Goal: Information Seeking & Learning: Learn about a topic

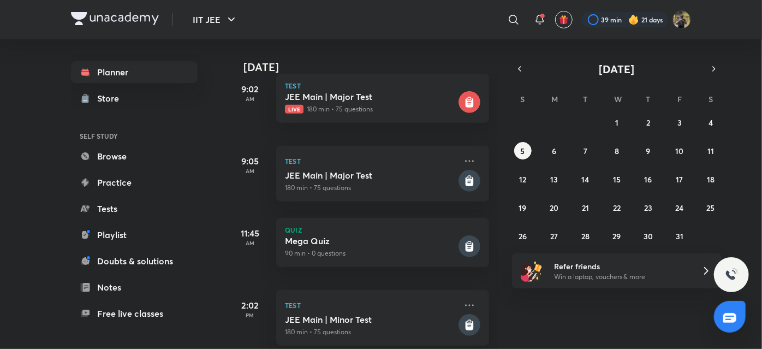
scroll to position [310, 0]
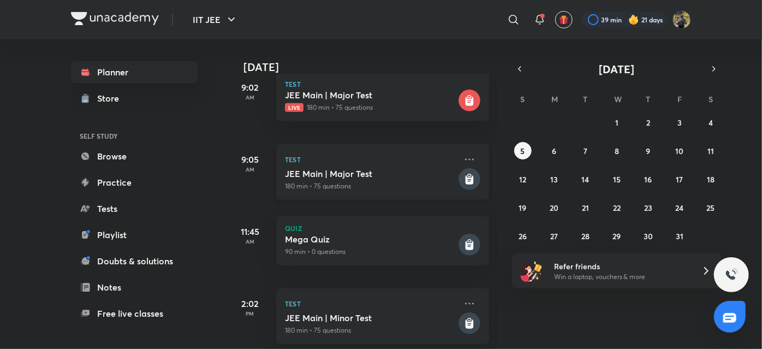
click at [361, 177] on h5 "JEE Main | Major Test" at bounding box center [370, 173] width 171 height 11
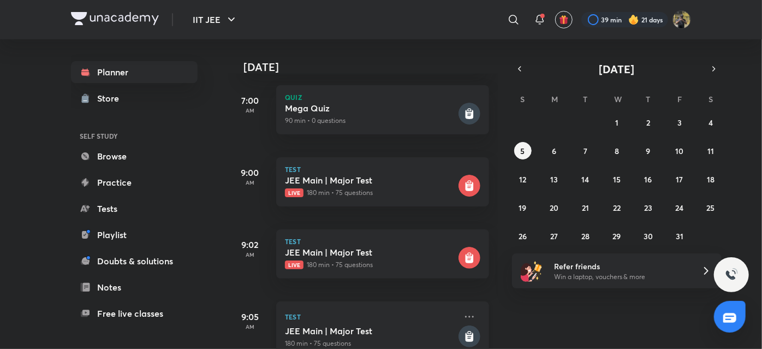
scroll to position [148, 0]
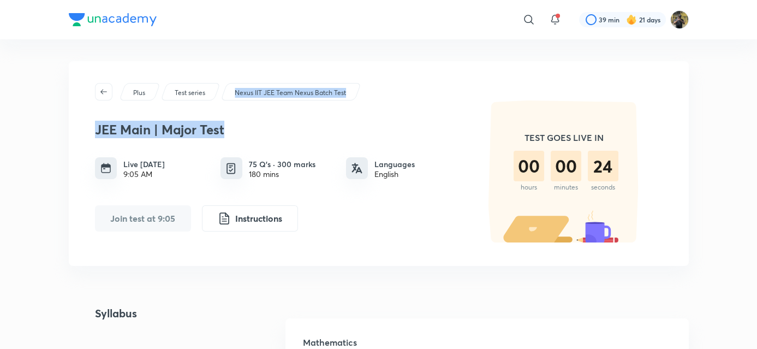
drag, startPoint x: 254, startPoint y: 102, endPoint x: 223, endPoint y: 97, distance: 30.9
click at [223, 97] on div "Plus Test series Nexus IIT JEE Team Nexus Batch Test JEE Main | Major Test Live…" at bounding box center [379, 163] width 620 height 205
click at [223, 97] on div "Nexus IIT JEE Team Nexus Batch Test" at bounding box center [291, 91] width 141 height 17
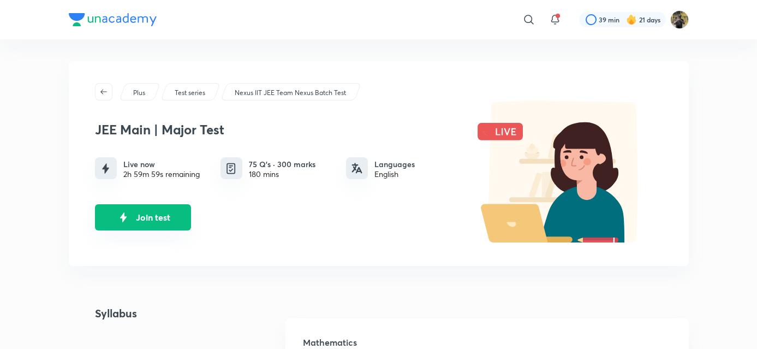
click at [119, 224] on img "Join test" at bounding box center [123, 217] width 16 height 16
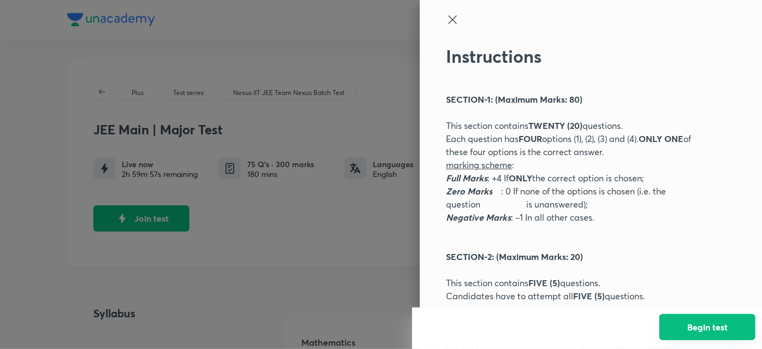
click at [684, 327] on button "Begin test" at bounding box center [707, 327] width 96 height 26
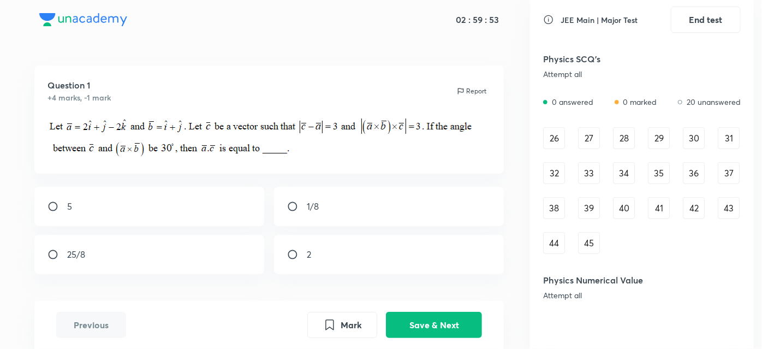
scroll to position [345, 0]
click at [557, 138] on div "26" at bounding box center [554, 137] width 22 height 22
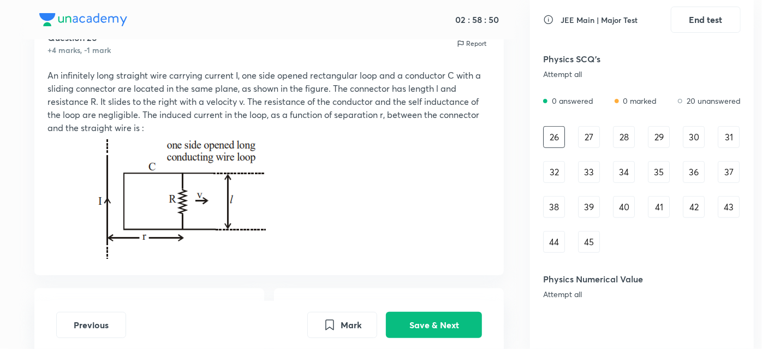
scroll to position [77, 0]
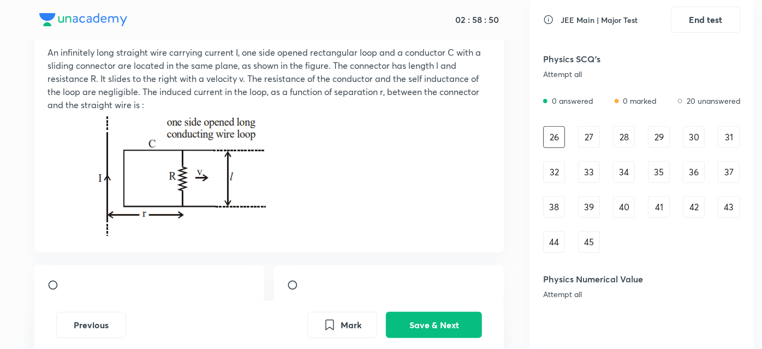
click at [261, 173] on img at bounding box center [179, 173] width 181 height 124
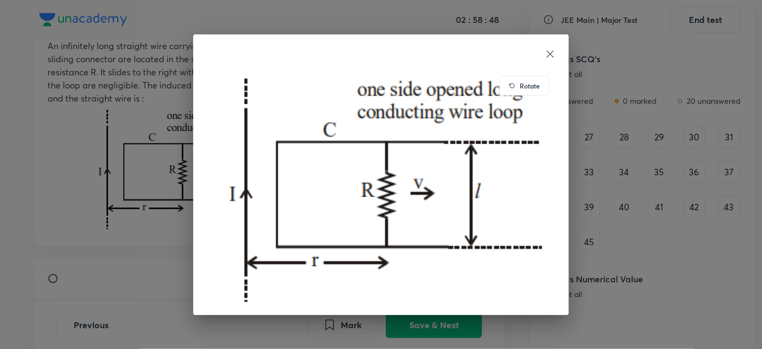
click at [548, 52] on icon at bounding box center [550, 54] width 11 height 11
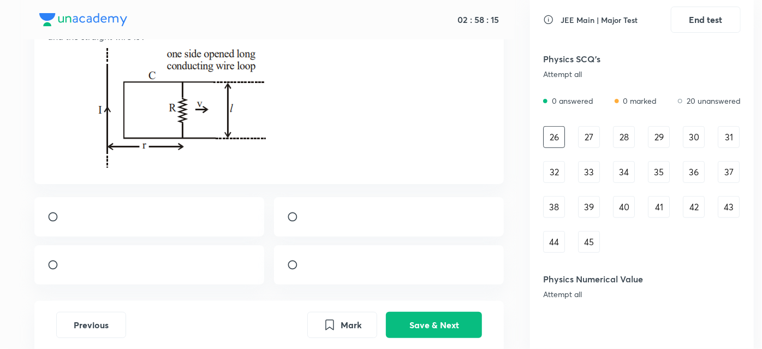
scroll to position [139, 0]
click at [294, 222] on input "radio" at bounding box center [297, 216] width 20 height 11
radio input "true"
click at [426, 329] on button "Save & Next" at bounding box center [434, 324] width 96 height 26
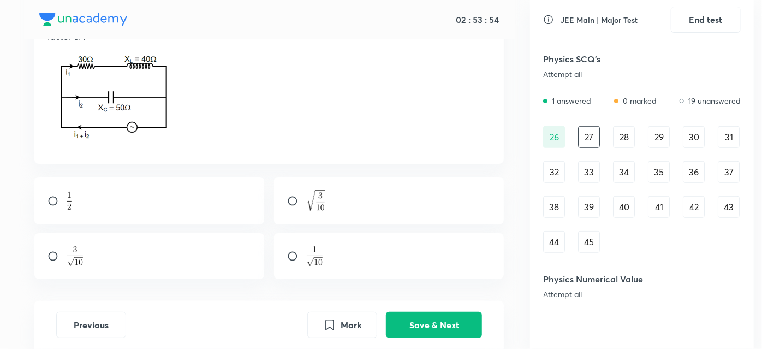
scroll to position [106, 0]
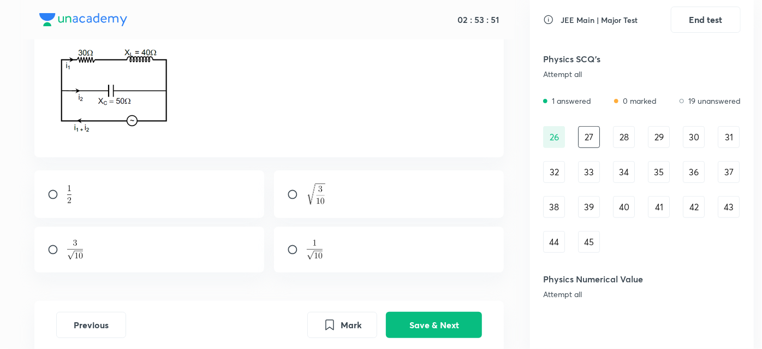
click at [48, 248] on input "radio" at bounding box center [57, 249] width 20 height 11
radio input "true"
click at [397, 323] on button "Save & Next" at bounding box center [434, 324] width 96 height 26
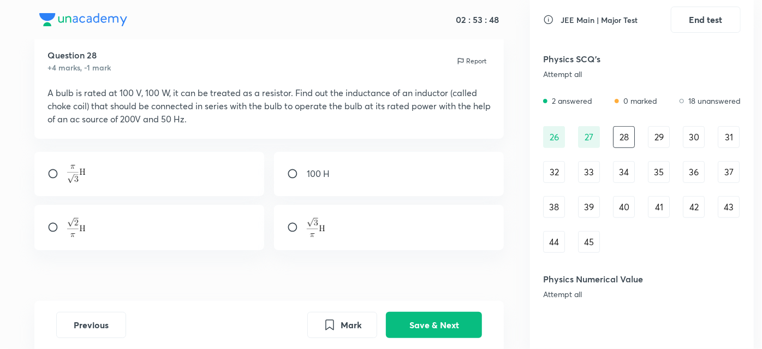
scroll to position [34, 0]
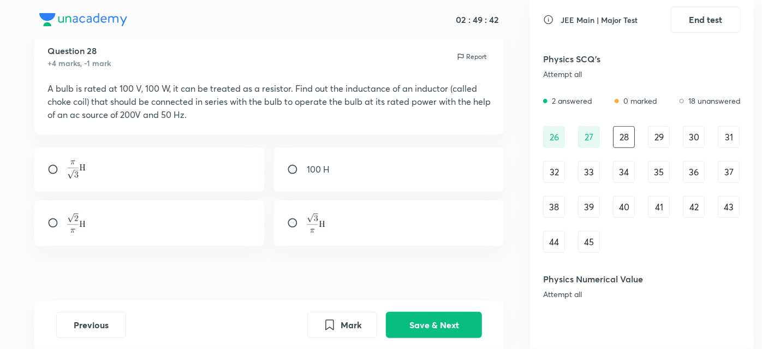
click at [55, 217] on input "radio" at bounding box center [57, 222] width 20 height 11
radio input "true"
click at [402, 318] on button "Save & Next" at bounding box center [434, 324] width 96 height 26
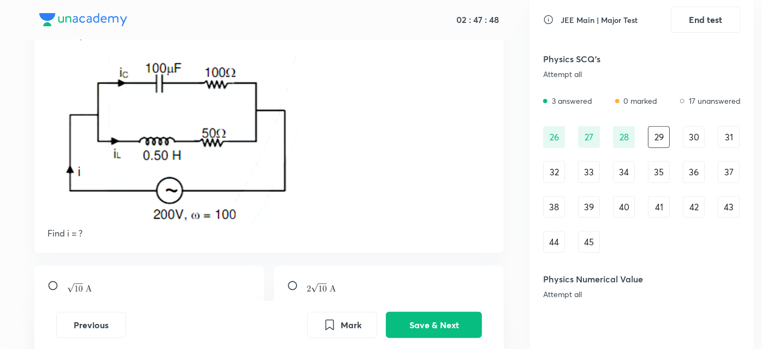
scroll to position [62, 0]
click at [105, 194] on img at bounding box center [173, 139] width 252 height 168
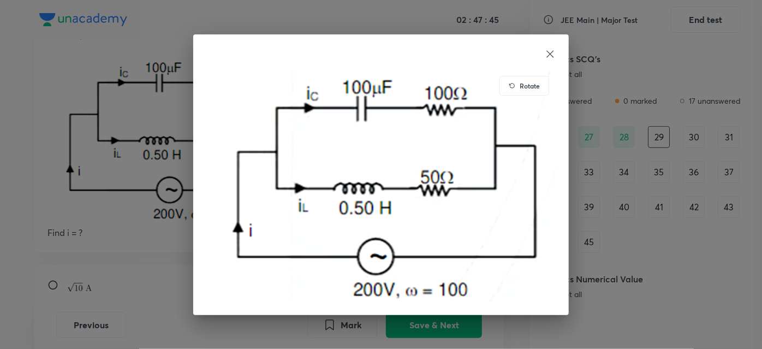
click at [105, 194] on div "Rotate" at bounding box center [381, 174] width 762 height 349
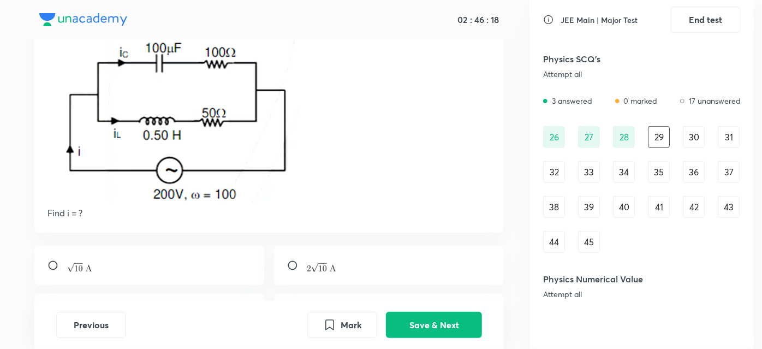
scroll to position [82, 0]
click at [45, 273] on div at bounding box center [149, 264] width 230 height 39
radio input "true"
click at [388, 319] on button "Save & Next" at bounding box center [434, 324] width 96 height 26
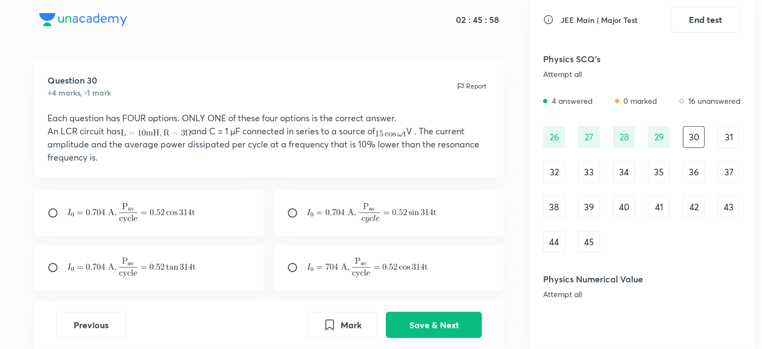
scroll to position [4, 0]
click at [50, 213] on input "radio" at bounding box center [57, 213] width 20 height 11
radio input "true"
click at [423, 334] on button "Save & Next" at bounding box center [434, 324] width 96 height 26
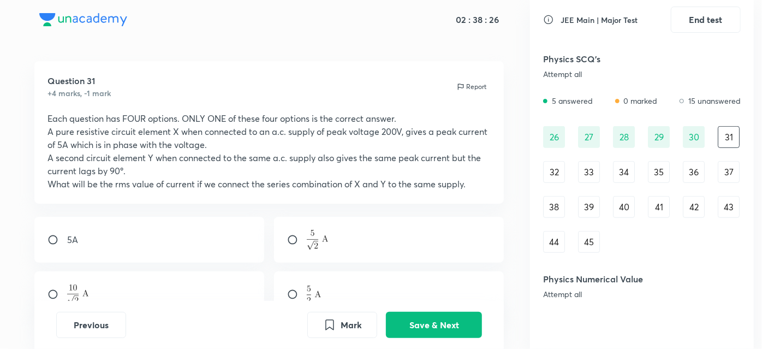
click at [288, 242] on input "radio" at bounding box center [297, 239] width 20 height 11
radio input "true"
click at [423, 329] on button "Save & Next" at bounding box center [434, 324] width 96 height 26
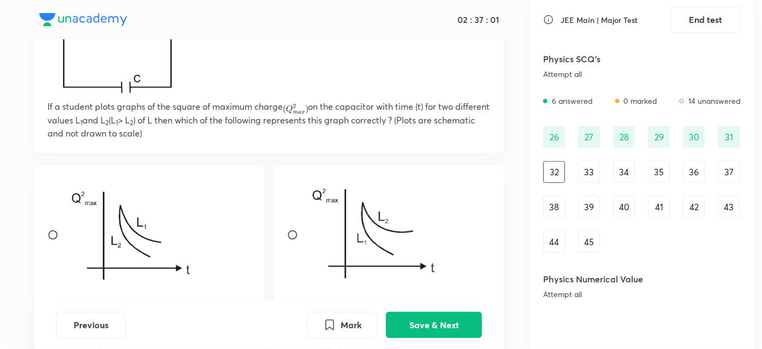
scroll to position [136, 0]
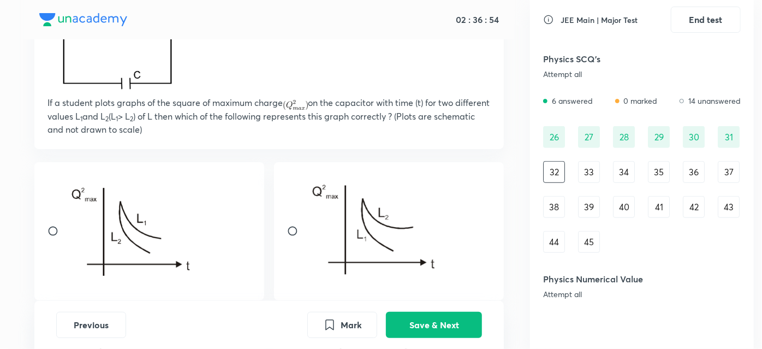
click at [294, 232] on input "radio" at bounding box center [297, 230] width 20 height 11
radio input "true"
click at [432, 328] on button "Save & Next" at bounding box center [434, 324] width 96 height 26
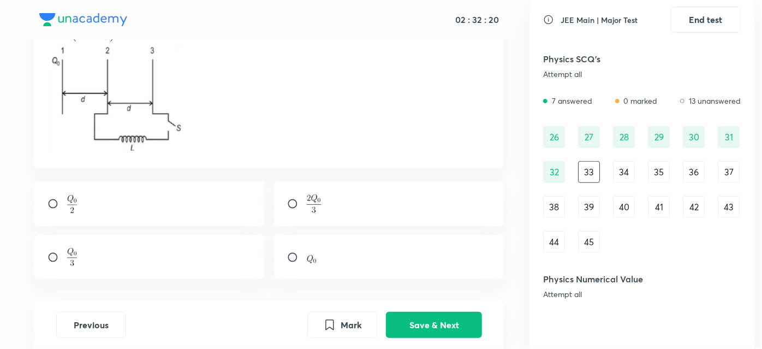
scroll to position [140, 0]
click at [99, 194] on div at bounding box center [149, 202] width 230 height 45
radio input "true"
click at [415, 329] on button "Save & Next" at bounding box center [434, 324] width 96 height 26
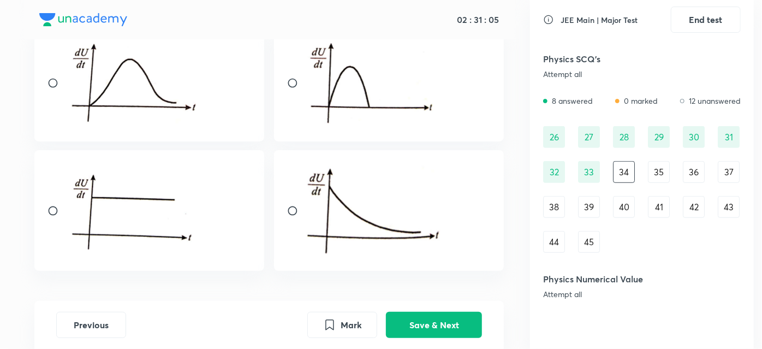
scroll to position [144, 0]
click at [292, 211] on input "radio" at bounding box center [297, 211] width 20 height 11
radio input "true"
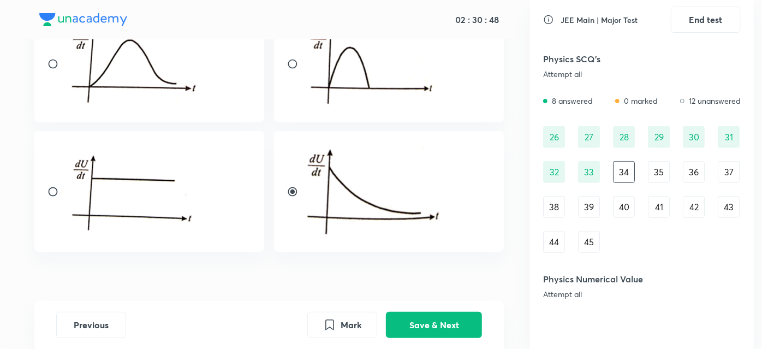
scroll to position [164, 0]
click at [57, 197] on div at bounding box center [149, 190] width 230 height 121
radio input "true"
radio input "false"
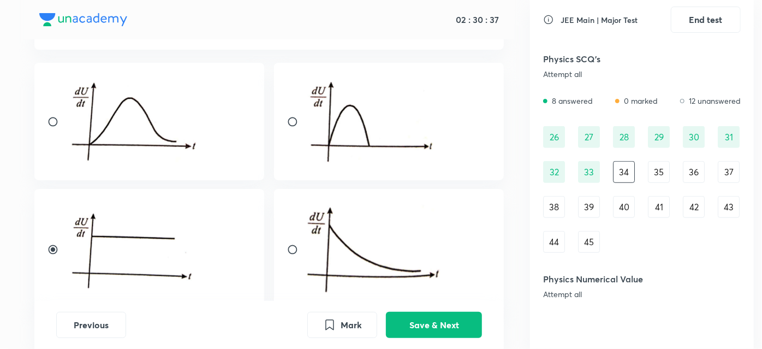
scroll to position [114, 0]
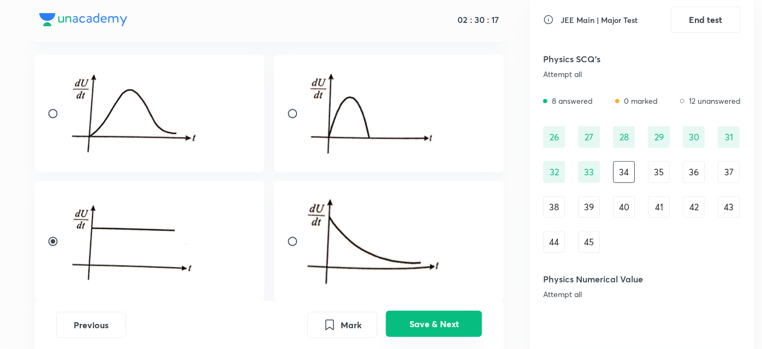
click at [414, 319] on button "Save & Next" at bounding box center [434, 324] width 96 height 26
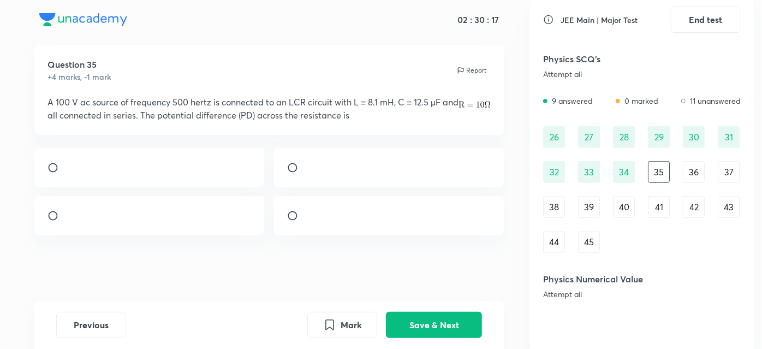
scroll to position [56, 0]
click at [307, 218] on img at bounding box center [307, 218] width 1 height 1
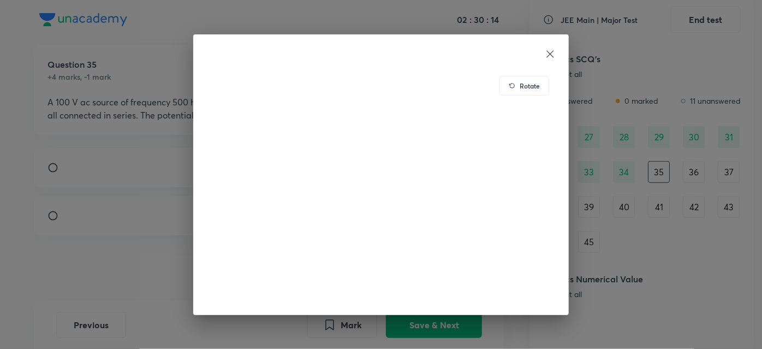
click at [189, 243] on div "Rotate" at bounding box center [381, 174] width 762 height 349
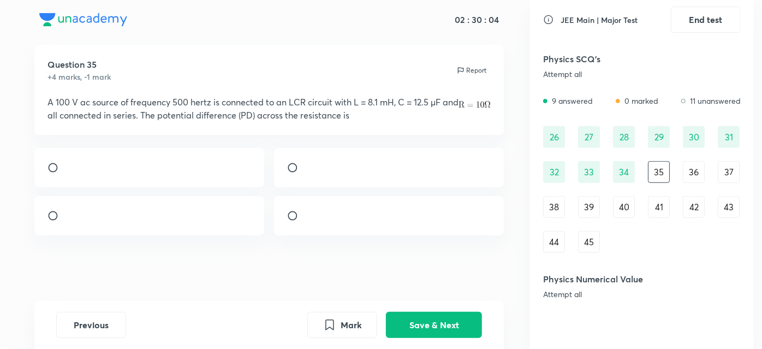
click at [658, 130] on div "29" at bounding box center [659, 137] width 22 height 22
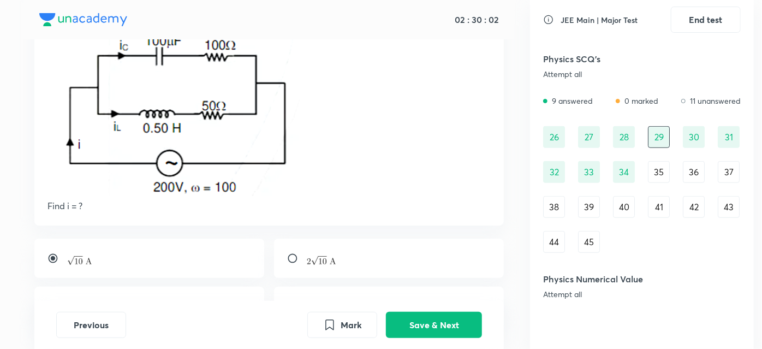
scroll to position [99, 0]
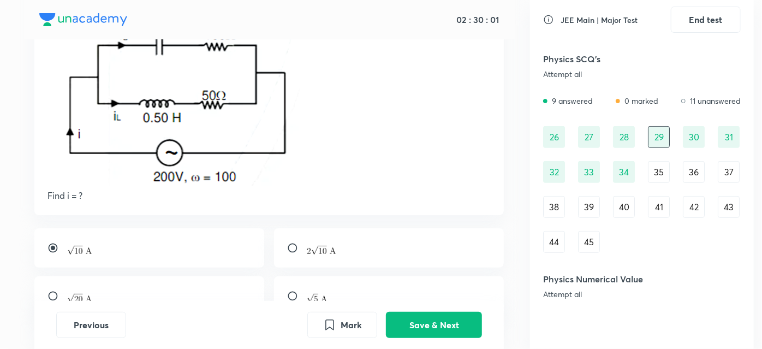
click at [613, 134] on div "28" at bounding box center [624, 137] width 22 height 22
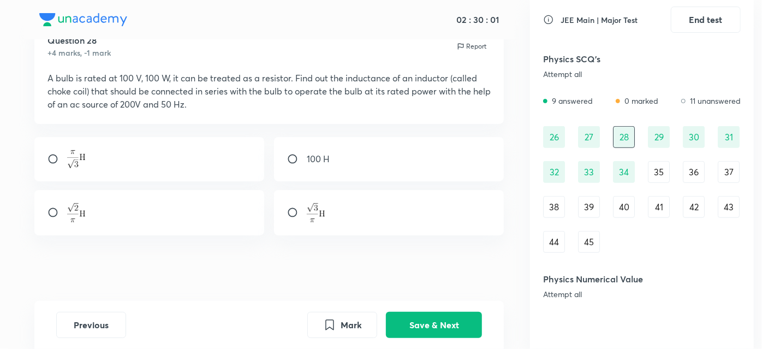
scroll to position [45, 0]
click at [613, 134] on div "28" at bounding box center [624, 137] width 22 height 22
radio input "false"
click at [701, 136] on div "30" at bounding box center [694, 137] width 22 height 22
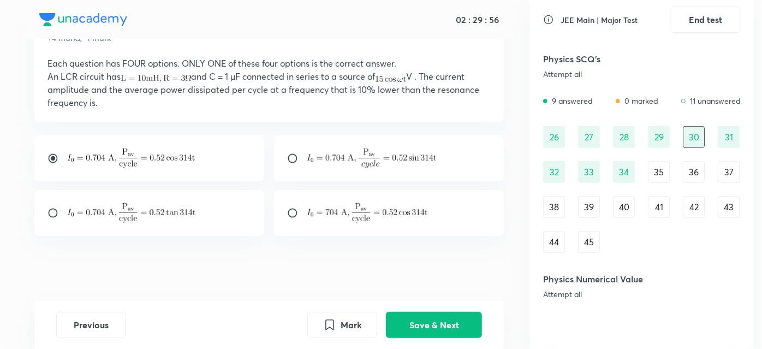
click at [733, 133] on div "31" at bounding box center [729, 137] width 22 height 22
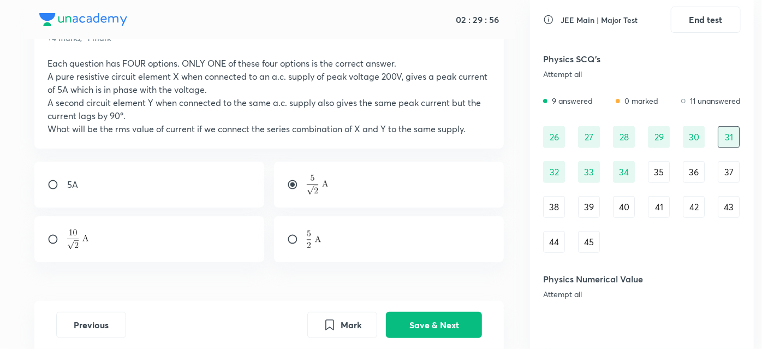
scroll to position [86, 0]
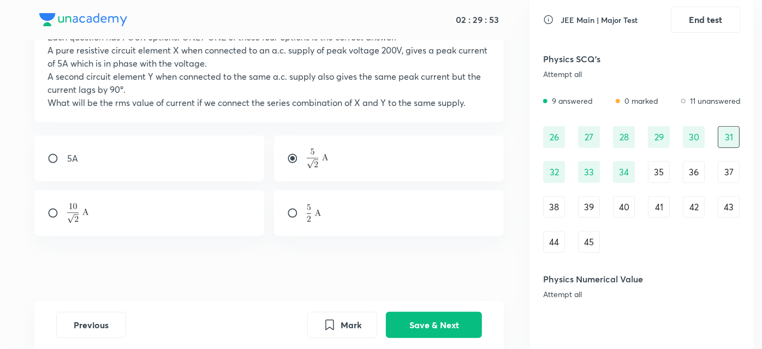
click at [556, 176] on div "32" at bounding box center [554, 172] width 22 height 22
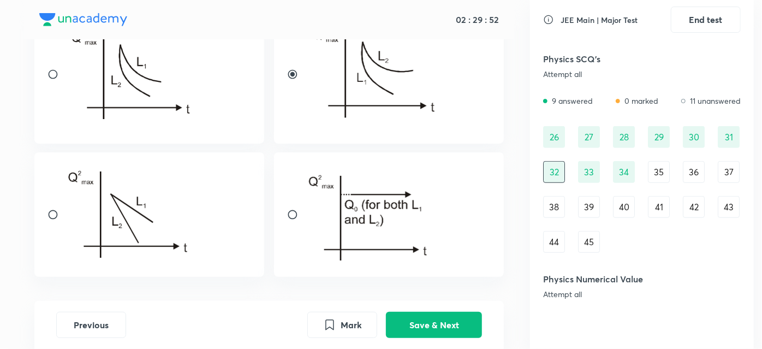
scroll to position [293, 0]
click at [582, 177] on div "33" at bounding box center [589, 172] width 22 height 22
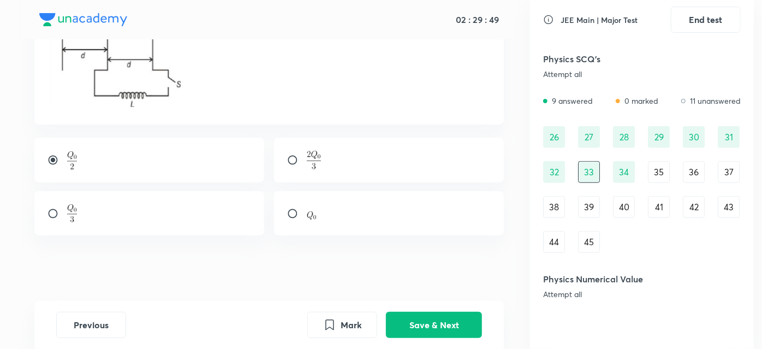
click at [49, 155] on input "radio" at bounding box center [57, 159] width 20 height 11
radio input "false"
click at [437, 314] on button "Save & Next" at bounding box center [434, 324] width 96 height 26
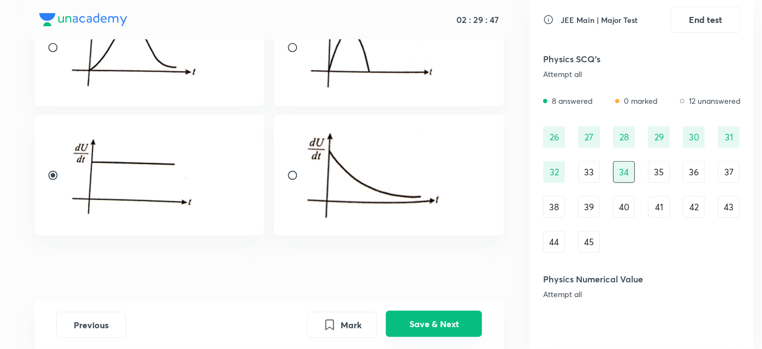
scroll to position [180, 0]
click at [686, 134] on div "30" at bounding box center [694, 137] width 22 height 22
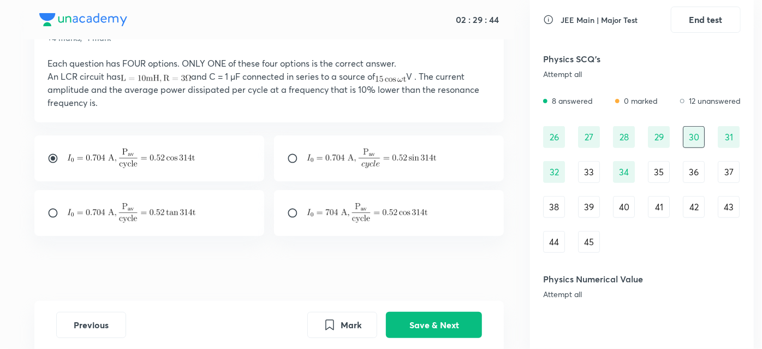
click at [658, 136] on div "29" at bounding box center [659, 137] width 22 height 22
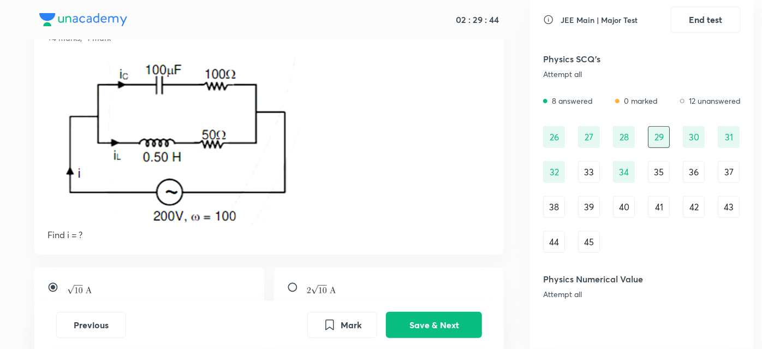
scroll to position [179, 0]
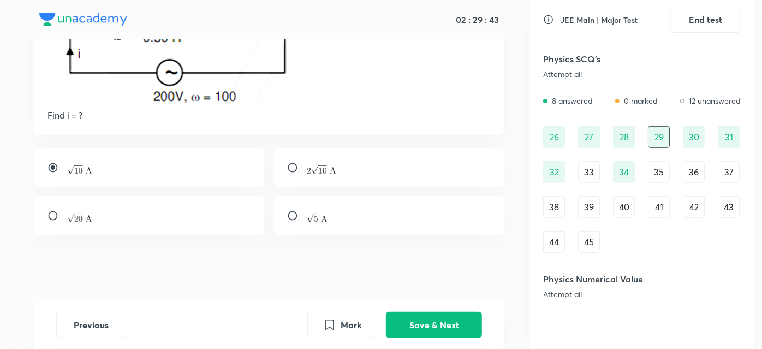
click at [620, 141] on div "28" at bounding box center [624, 137] width 22 height 22
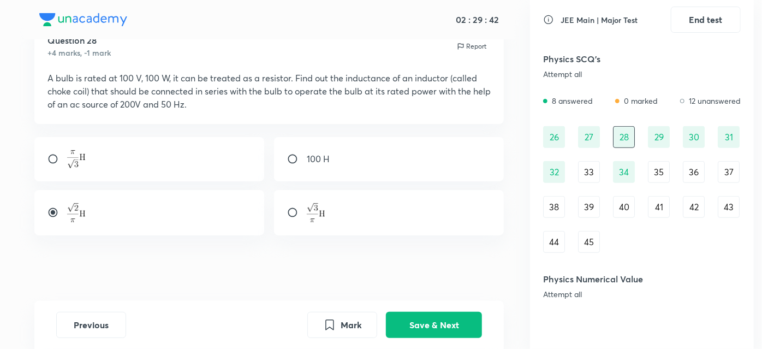
scroll to position [45, 0]
click at [587, 136] on div "27" at bounding box center [589, 137] width 22 height 22
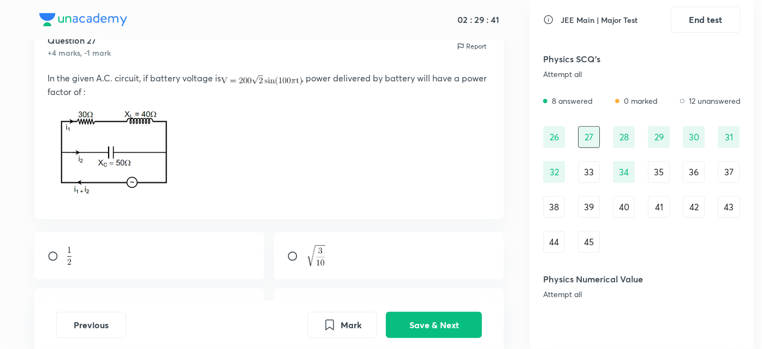
scroll to position [143, 0]
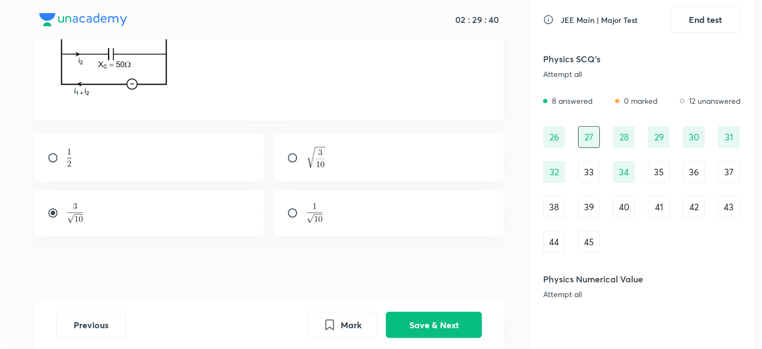
click at [657, 139] on div "29" at bounding box center [659, 137] width 22 height 22
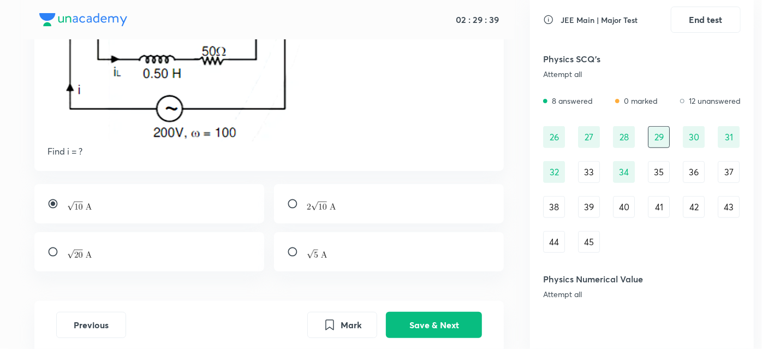
scroll to position [179, 0]
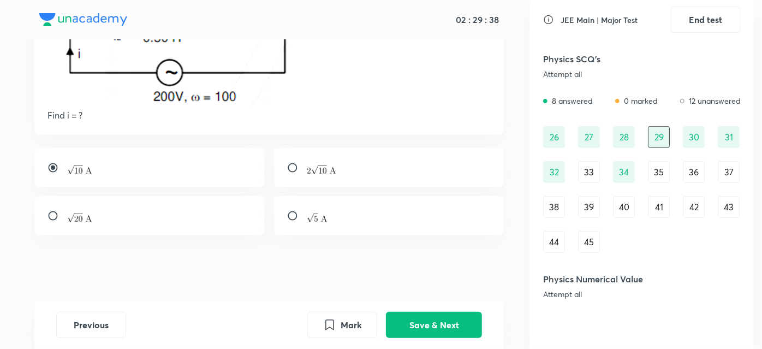
click at [697, 140] on div "30" at bounding box center [694, 137] width 22 height 22
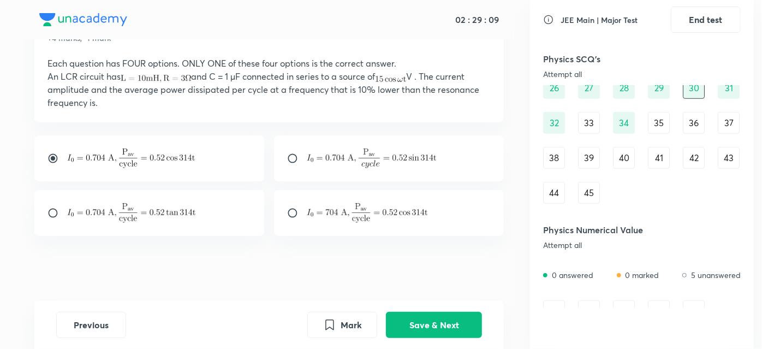
scroll to position [406, 0]
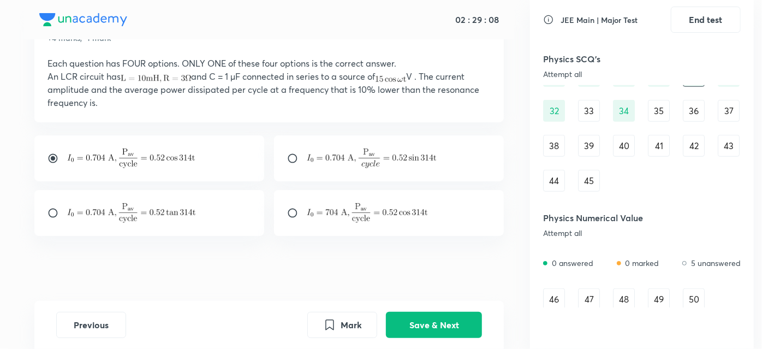
click at [659, 122] on div "26 27 28 29 30 31 32 33 34 35 36 37 38 39 40 41 42 43 44 45" at bounding box center [642, 128] width 198 height 127
click at [653, 114] on div "35" at bounding box center [659, 111] width 22 height 22
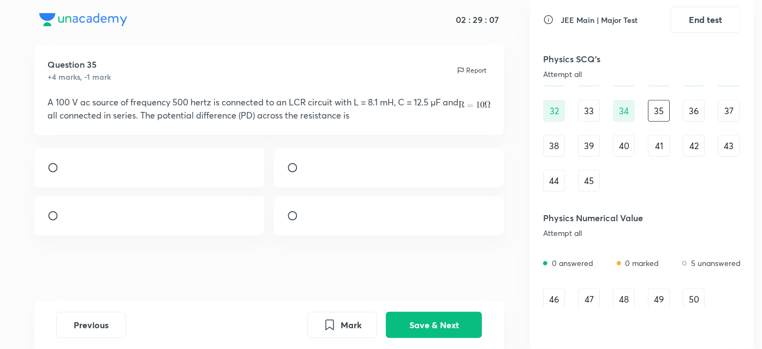
scroll to position [56, 0]
click at [55, 162] on input "radio" at bounding box center [57, 167] width 20 height 11
radio input "true"
click at [429, 326] on button "Save & Next" at bounding box center [434, 324] width 96 height 26
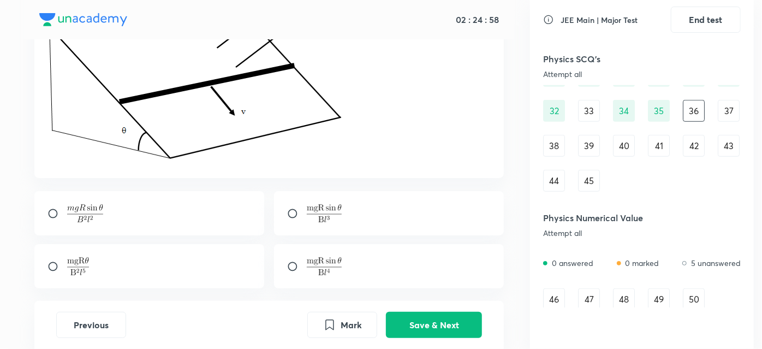
scroll to position [194, 0]
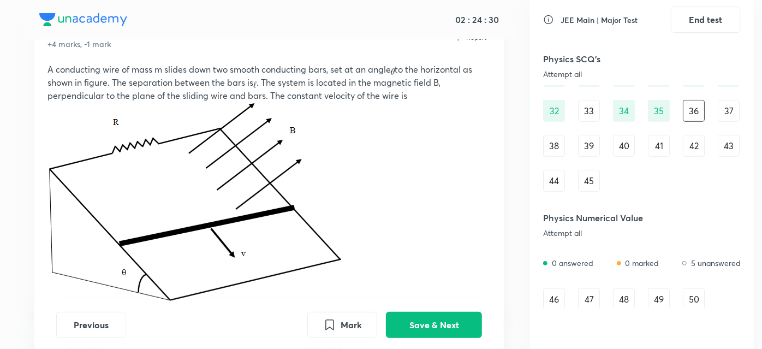
click at [402, 164] on p at bounding box center [269, 204] width 444 height 205
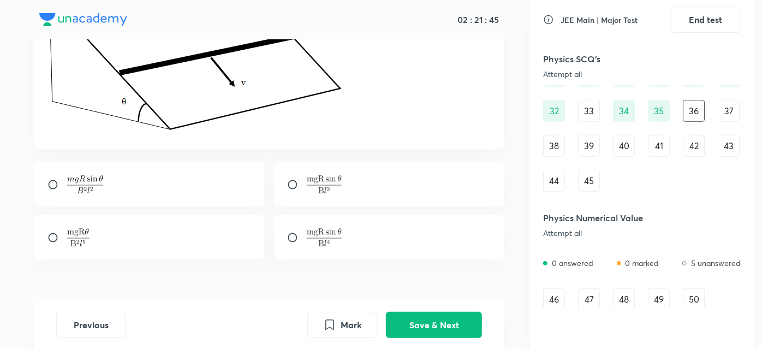
scroll to position [248, 0]
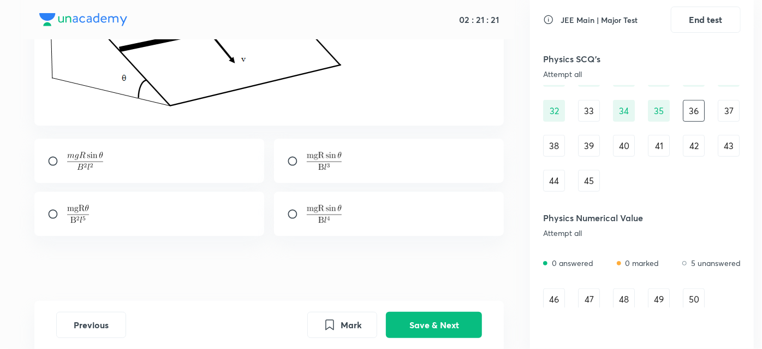
click at [49, 157] on input "radio" at bounding box center [57, 161] width 20 height 11
radio input "true"
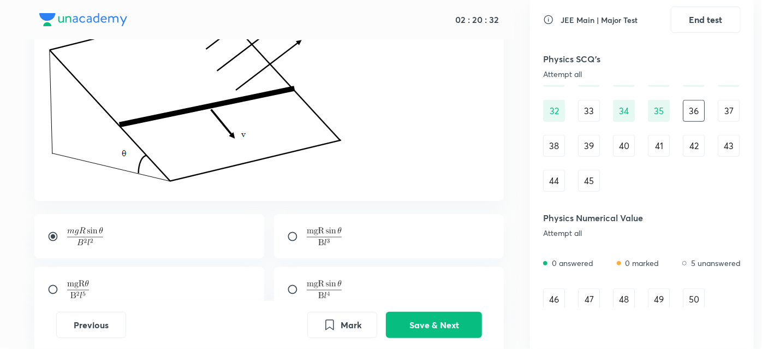
scroll to position [171, 0]
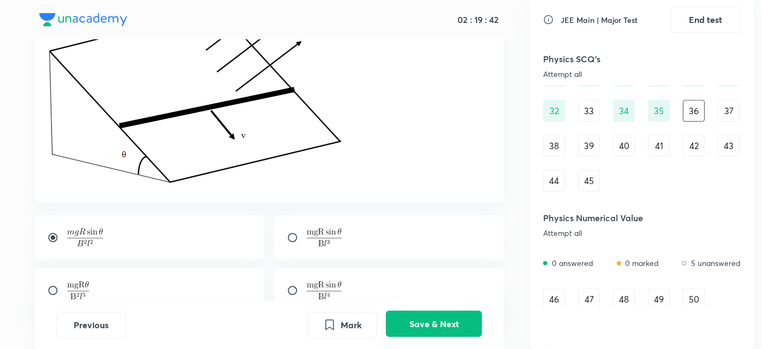
click at [404, 327] on button "Save & Next" at bounding box center [434, 324] width 96 height 26
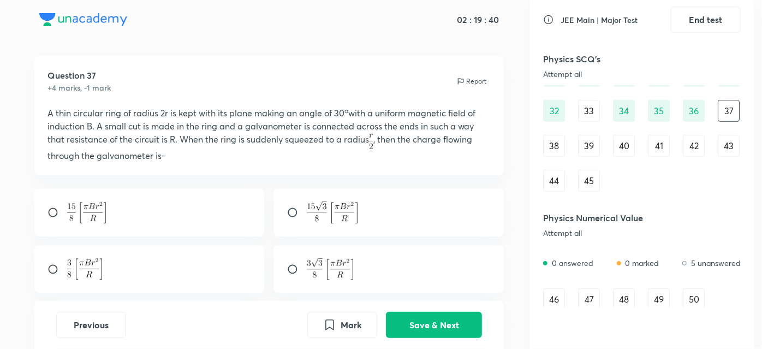
scroll to position [13, 0]
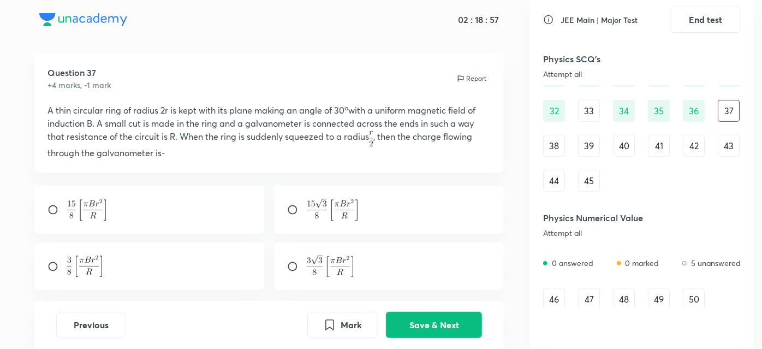
click at [386, 312] on button "Save & Next" at bounding box center [434, 325] width 96 height 26
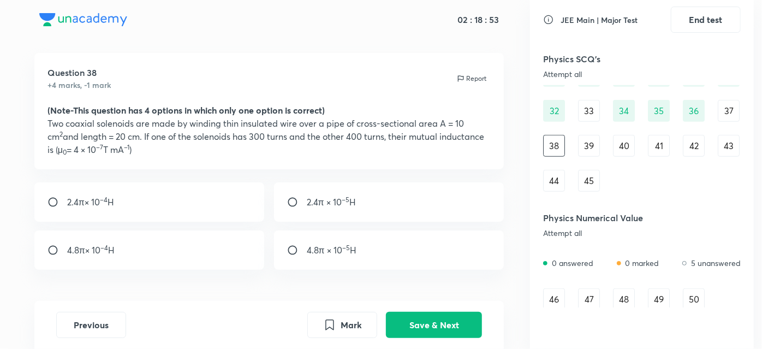
click at [734, 109] on div "37" at bounding box center [729, 111] width 22 height 22
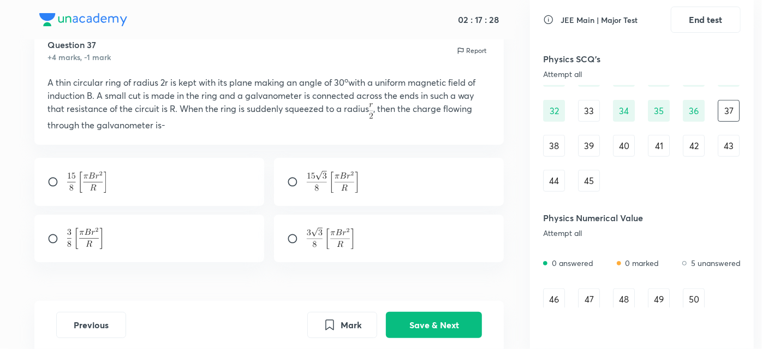
scroll to position [41, 0]
click at [290, 180] on input "radio" at bounding box center [297, 181] width 20 height 11
radio input "true"
click at [396, 322] on button "Save & Next" at bounding box center [434, 324] width 96 height 26
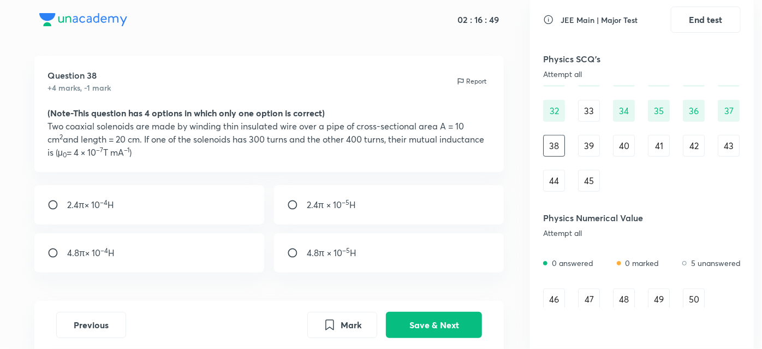
scroll to position [12, 0]
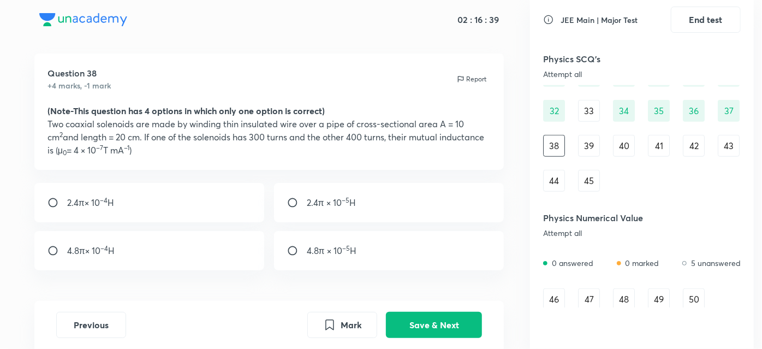
click at [690, 110] on div "36" at bounding box center [694, 111] width 22 height 22
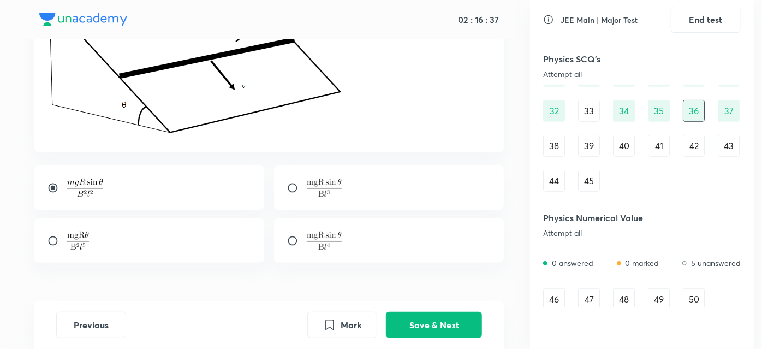
scroll to position [222, 0]
click at [52, 191] on input "radio" at bounding box center [57, 186] width 20 height 11
radio input "false"
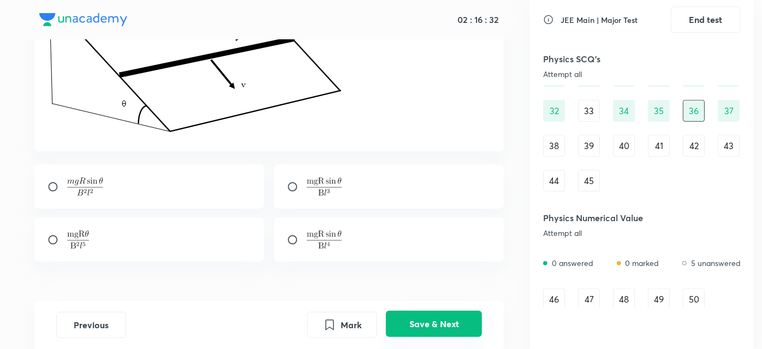
click at [426, 330] on button "Save & Next" at bounding box center [434, 324] width 96 height 26
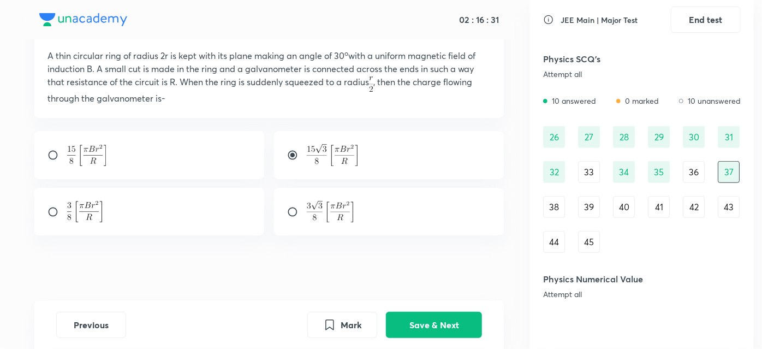
scroll to position [393, 0]
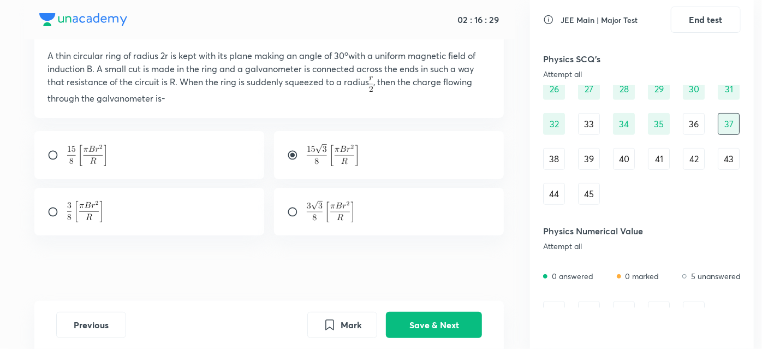
click at [553, 157] on div "38" at bounding box center [554, 159] width 22 height 22
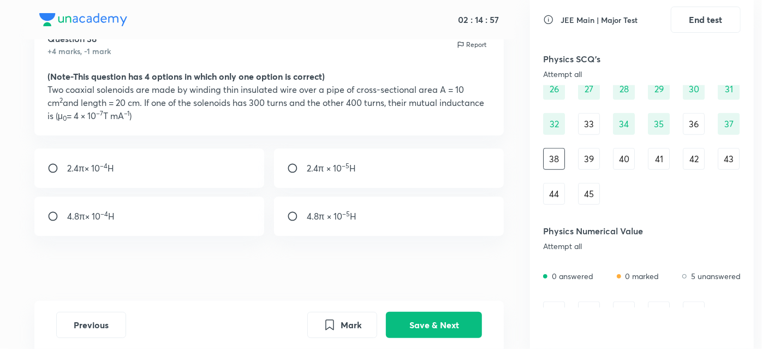
click at [53, 164] on input "radio" at bounding box center [57, 168] width 20 height 11
radio input "true"
click at [241, 257] on div "Question 38 +4 marks, -1 mark Report (Note-This question has 4 options in which…" at bounding box center [269, 160] width 522 height 282
click at [457, 317] on button "Save & Next" at bounding box center [434, 324] width 96 height 26
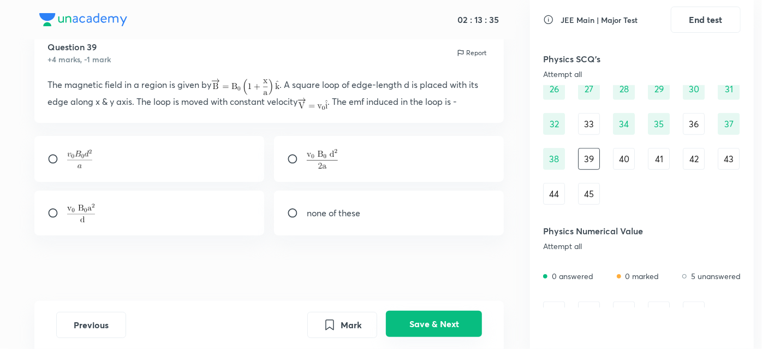
scroll to position [38, 0]
click at [285, 162] on div at bounding box center [389, 159] width 230 height 46
radio input "true"
click at [407, 314] on button "Save & Next" at bounding box center [434, 324] width 96 height 26
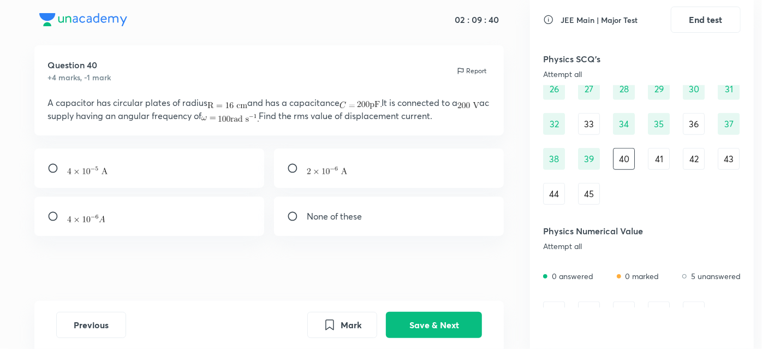
click at [584, 157] on div "39" at bounding box center [589, 159] width 22 height 22
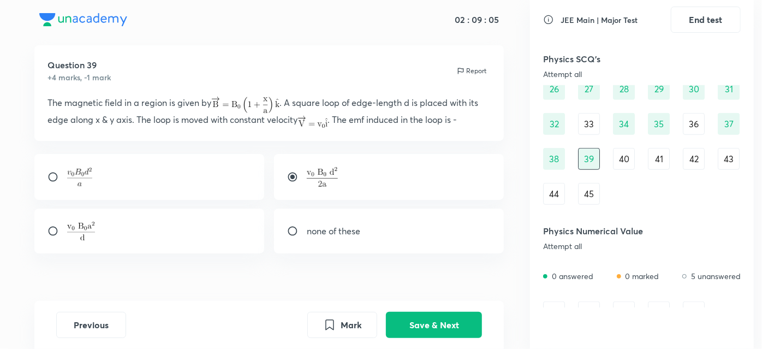
click at [58, 170] on div at bounding box center [149, 177] width 230 height 46
radio input "true"
radio input "false"
click at [414, 324] on button "Save & Next" at bounding box center [434, 324] width 96 height 26
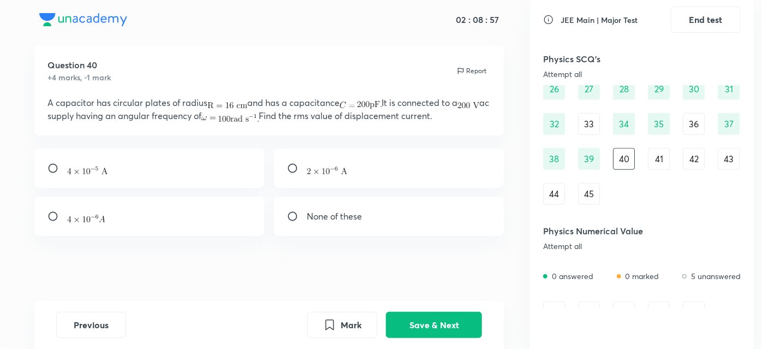
click at [582, 154] on div "39" at bounding box center [589, 159] width 22 height 22
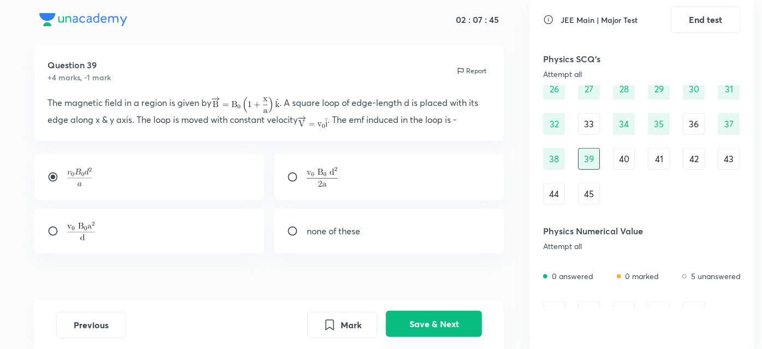
drag, startPoint x: 455, startPoint y: 306, endPoint x: 452, endPoint y: 314, distance: 8.8
click at [452, 314] on div "Previous Mark Save & Next" at bounding box center [269, 325] width 470 height 48
click at [452, 314] on button "Save & Next" at bounding box center [434, 324] width 96 height 26
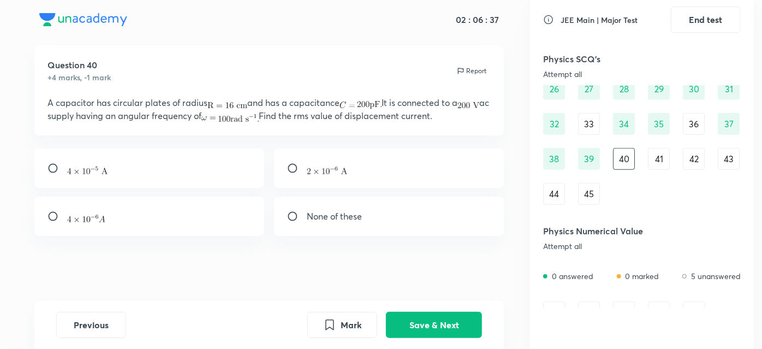
click at [585, 148] on div "39" at bounding box center [589, 159] width 22 height 22
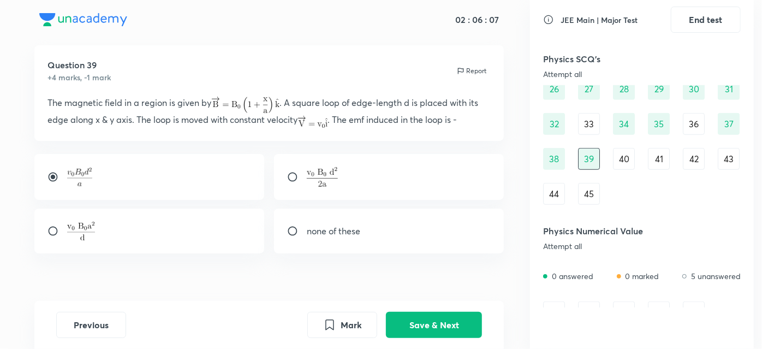
click at [625, 158] on div "40" at bounding box center [624, 159] width 22 height 22
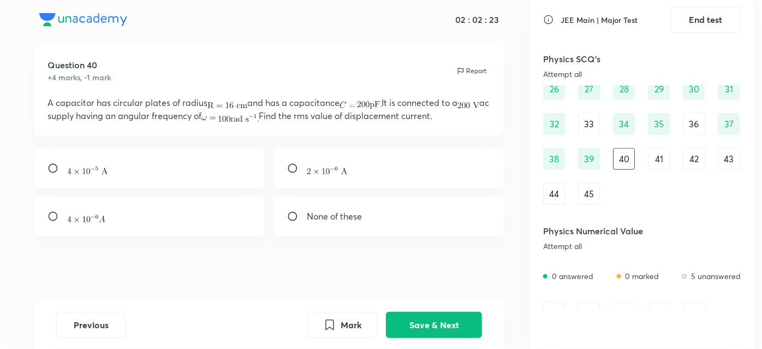
click at [57, 217] on input "radio" at bounding box center [57, 216] width 20 height 11
radio input "true"
click at [427, 324] on button "Save & Next" at bounding box center [434, 324] width 96 height 26
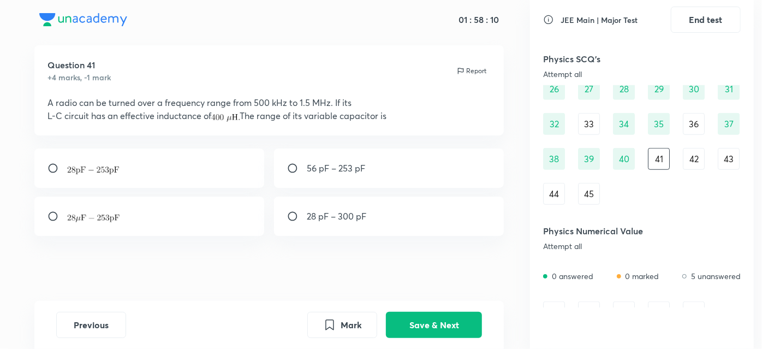
click at [287, 176] on div "56 pF – 253 pF" at bounding box center [389, 167] width 230 height 39
radio input "true"
click at [54, 216] on input "radio" at bounding box center [57, 216] width 20 height 11
radio input "true"
radio input "false"
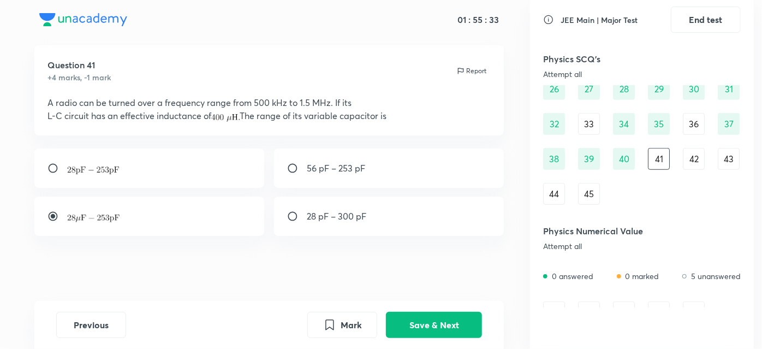
click at [50, 169] on input "radio" at bounding box center [57, 168] width 20 height 11
radio input "true"
radio input "false"
click at [399, 320] on button "Save & Next" at bounding box center [434, 324] width 96 height 26
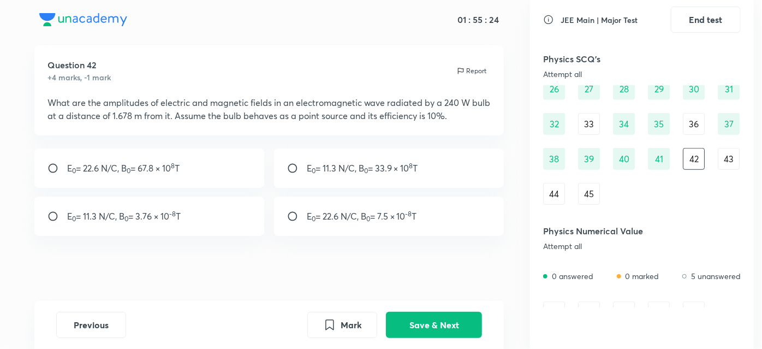
click at [655, 157] on div "41" at bounding box center [659, 159] width 22 height 22
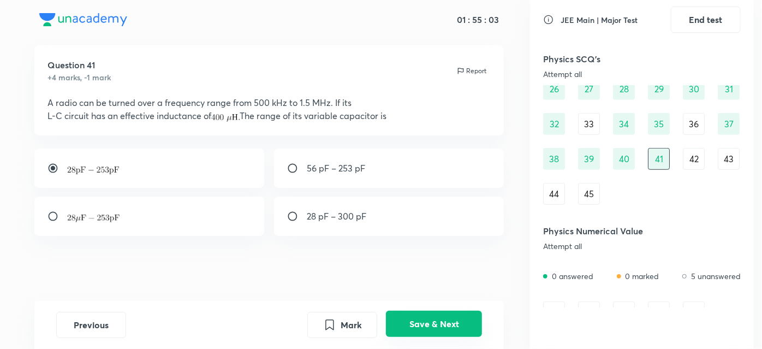
click at [435, 316] on button "Save & Next" at bounding box center [434, 324] width 96 height 26
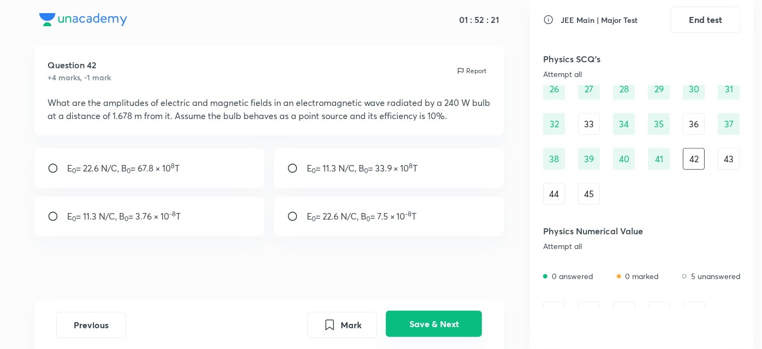
click at [426, 318] on button "Save & Next" at bounding box center [434, 324] width 96 height 26
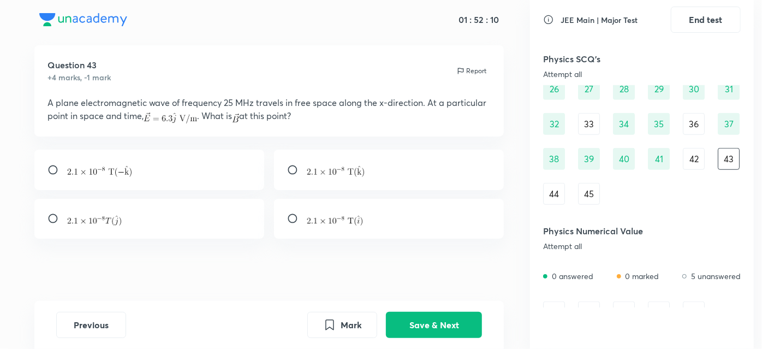
click at [701, 157] on div "42" at bounding box center [694, 159] width 22 height 22
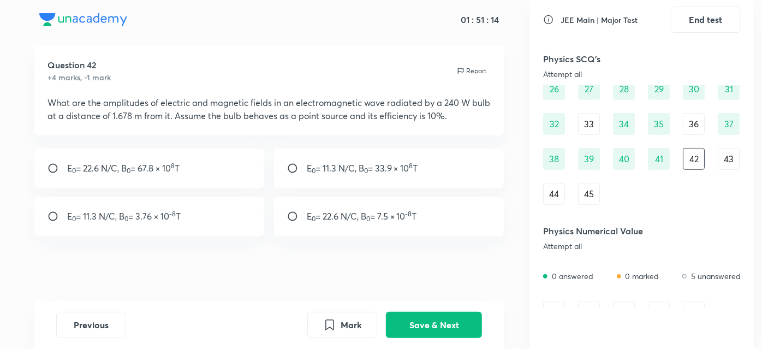
click at [60, 213] on input "radio" at bounding box center [57, 216] width 20 height 11
radio input "true"
click at [294, 220] on input "radio" at bounding box center [297, 216] width 20 height 11
radio input "true"
radio input "false"
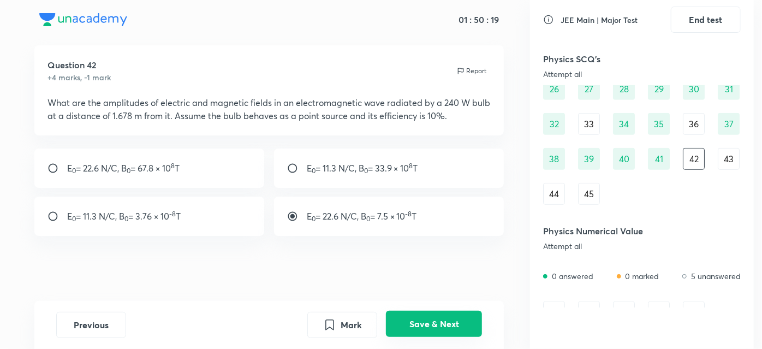
click at [408, 325] on button "Save & Next" at bounding box center [434, 324] width 96 height 26
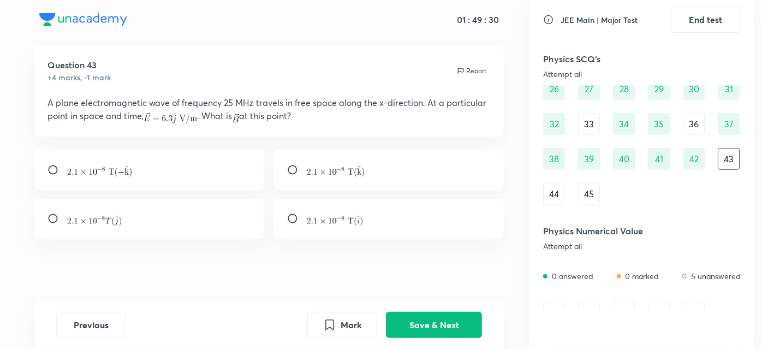
click at [59, 219] on input "radio" at bounding box center [57, 218] width 20 height 11
radio input "true"
click at [294, 169] on input "radio" at bounding box center [297, 169] width 20 height 11
radio input "true"
radio input "false"
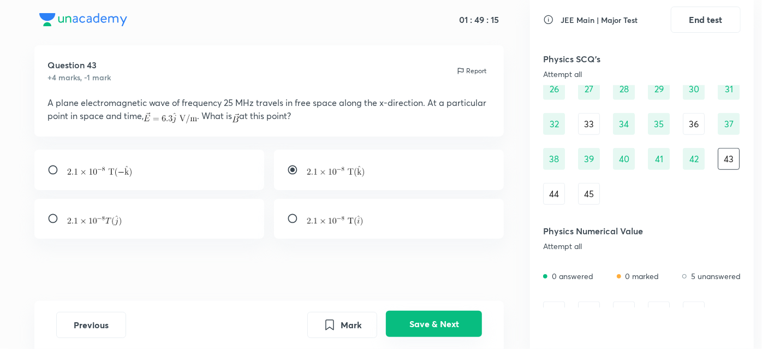
click at [408, 325] on button "Save & Next" at bounding box center [434, 324] width 96 height 26
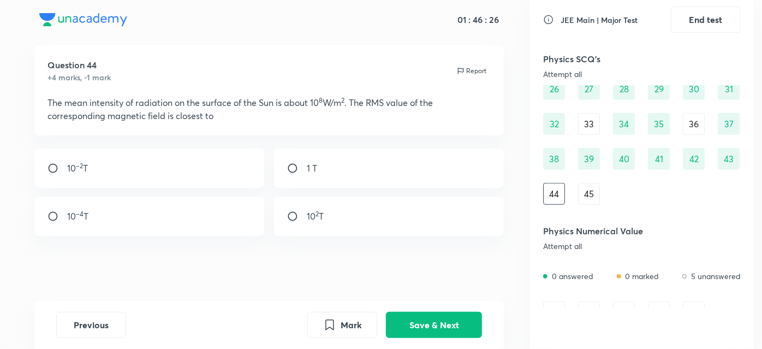
click at [52, 172] on input "radio" at bounding box center [57, 168] width 20 height 11
radio input "true"
click at [53, 220] on input "radio" at bounding box center [57, 216] width 20 height 11
radio input "true"
radio input "false"
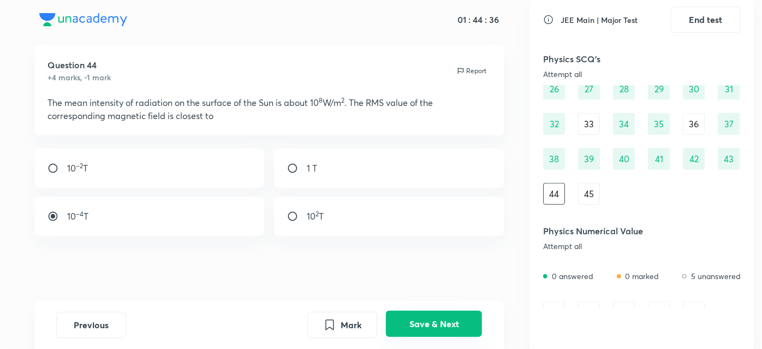
click at [405, 332] on button "Save & Next" at bounding box center [434, 324] width 96 height 26
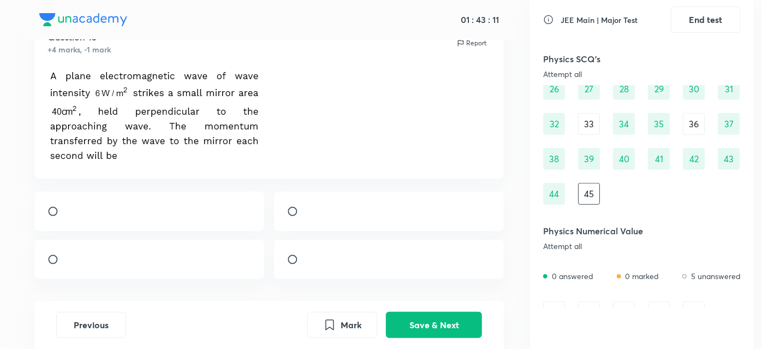
scroll to position [49, 0]
click at [288, 264] on input "radio" at bounding box center [297, 258] width 20 height 11
radio input "true"
click at [431, 323] on button "Save & Next" at bounding box center [434, 324] width 96 height 26
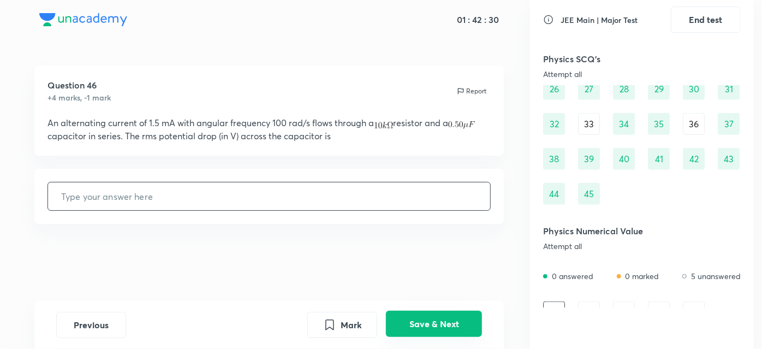
scroll to position [409, 0]
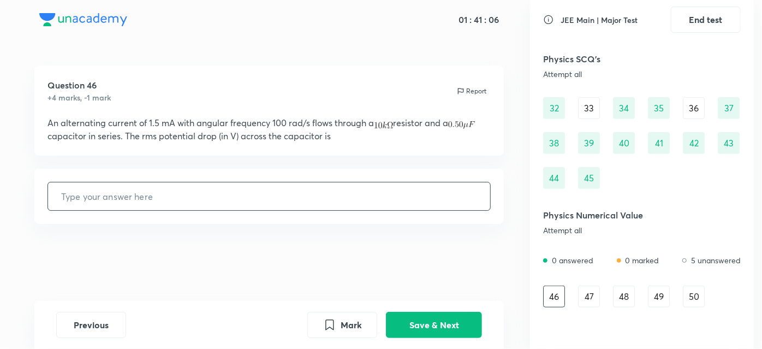
click at [296, 194] on input "text" at bounding box center [269, 196] width 443 height 28
type input "5"
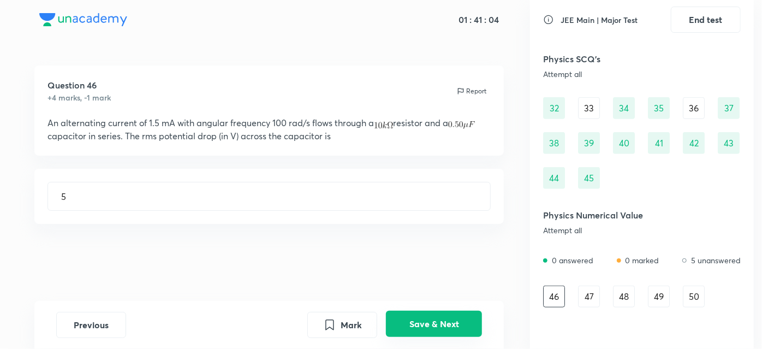
click at [407, 323] on button "Save & Next" at bounding box center [434, 324] width 96 height 26
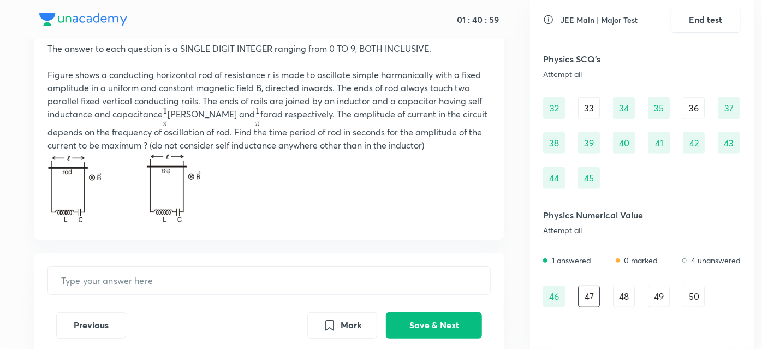
scroll to position [75, 0]
click at [426, 312] on button "Save & Next" at bounding box center [434, 324] width 96 height 26
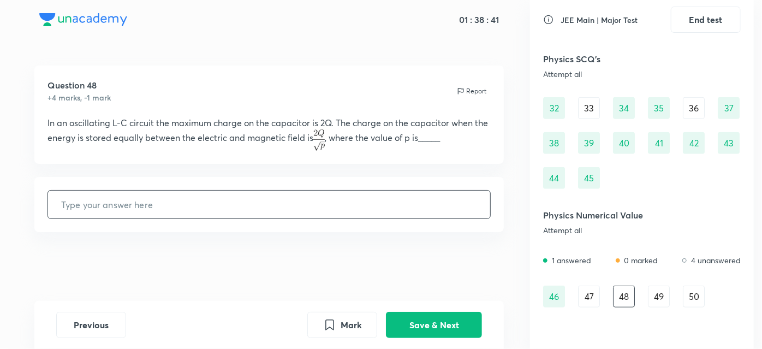
click at [374, 206] on input "text" at bounding box center [269, 205] width 443 height 28
type input "1"
type input "2"
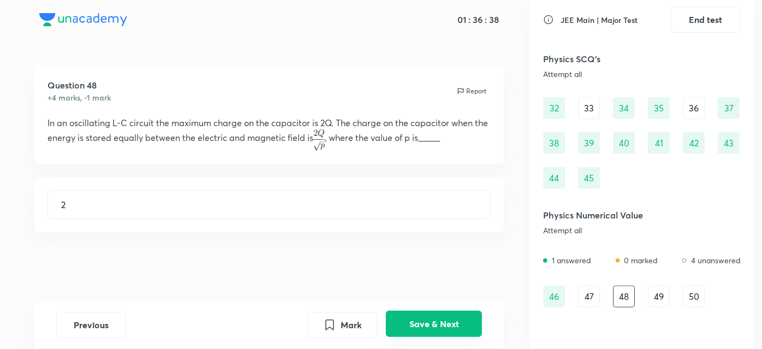
click at [421, 321] on button "Save & Next" at bounding box center [434, 324] width 96 height 26
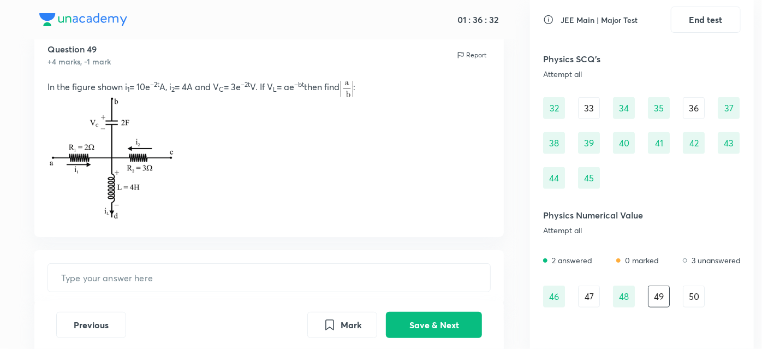
scroll to position [37, 0]
click at [686, 303] on div "50" at bounding box center [694, 297] width 22 height 22
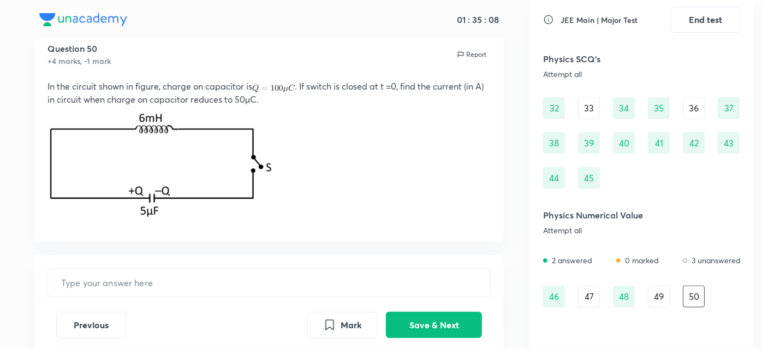
click at [686, 303] on div "50" at bounding box center [694, 297] width 22 height 22
click at [391, 281] on input "text" at bounding box center [269, 283] width 443 height 28
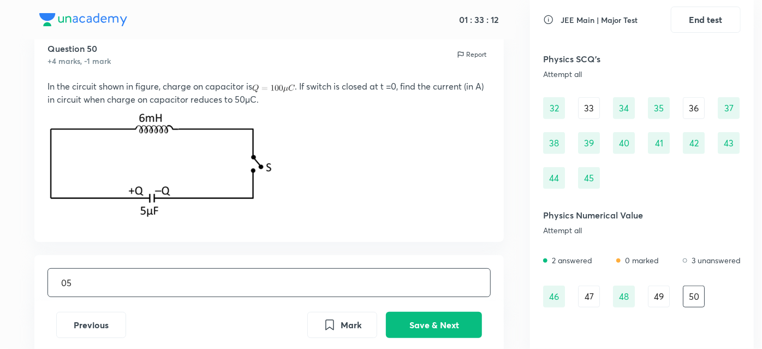
type input "5"
type input "0.5"
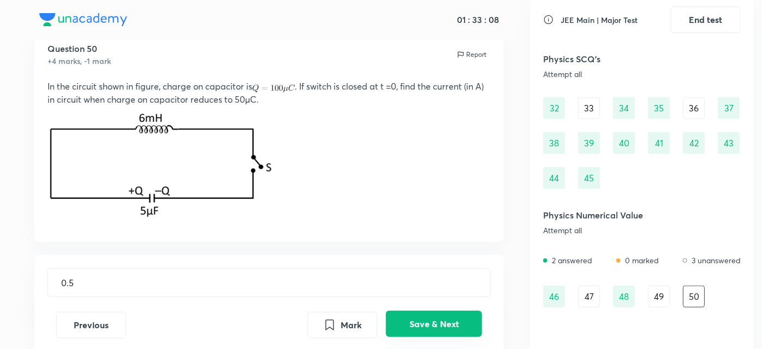
click at [412, 317] on button "Save & Next" at bounding box center [434, 324] width 96 height 26
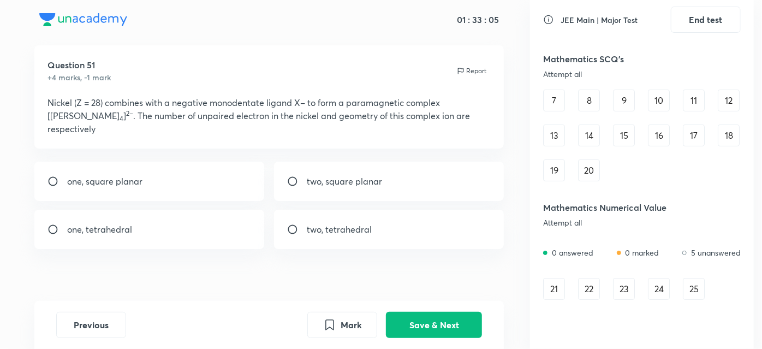
scroll to position [0, 0]
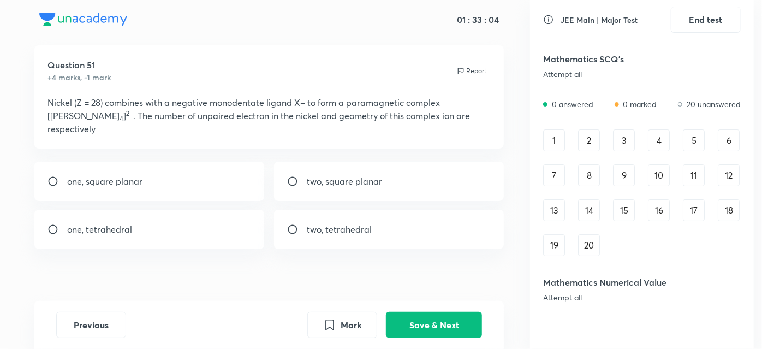
click at [550, 135] on div "1" at bounding box center [554, 140] width 22 height 22
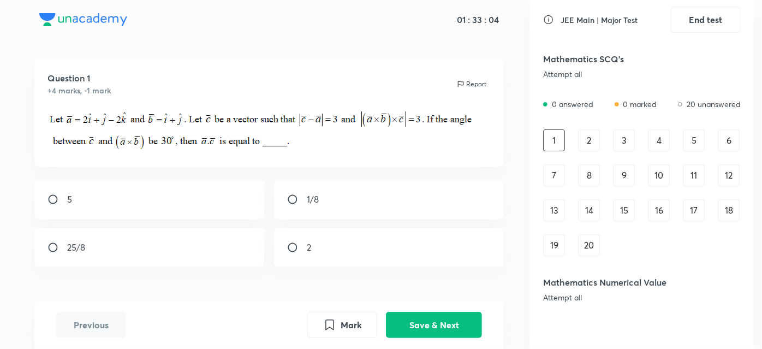
scroll to position [20, 0]
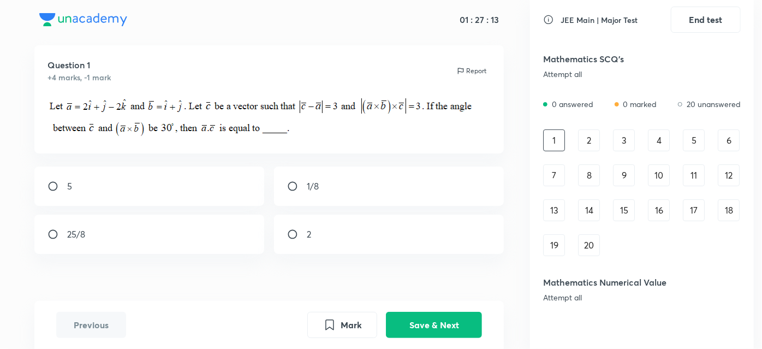
click at [310, 238] on p "2" at bounding box center [309, 234] width 4 height 13
radio input "true"
click at [464, 323] on button "Save & Next" at bounding box center [434, 324] width 96 height 26
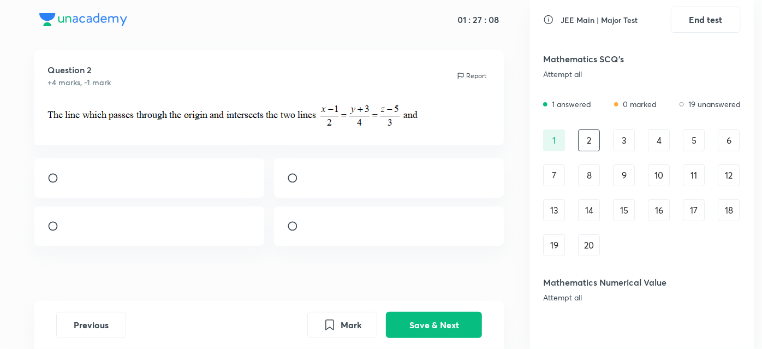
scroll to position [16, 0]
click at [43, 197] on div at bounding box center [149, 177] width 230 height 39
radio input "true"
click at [414, 331] on button "Save & Next" at bounding box center [434, 324] width 96 height 26
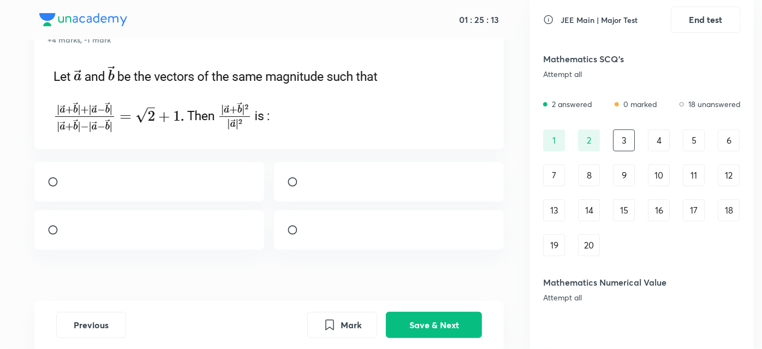
scroll to position [53, 0]
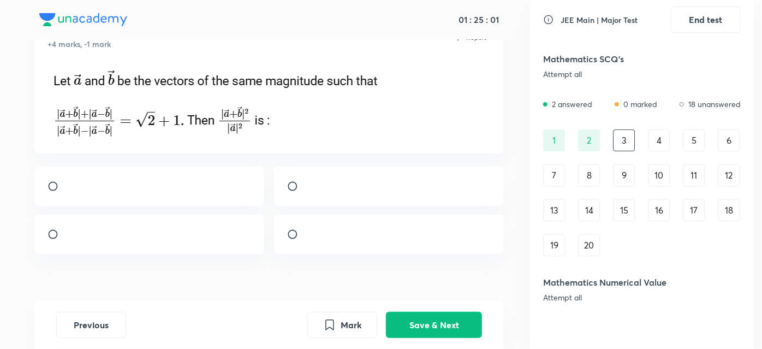
click at [587, 132] on div "2" at bounding box center [589, 140] width 22 height 22
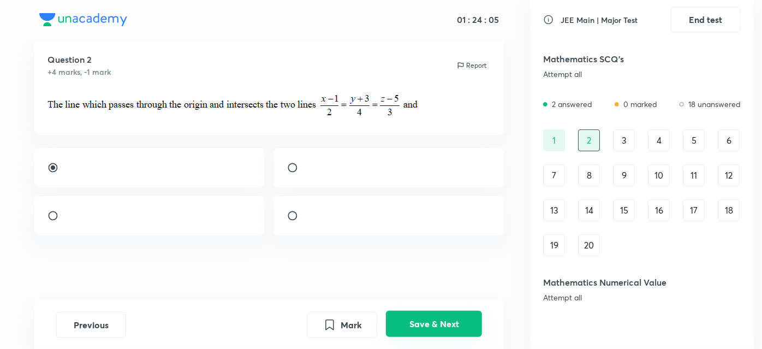
click at [478, 323] on button "Save & Next" at bounding box center [434, 324] width 96 height 26
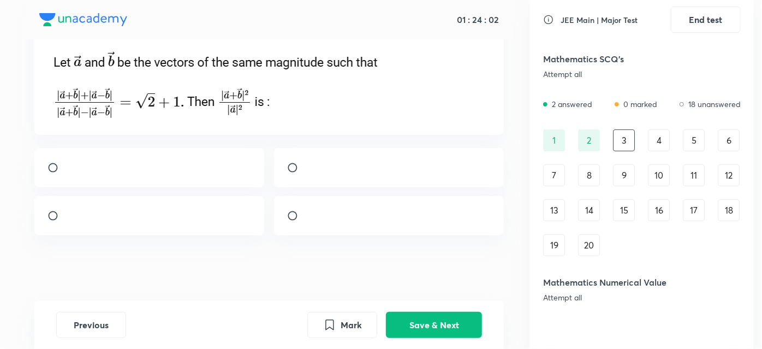
scroll to position [71, 0]
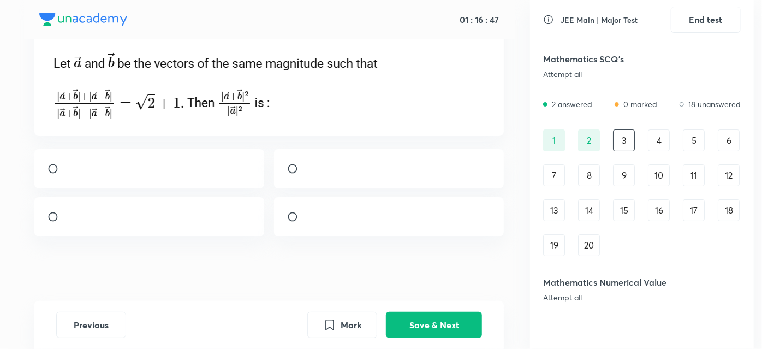
click at [47, 174] on input "radio" at bounding box center [57, 168] width 20 height 11
click at [289, 236] on div at bounding box center [389, 216] width 230 height 39
radio input "false"
radio input "true"
click at [429, 331] on button "Save & Next" at bounding box center [434, 324] width 96 height 26
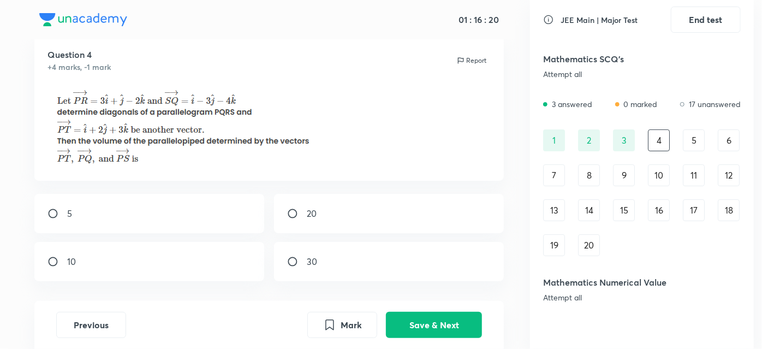
scroll to position [34, 0]
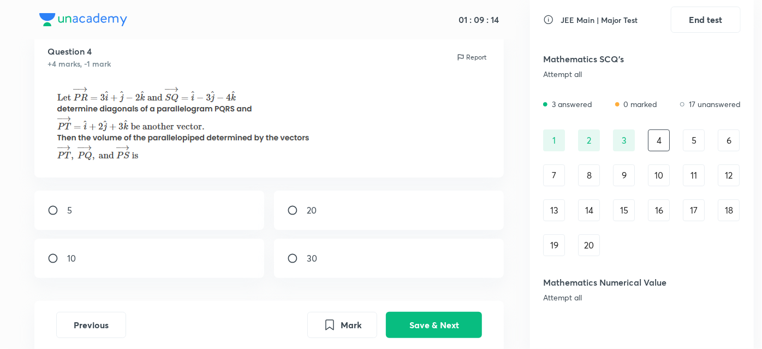
click at [301, 207] on div "20" at bounding box center [389, 210] width 230 height 39
radio input "true"
click at [396, 319] on button "Save & Next" at bounding box center [434, 324] width 96 height 26
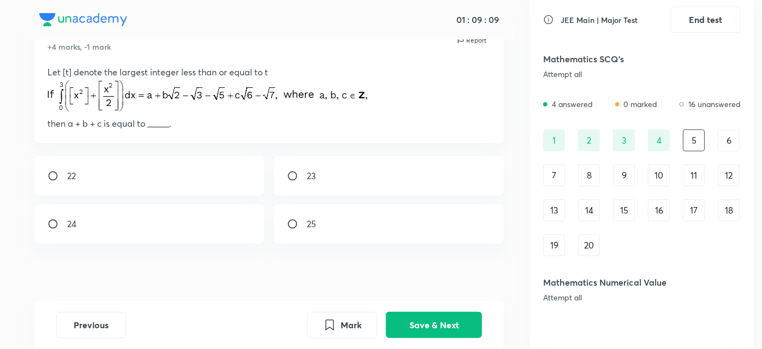
scroll to position [49, 0]
click at [414, 331] on button "Save & Next" at bounding box center [434, 324] width 96 height 26
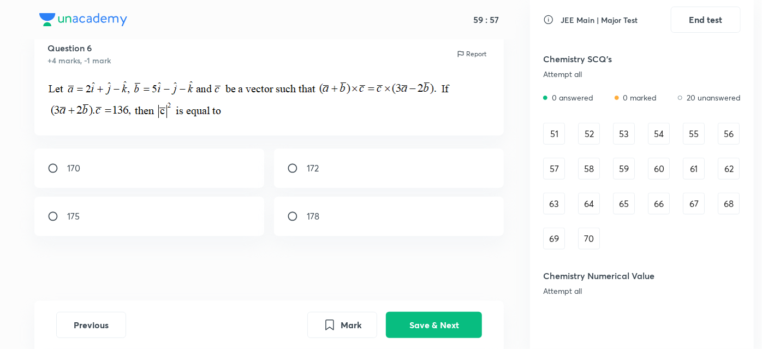
scroll to position [681, 0]
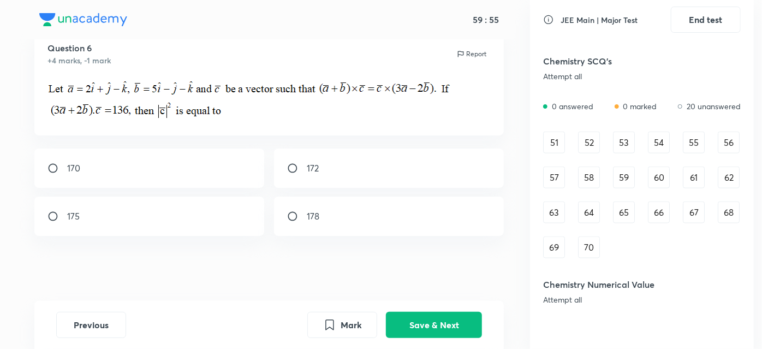
click at [550, 142] on div "51" at bounding box center [554, 143] width 22 height 22
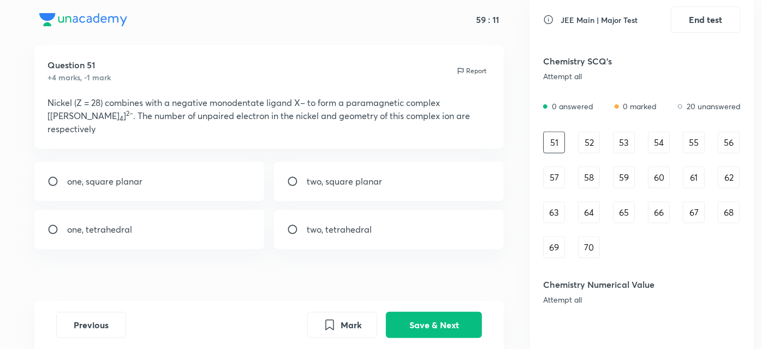
click at [296, 176] on input "radio" at bounding box center [297, 181] width 20 height 11
radio input "true"
click at [411, 325] on button "Save & Next" at bounding box center [434, 324] width 96 height 26
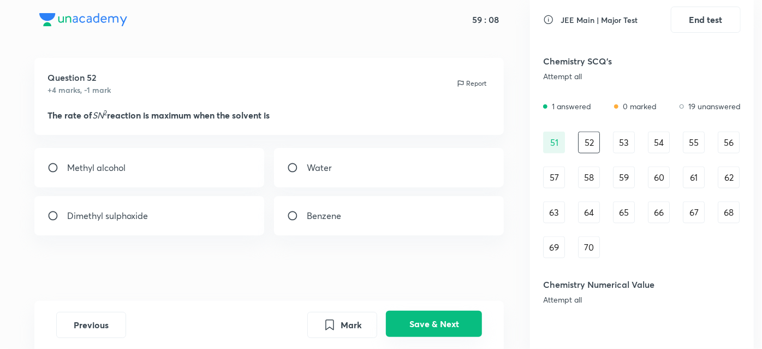
scroll to position [7, 0]
click at [48, 218] on input "radio" at bounding box center [57, 216] width 20 height 11
radio input "true"
click at [435, 325] on button "Save & Next" at bounding box center [434, 324] width 96 height 26
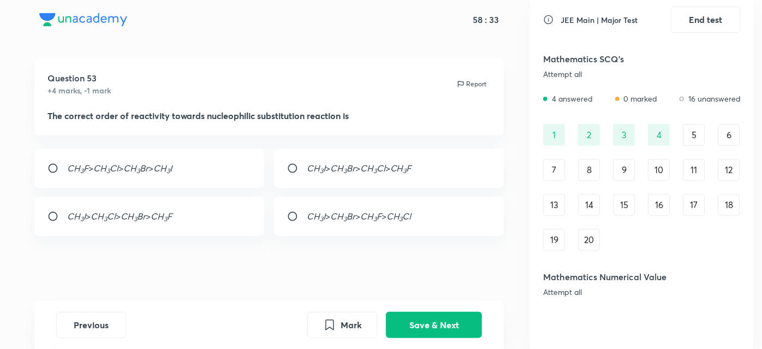
scroll to position [0, 0]
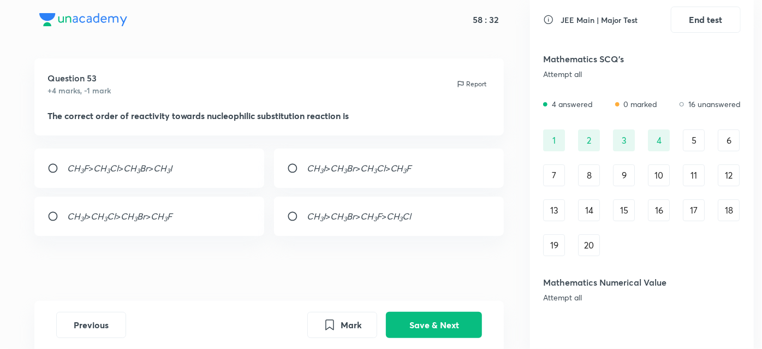
click at [700, 138] on div "5" at bounding box center [694, 140] width 22 height 22
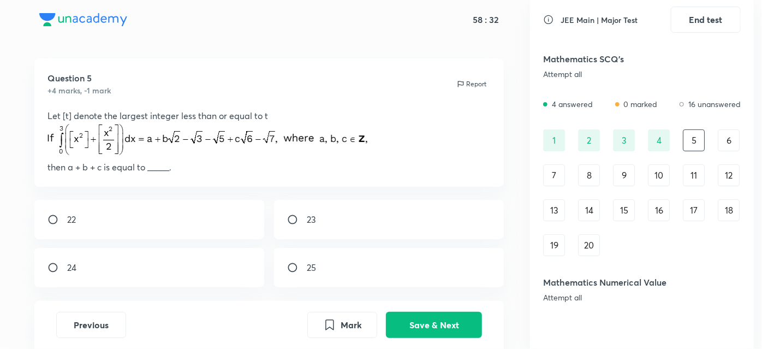
click at [723, 144] on div "6" at bounding box center [729, 140] width 22 height 22
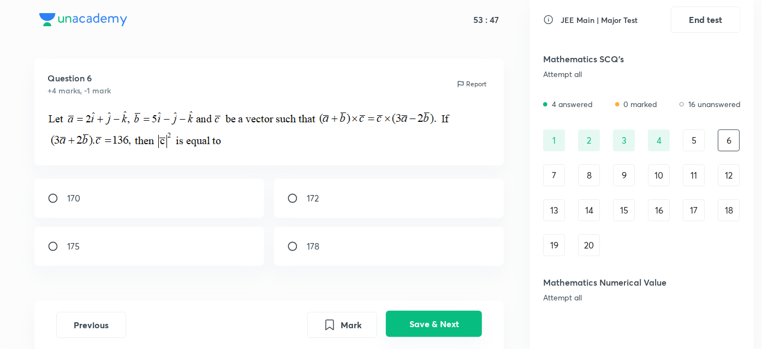
click at [473, 325] on button "Save & Next" at bounding box center [434, 324] width 96 height 26
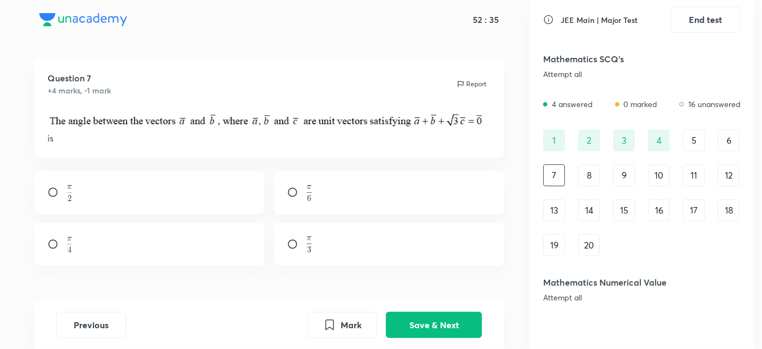
click at [291, 181] on div at bounding box center [389, 192] width 230 height 43
radio input "true"
click at [423, 324] on button "Save & Next" at bounding box center [434, 324] width 96 height 26
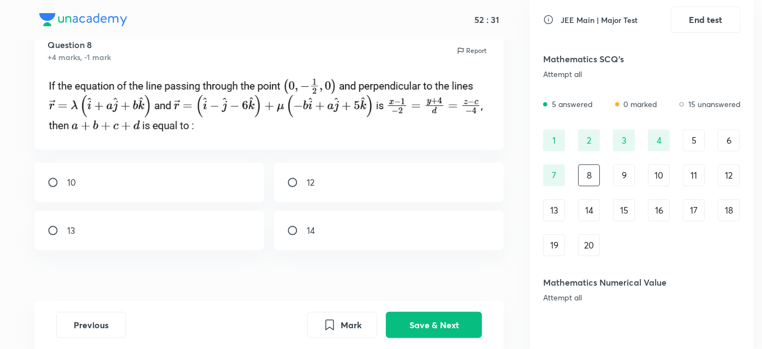
scroll to position [39, 0]
click at [307, 217] on div "14" at bounding box center [389, 231] width 230 height 39
radio input "true"
click at [435, 320] on button "Save & Next" at bounding box center [434, 324] width 96 height 26
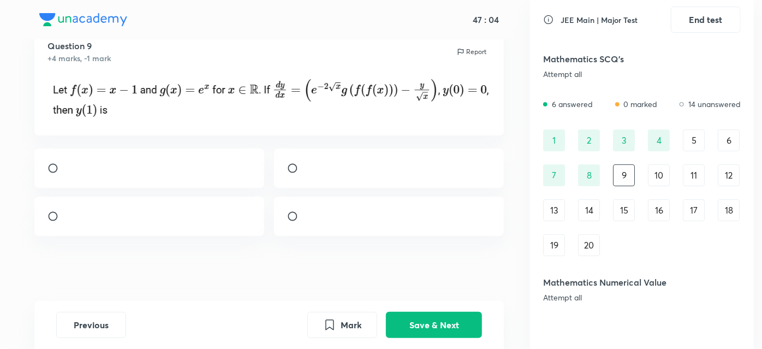
click at [293, 222] on input "radio" at bounding box center [297, 216] width 20 height 11
radio input "true"
click at [397, 325] on button "Save & Next" at bounding box center [434, 324] width 96 height 26
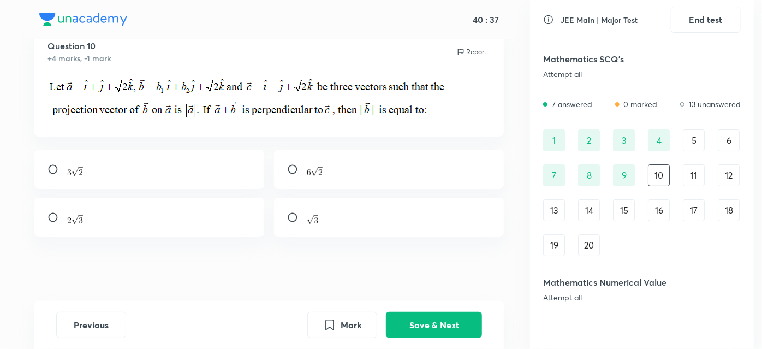
click at [163, 215] on div at bounding box center [149, 217] width 230 height 39
radio input "true"
click at [401, 320] on button "Save & Next" at bounding box center [434, 324] width 96 height 26
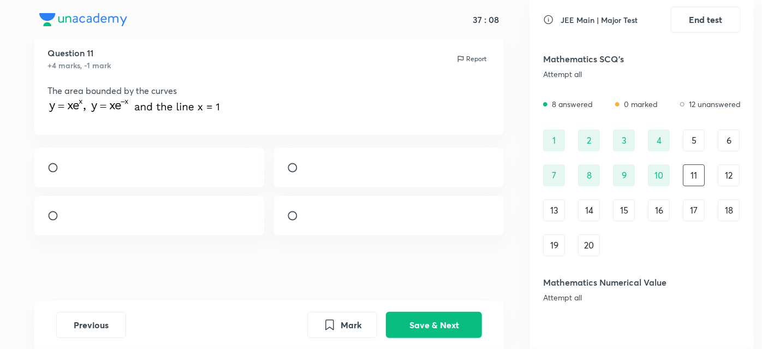
click at [295, 176] on div at bounding box center [389, 167] width 230 height 39
radio input "true"
click at [428, 325] on button "Save & Next" at bounding box center [434, 324] width 96 height 26
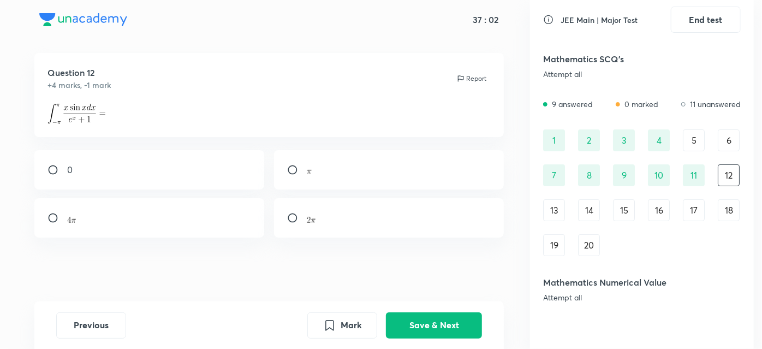
scroll to position [14, 0]
click at [49, 163] on input "radio" at bounding box center [57, 168] width 20 height 11
click at [283, 169] on div at bounding box center [389, 167] width 230 height 39
radio input "false"
radio input "true"
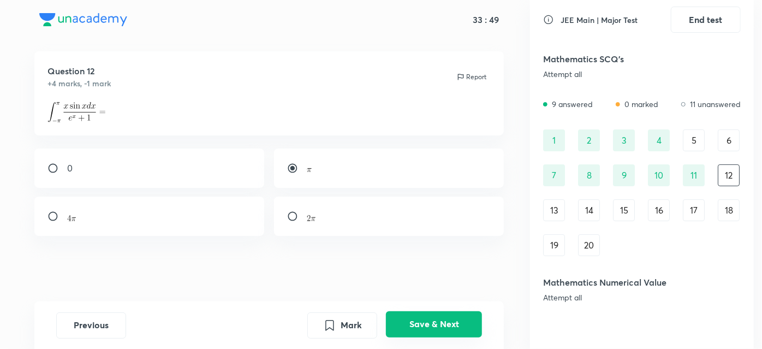
click at [425, 330] on button "Save & Next" at bounding box center [434, 324] width 96 height 26
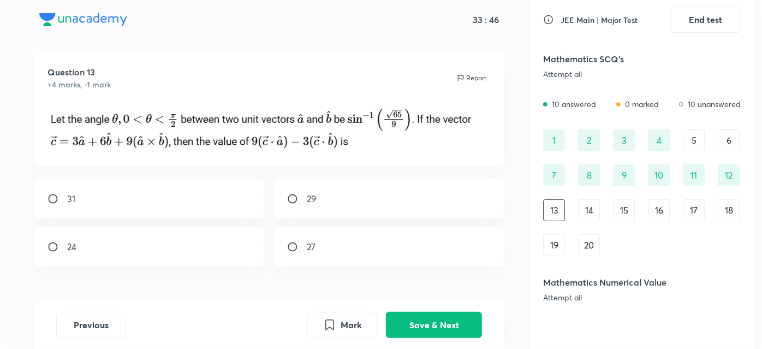
scroll to position [6, 0]
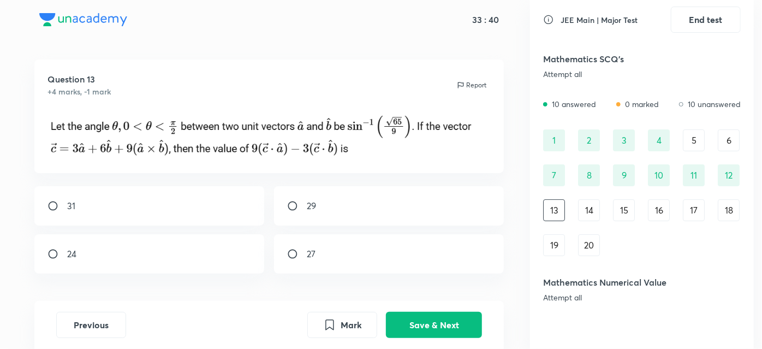
click at [582, 213] on div "14" at bounding box center [589, 210] width 22 height 22
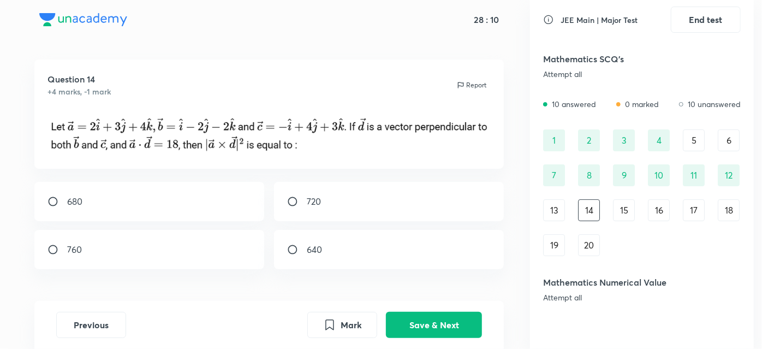
click at [610, 207] on div "1 2 3 4 5 6 7 8 9 10 11 12 13 14 15 16 17 18 19 20" at bounding box center [642, 192] width 198 height 127
click at [622, 207] on div "15" at bounding box center [624, 210] width 22 height 22
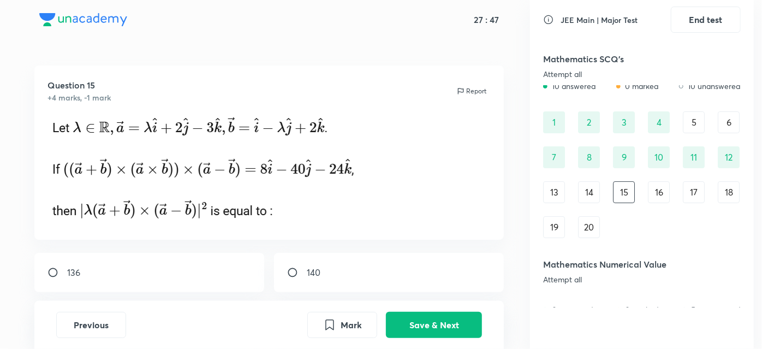
scroll to position [16, 0]
click at [657, 187] on div "16" at bounding box center [659, 194] width 22 height 22
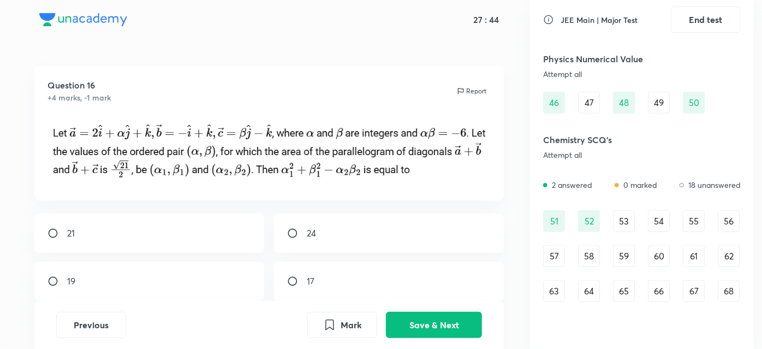
scroll to position [603, 0]
click at [623, 220] on div "53" at bounding box center [624, 221] width 22 height 22
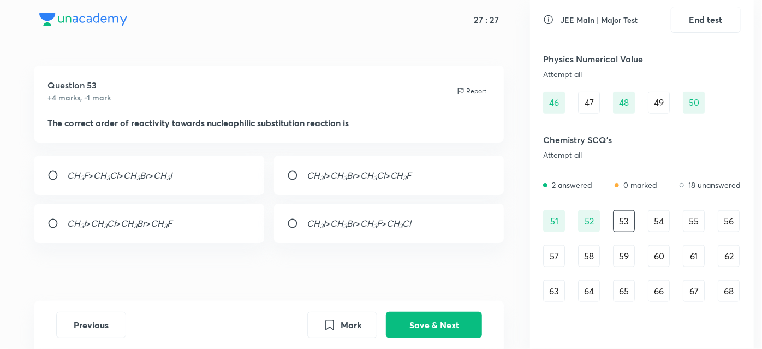
click at [295, 171] on input "radio" at bounding box center [297, 175] width 20 height 11
radio input "true"
click at [438, 320] on button "Save & Next" at bounding box center [434, 324] width 96 height 26
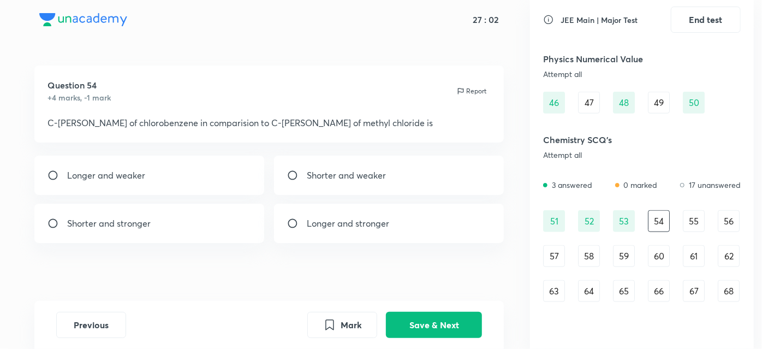
click at [51, 220] on input "radio" at bounding box center [57, 223] width 20 height 11
radio input "true"
click at [412, 320] on button "Save & Next" at bounding box center [434, 324] width 96 height 26
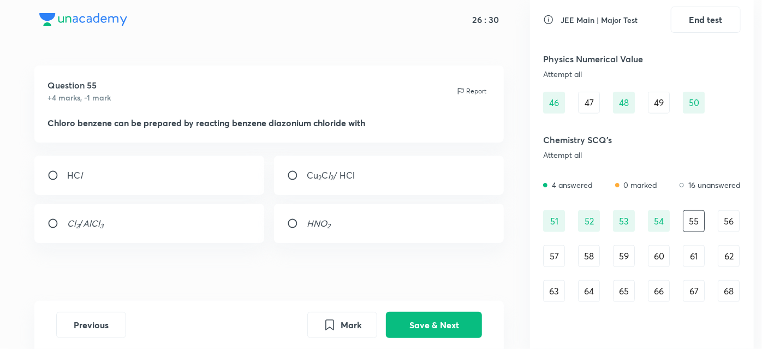
click at [42, 170] on div "HC l" at bounding box center [149, 175] width 230 height 39
radio input "true"
click at [397, 322] on button "Save & Next" at bounding box center [434, 324] width 96 height 26
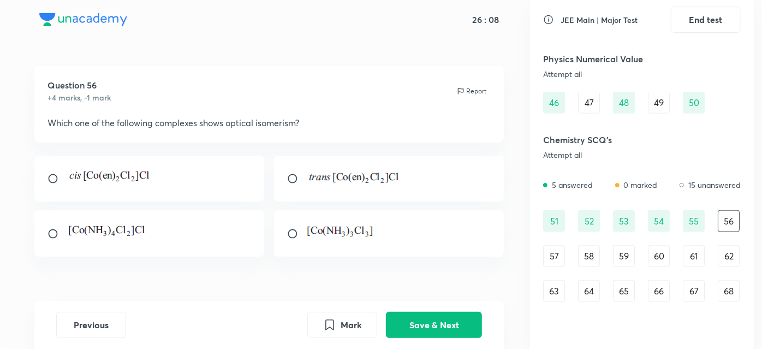
click at [688, 228] on div "55" at bounding box center [694, 221] width 22 height 22
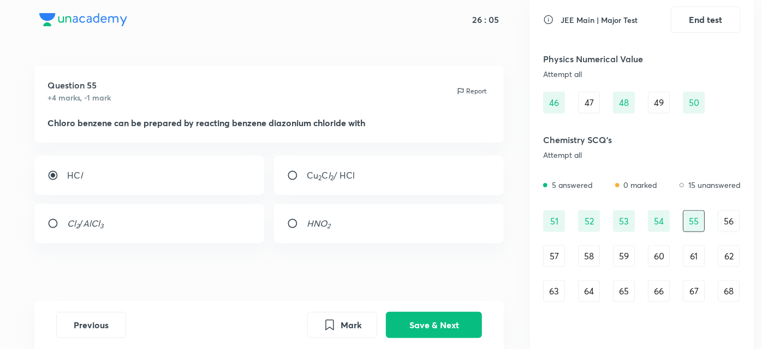
click at [283, 170] on div "Cu 2 C l 2 / HCl" at bounding box center [389, 175] width 230 height 39
radio input "false"
radio input "true"
click at [436, 317] on button "Save & Next" at bounding box center [434, 324] width 96 height 26
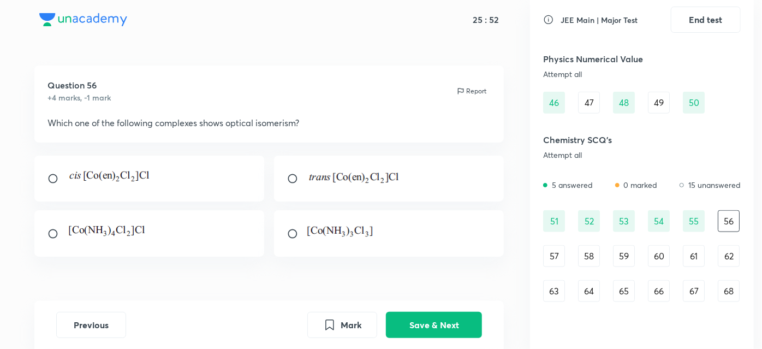
click at [293, 230] on input "radio" at bounding box center [297, 233] width 20 height 11
radio input "true"
click at [433, 325] on button "Save & Next" at bounding box center [434, 324] width 96 height 26
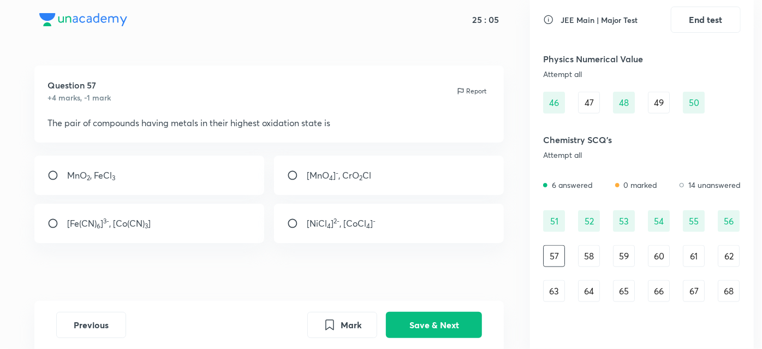
click at [292, 174] on input "radio" at bounding box center [297, 175] width 20 height 11
radio input "true"
click at [416, 327] on button "Save & Next" at bounding box center [434, 324] width 96 height 26
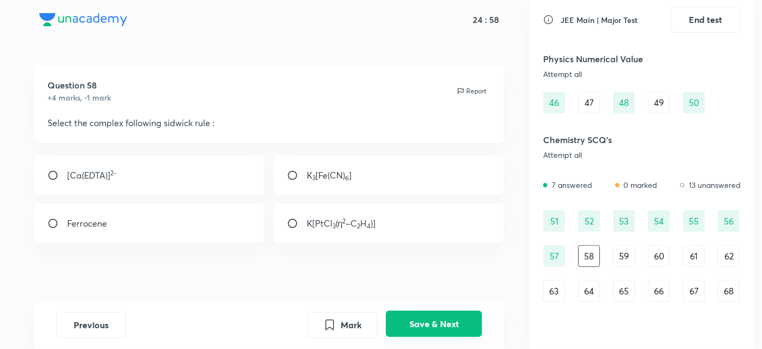
click at [416, 327] on button "Save & Next" at bounding box center [434, 324] width 96 height 26
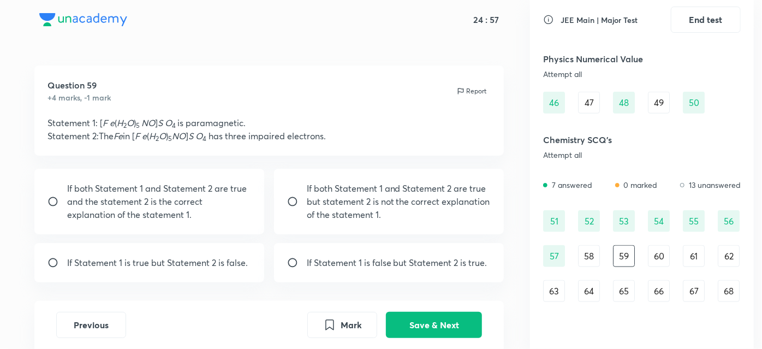
click at [583, 259] on div "58" at bounding box center [589, 256] width 22 height 22
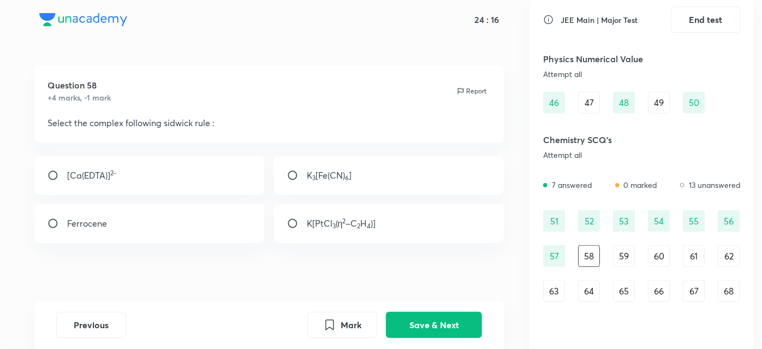
click at [288, 218] on input "radio" at bounding box center [297, 223] width 20 height 11
radio input "true"
click at [414, 318] on button "Save & Next" at bounding box center [434, 324] width 96 height 26
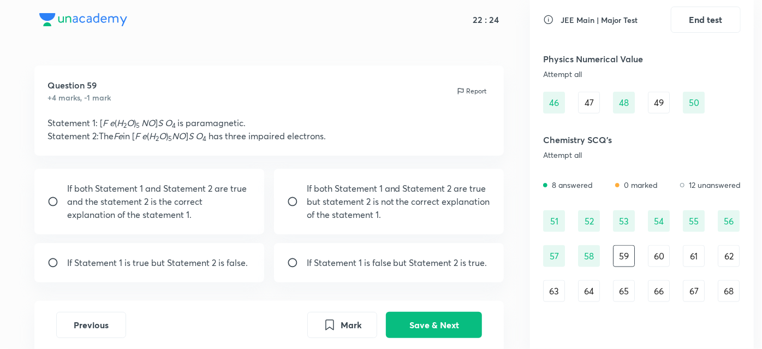
click at [49, 257] on input "radio" at bounding box center [57, 262] width 20 height 11
radio input "true"
click at [420, 326] on button "Save & Next" at bounding box center [434, 324] width 96 height 26
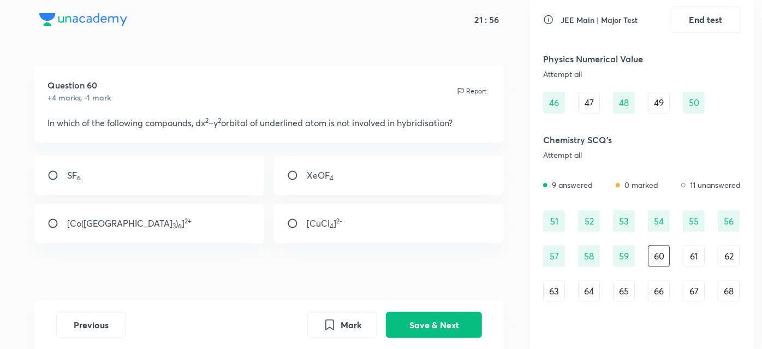
click at [285, 167] on div "XeOF 4" at bounding box center [389, 175] width 230 height 39
radio input "false"
click at [289, 230] on div "[CuCl 4 ] 2-" at bounding box center [389, 223] width 230 height 39
radio input "true"
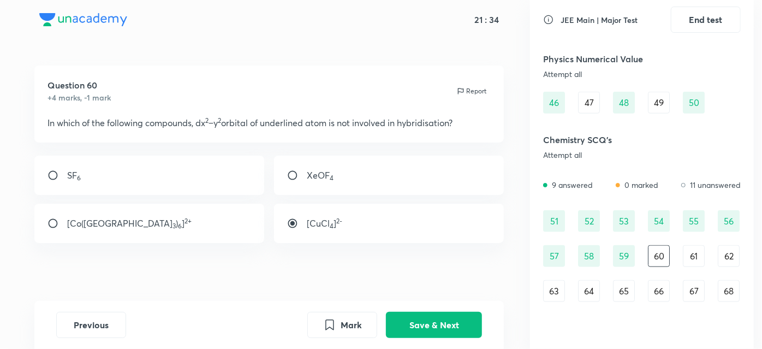
click at [441, 339] on div "Previous Mark Save & Next" at bounding box center [269, 325] width 470 height 48
click at [441, 326] on button "Save & Next" at bounding box center [434, 324] width 96 height 26
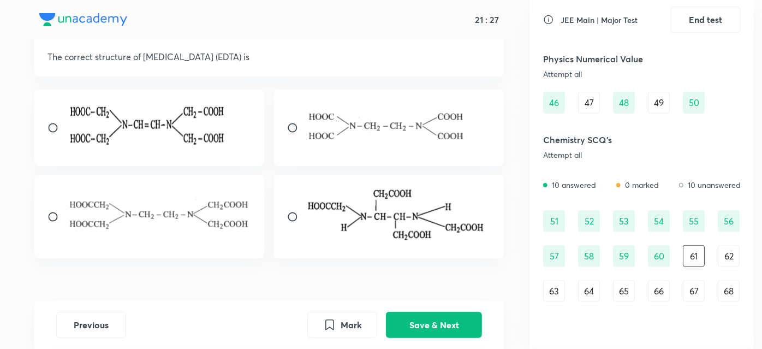
scroll to position [60, 0]
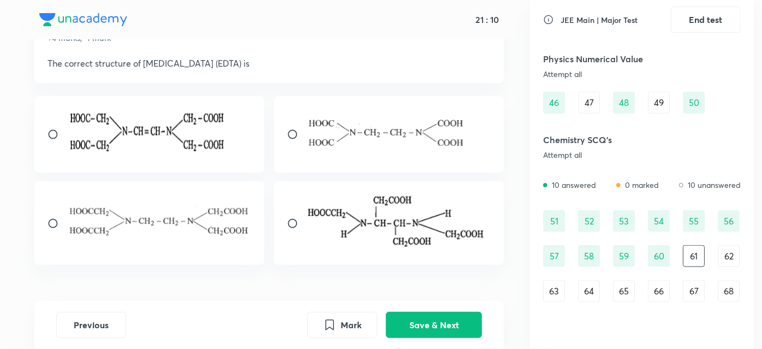
click at [44, 131] on div at bounding box center [149, 134] width 230 height 76
radio input "true"
click at [415, 333] on button "Save & Next" at bounding box center [434, 324] width 96 height 26
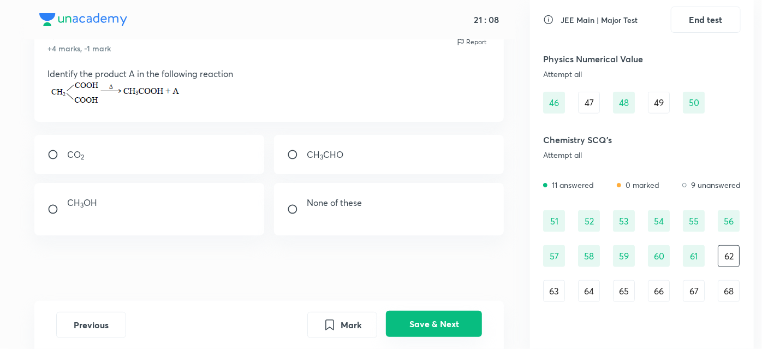
scroll to position [49, 0]
click at [56, 153] on input "radio" at bounding box center [57, 155] width 20 height 11
radio input "true"
click at [416, 341] on div "Previous Mark Save & Next" at bounding box center [269, 325] width 470 height 48
click at [416, 336] on button "Save & Next" at bounding box center [434, 324] width 96 height 26
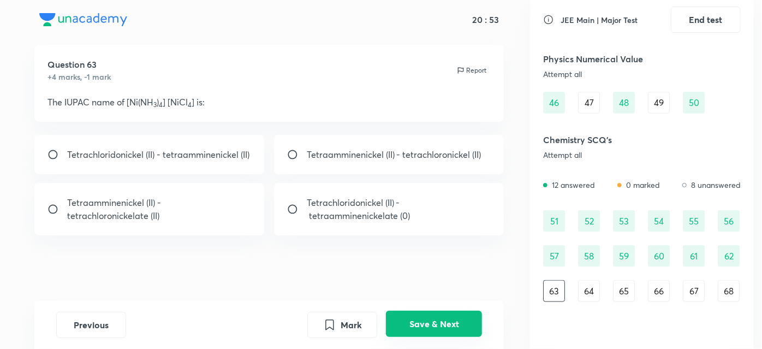
scroll to position [20, 0]
click at [50, 205] on input "radio" at bounding box center [57, 209] width 20 height 11
radio input "true"
click at [430, 316] on button "Save & Next" at bounding box center [434, 324] width 96 height 26
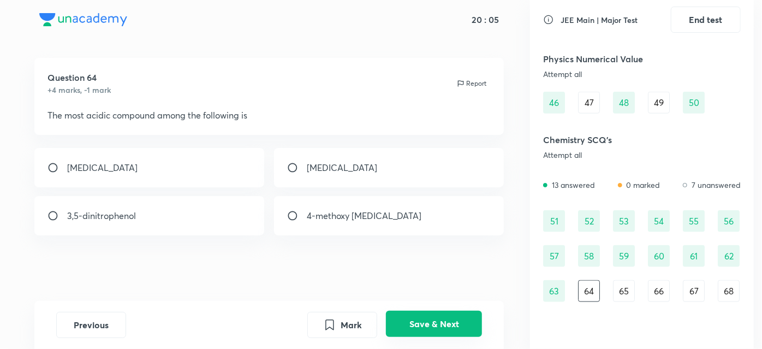
scroll to position [7, 0]
click at [51, 212] on input "radio" at bounding box center [57, 216] width 20 height 11
radio input "true"
click at [436, 322] on button "Save & Next" at bounding box center [434, 324] width 96 height 26
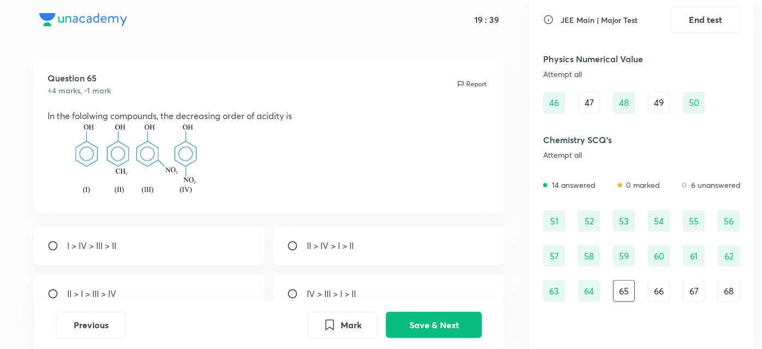
click at [585, 290] on div "64" at bounding box center [589, 291] width 22 height 22
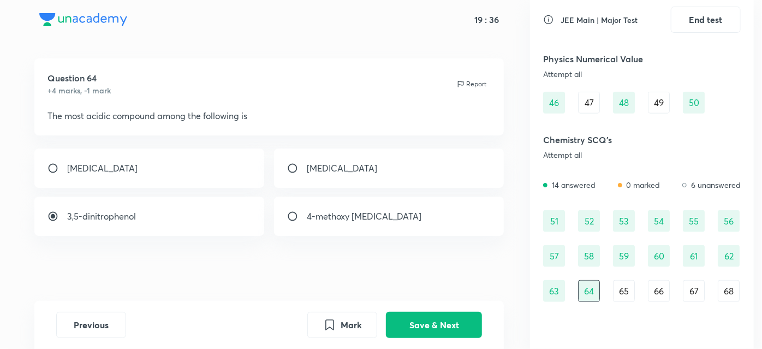
click at [620, 289] on div "65" at bounding box center [624, 291] width 22 height 22
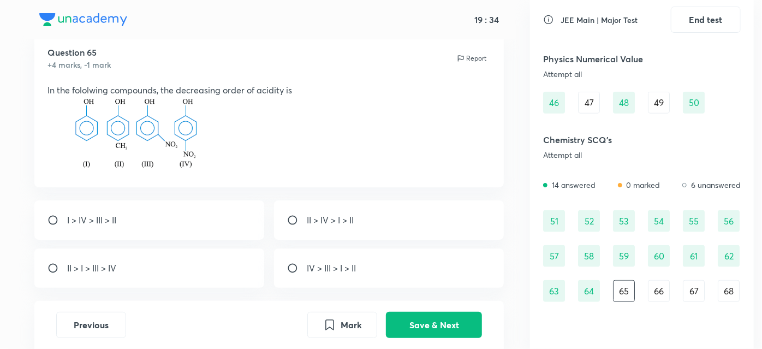
scroll to position [33, 0]
click at [293, 270] on input "radio" at bounding box center [297, 267] width 20 height 11
radio input "true"
click at [422, 321] on button "Save & Next" at bounding box center [434, 324] width 96 height 26
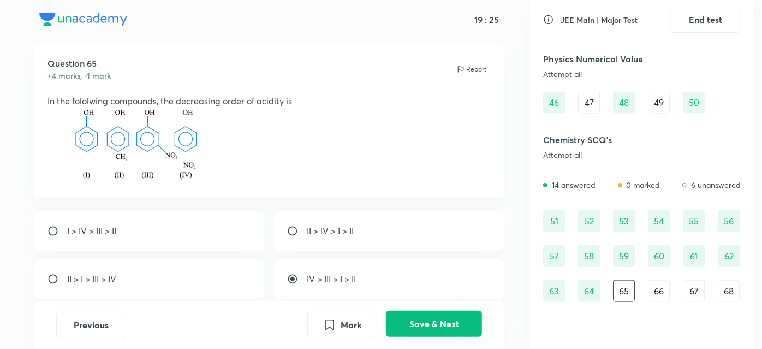
click at [422, 321] on button "Save & Next" at bounding box center [434, 324] width 96 height 26
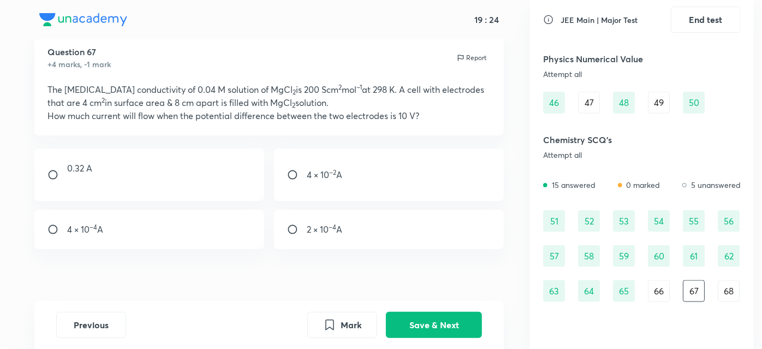
click at [656, 281] on div "66" at bounding box center [659, 291] width 22 height 22
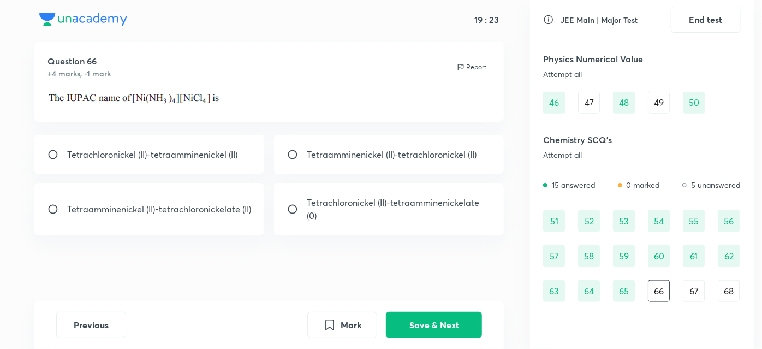
scroll to position [10, 0]
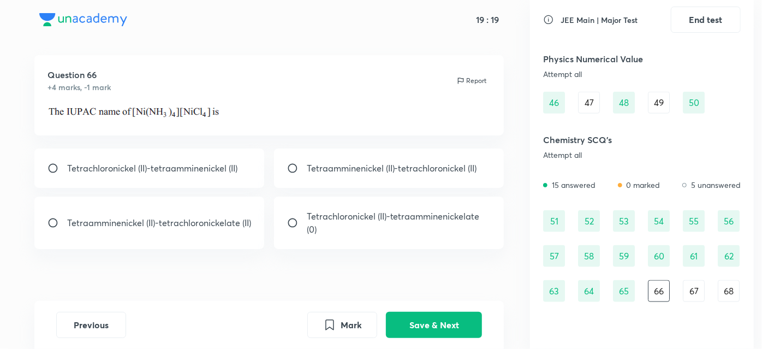
click at [51, 218] on input "radio" at bounding box center [57, 222] width 20 height 11
radio input "true"
click at [424, 320] on button "Save & Next" at bounding box center [434, 324] width 96 height 26
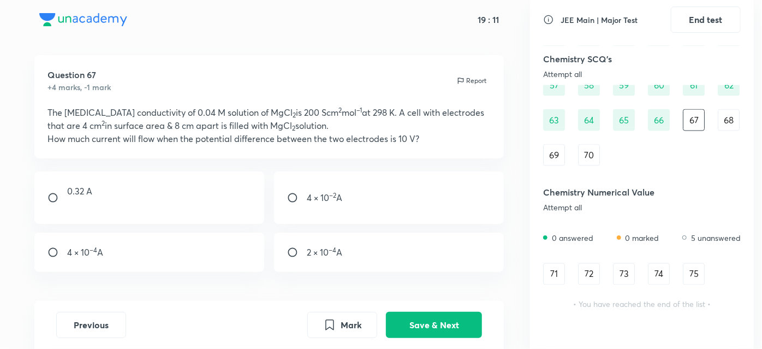
scroll to position [775, 0]
click at [293, 202] on input "radio" at bounding box center [297, 197] width 20 height 11
radio input "true"
click at [411, 332] on button "Save & Next" at bounding box center [434, 324] width 96 height 26
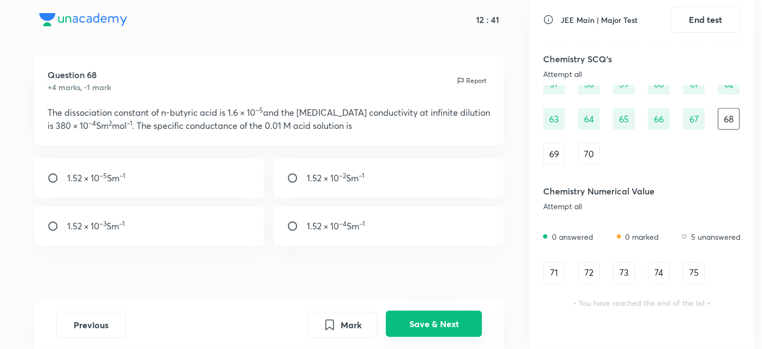
click at [439, 331] on button "Save & Next" at bounding box center [434, 324] width 96 height 26
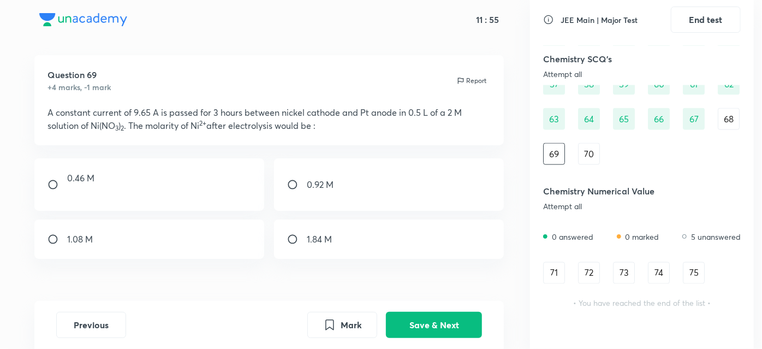
click at [44, 240] on div "1.08 M" at bounding box center [149, 238] width 230 height 39
radio input "true"
click at [429, 316] on button "Save & Next" at bounding box center [434, 324] width 96 height 26
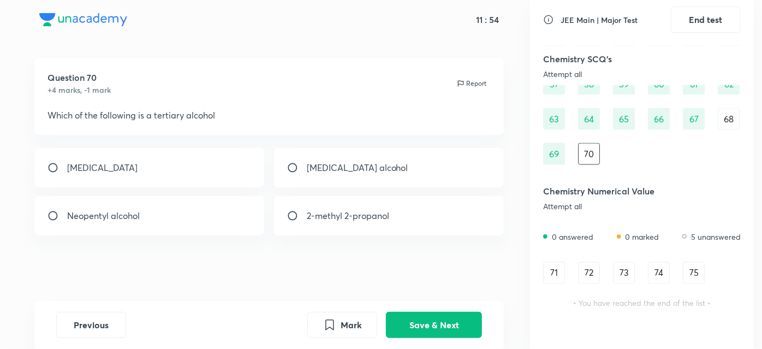
scroll to position [7, 0]
click at [57, 213] on input "radio" at bounding box center [57, 216] width 20 height 11
radio input "true"
click at [297, 213] on input "radio" at bounding box center [297, 216] width 20 height 11
radio input "true"
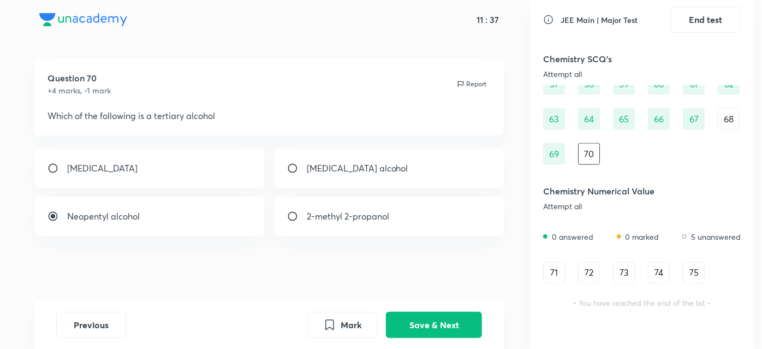
radio input "false"
click at [418, 311] on div "Previous Mark Save & Next" at bounding box center [269, 325] width 470 height 48
click at [418, 320] on button "Save & Next" at bounding box center [434, 324] width 96 height 26
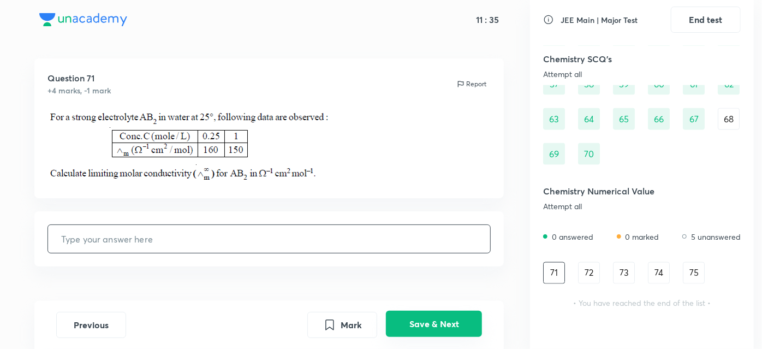
scroll to position [0, 0]
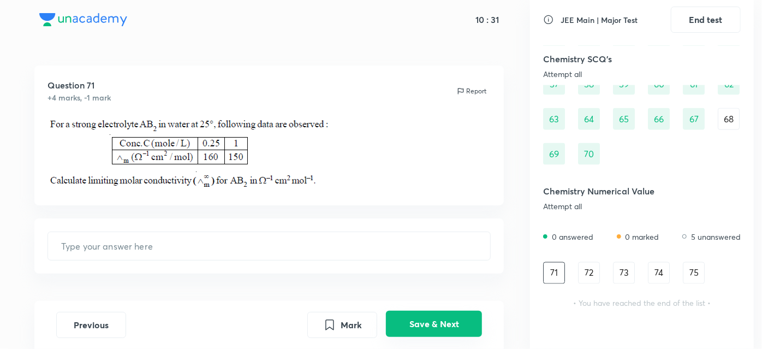
click at [447, 330] on button "Save & Next" at bounding box center [434, 324] width 96 height 26
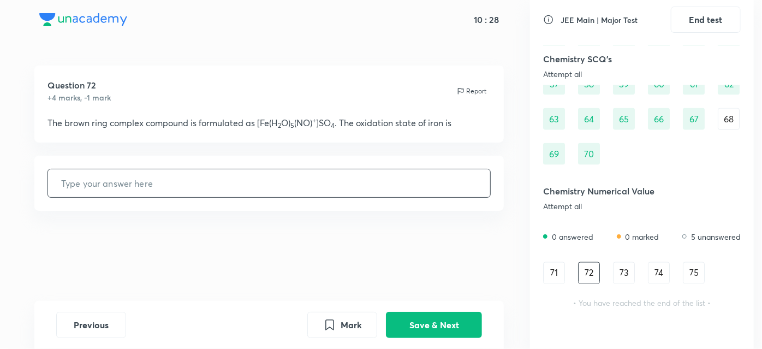
click at [389, 181] on input "text" at bounding box center [269, 183] width 443 height 28
type input "1"
click at [413, 323] on button "Save & Next" at bounding box center [434, 324] width 96 height 26
click at [319, 177] on input "text" at bounding box center [269, 183] width 443 height 28
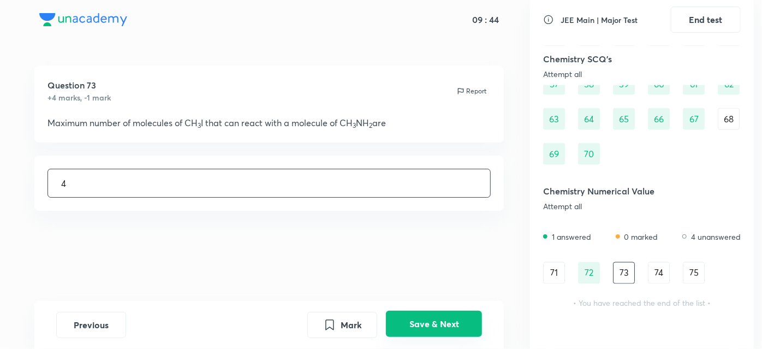
type input "4"
click at [423, 319] on button "Save & Next" at bounding box center [434, 324] width 96 height 26
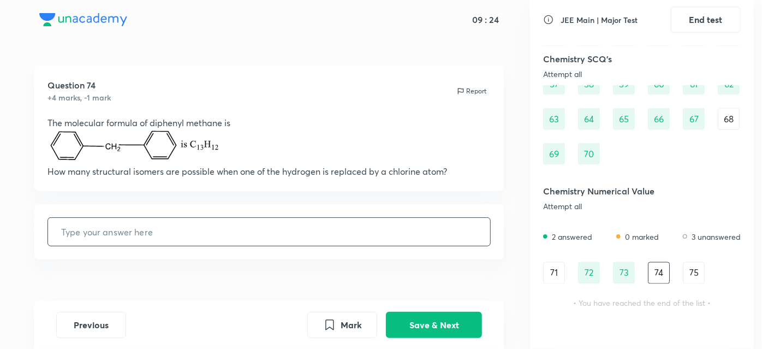
click at [275, 238] on input "text" at bounding box center [269, 232] width 443 height 28
type input "4"
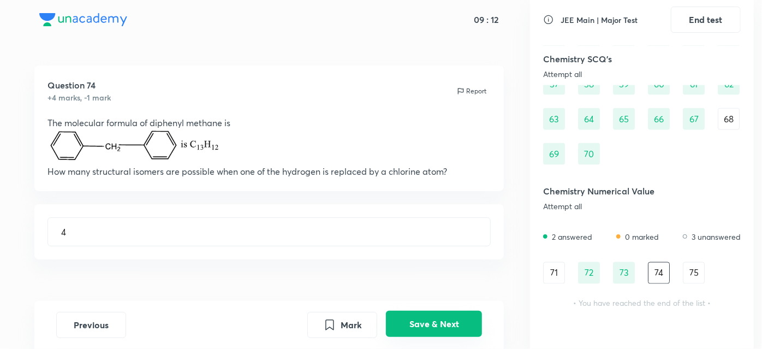
click at [449, 331] on button "Save & Next" at bounding box center [434, 324] width 96 height 26
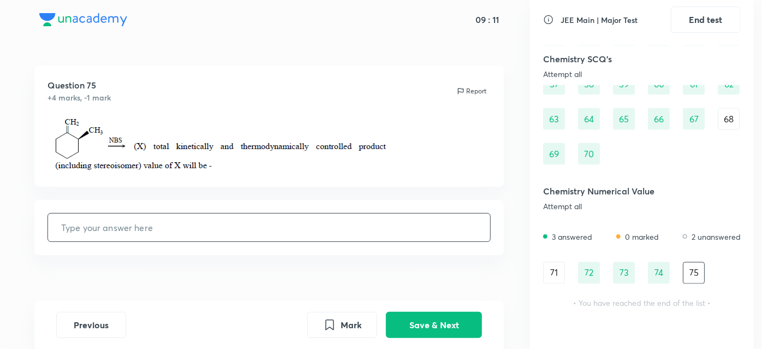
click at [228, 224] on input "text" at bounding box center [269, 227] width 443 height 28
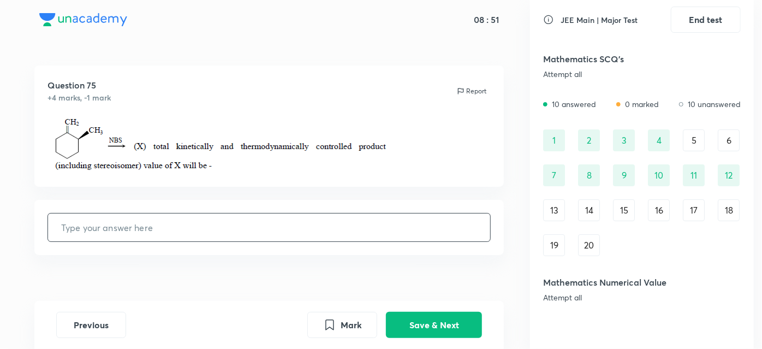
scroll to position [1, 0]
click at [562, 201] on div "13" at bounding box center [554, 209] width 22 height 22
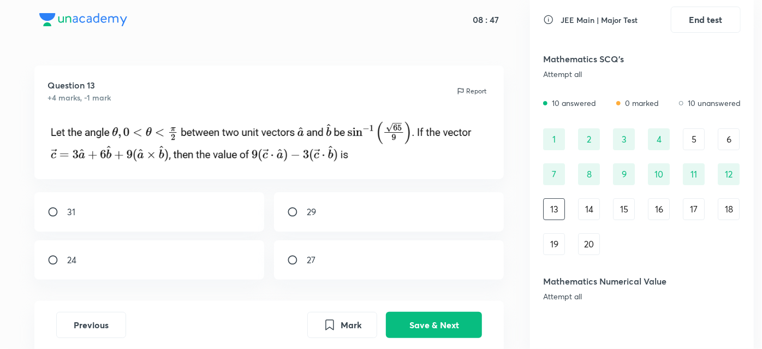
click at [597, 237] on div "20" at bounding box center [589, 244] width 22 height 22
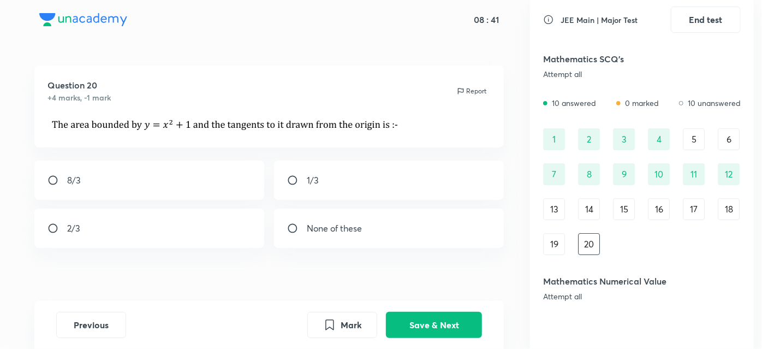
click at [48, 221] on div "2/3" at bounding box center [149, 228] width 230 height 39
radio input "true"
click at [408, 323] on button "Save & Next" at bounding box center [434, 324] width 96 height 26
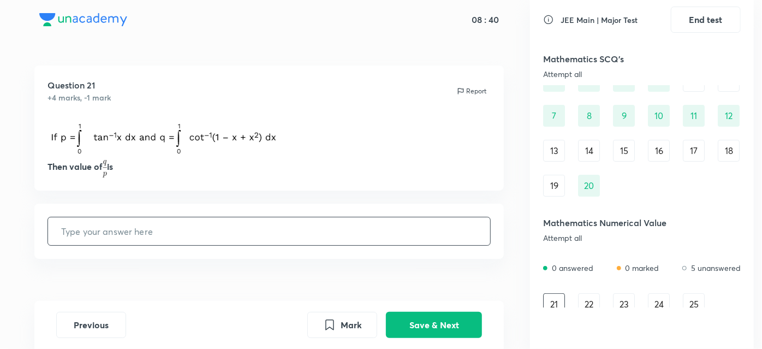
scroll to position [67, 0]
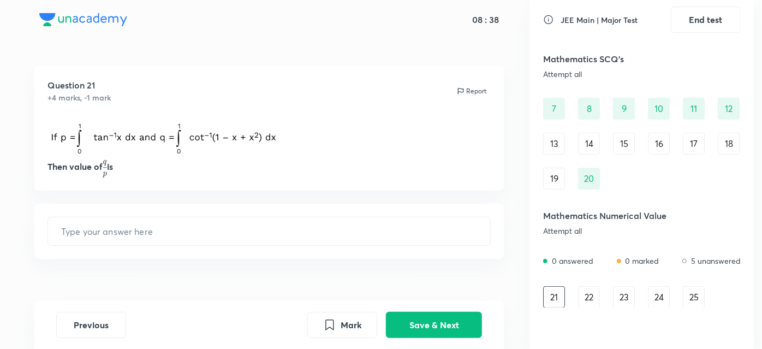
click at [555, 176] on div "19" at bounding box center [554, 179] width 22 height 22
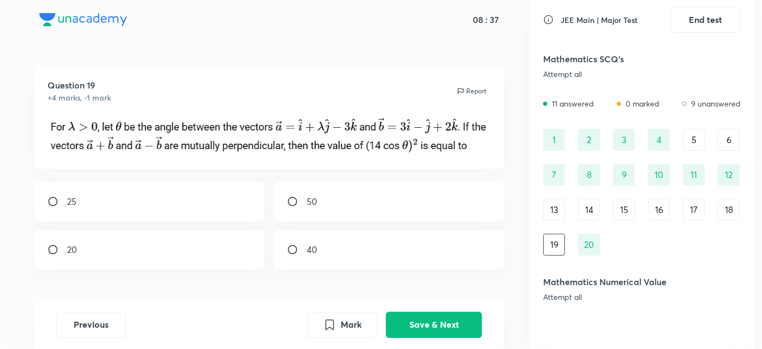
scroll to position [0, 0]
click at [623, 207] on div "15" at bounding box center [624, 210] width 22 height 22
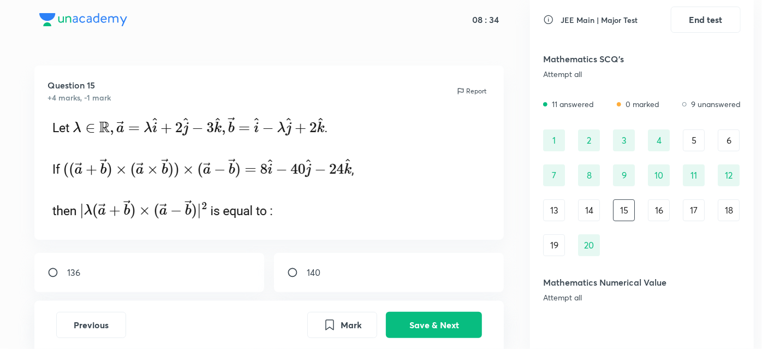
click at [658, 213] on div "16" at bounding box center [659, 210] width 22 height 22
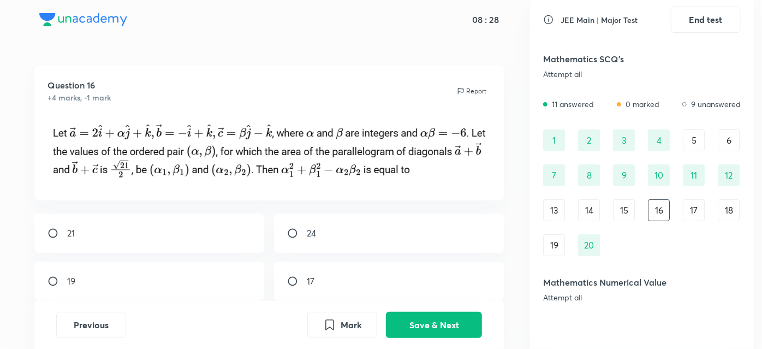
click at [735, 211] on div "18" at bounding box center [729, 210] width 22 height 22
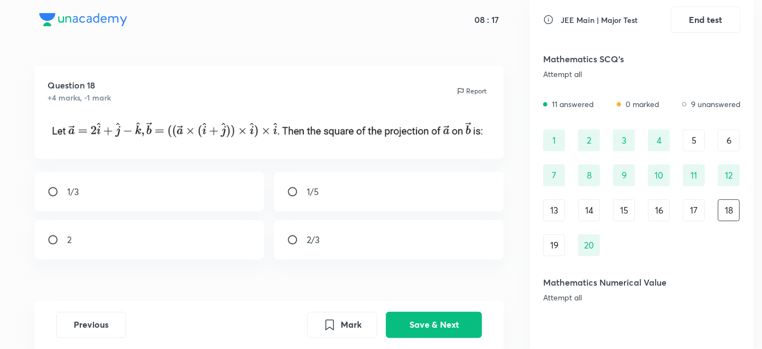
click at [693, 201] on div "17" at bounding box center [694, 210] width 22 height 22
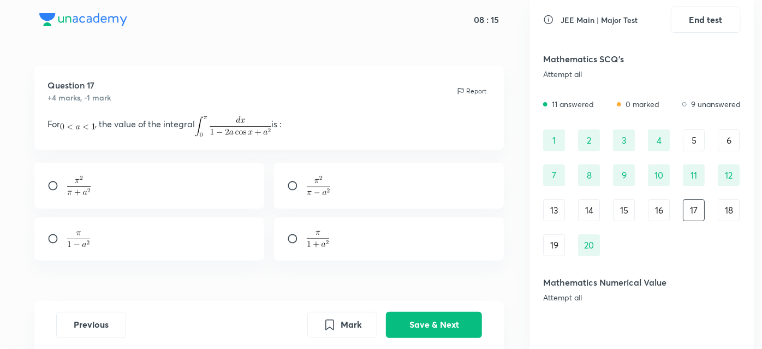
click at [735, 209] on div "18" at bounding box center [729, 210] width 22 height 22
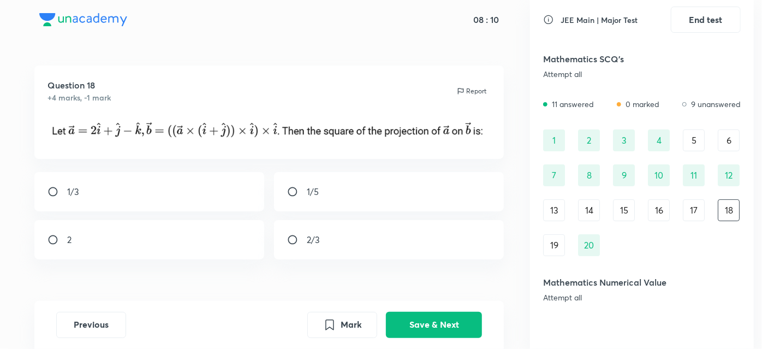
click at [294, 230] on div "2/3" at bounding box center [389, 239] width 230 height 39
radio input "true"
click at [420, 343] on div "Previous Mark Save & Next" at bounding box center [269, 325] width 470 height 48
click at [431, 330] on button "Save & Next" at bounding box center [434, 324] width 96 height 26
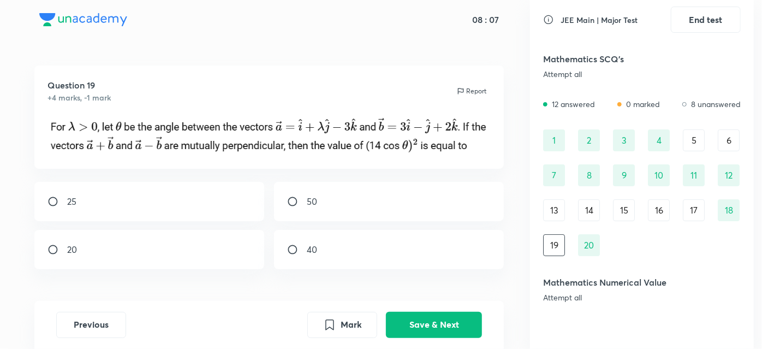
click at [664, 211] on div "16" at bounding box center [659, 210] width 22 height 22
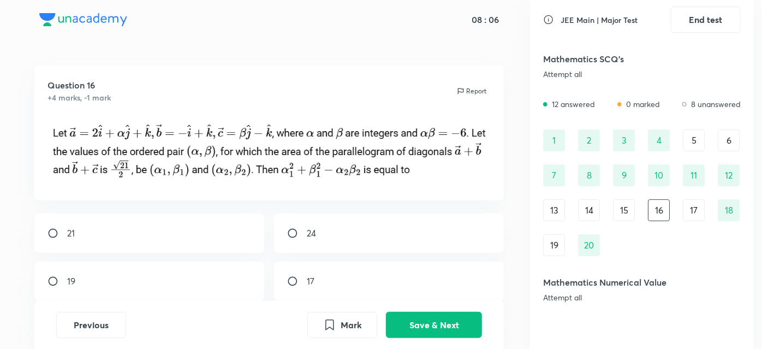
click at [735, 209] on div "18" at bounding box center [729, 210] width 22 height 22
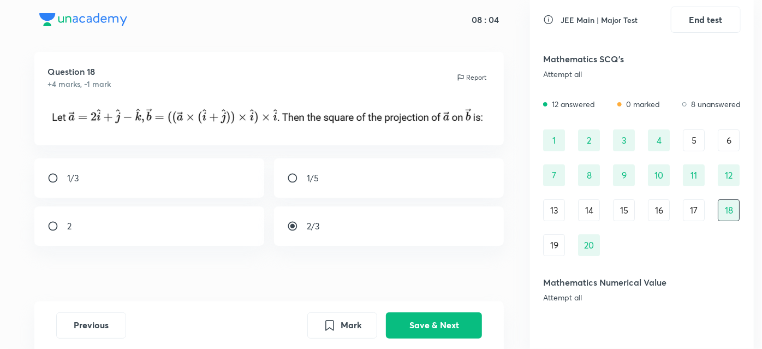
scroll to position [23, 0]
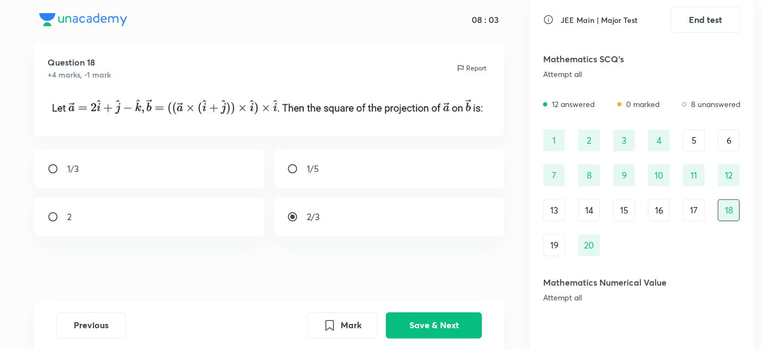
click at [281, 218] on div "2/3" at bounding box center [389, 216] width 230 height 39
radio input "false"
click at [433, 322] on button "Save & Next" at bounding box center [434, 324] width 96 height 26
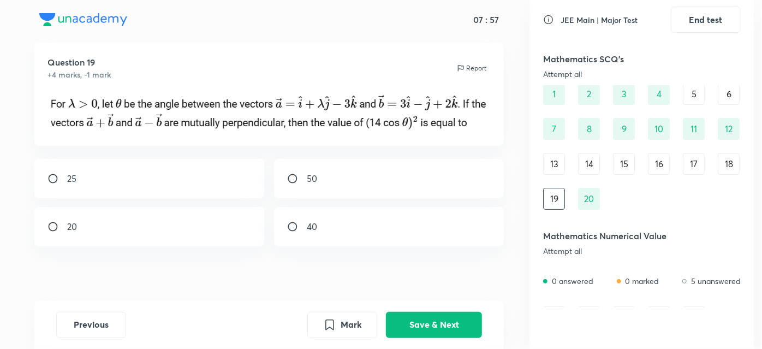
scroll to position [52, 0]
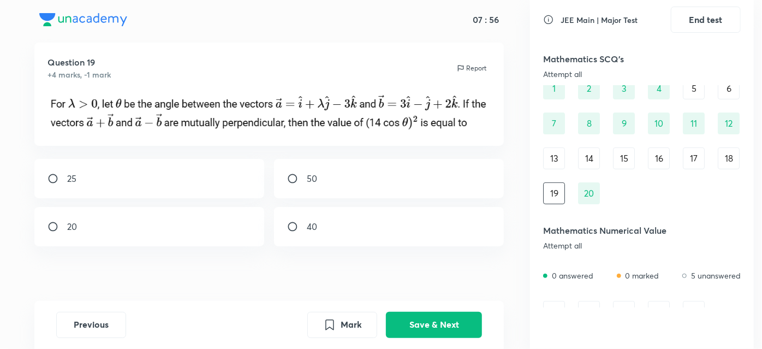
click at [621, 164] on div "15" at bounding box center [624, 158] width 22 height 22
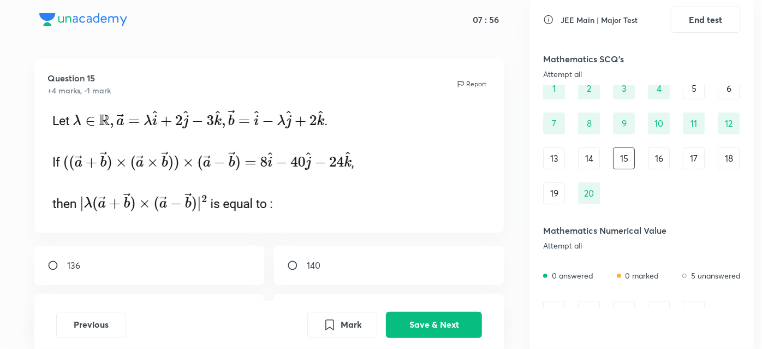
scroll to position [23, 0]
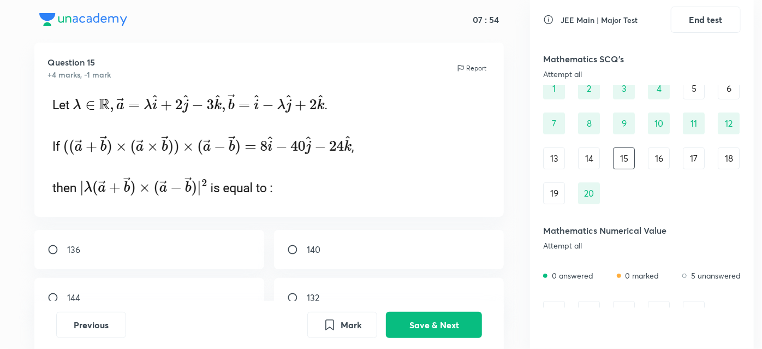
click at [656, 152] on div "16" at bounding box center [659, 158] width 22 height 22
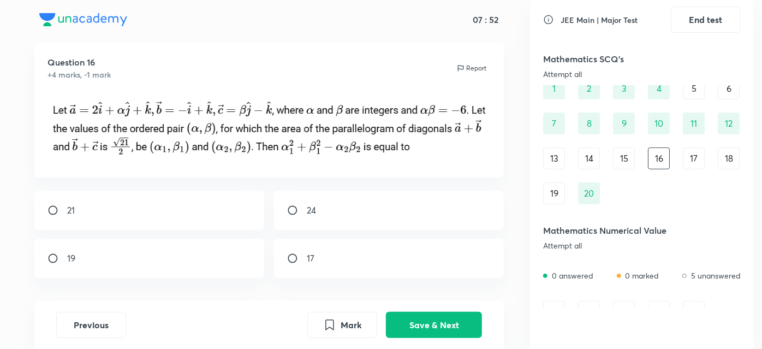
click at [686, 154] on div "17" at bounding box center [694, 158] width 22 height 22
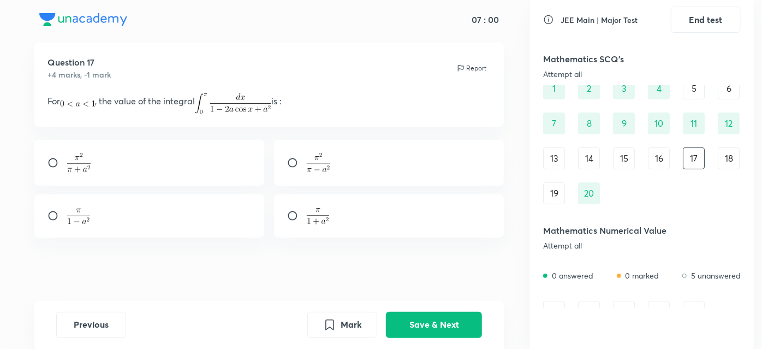
click at [45, 222] on div at bounding box center [149, 215] width 230 height 43
radio input "true"
click at [418, 317] on button "Save & Next" at bounding box center [434, 324] width 96 height 26
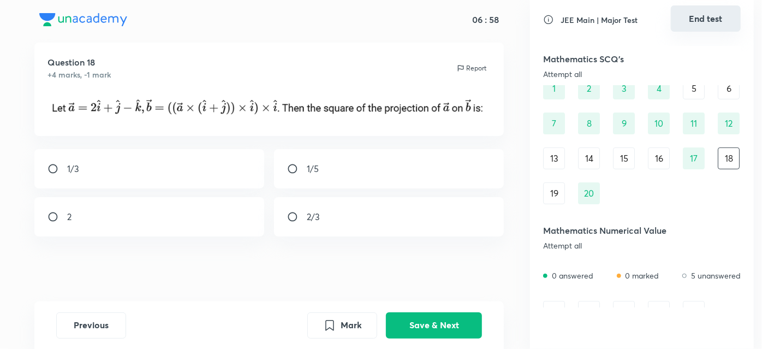
click at [693, 31] on button "End test" at bounding box center [706, 18] width 70 height 26
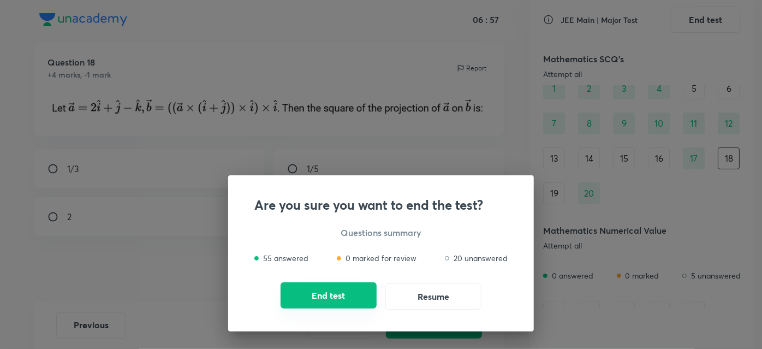
click at [331, 293] on button "End test" at bounding box center [329, 295] width 96 height 26
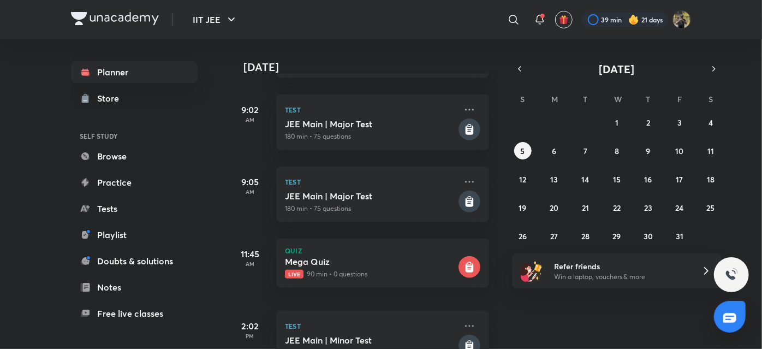
scroll to position [326, 0]
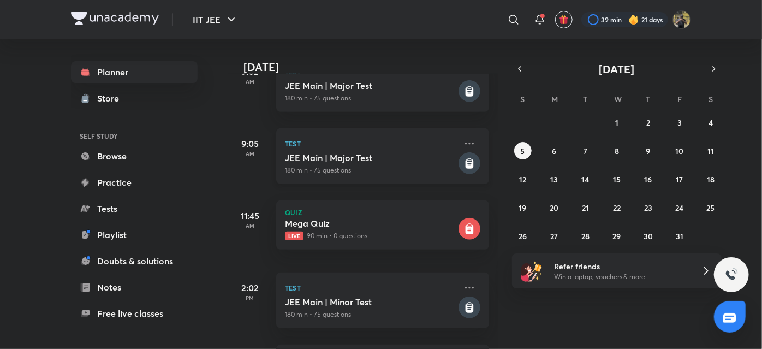
click at [368, 152] on h5 "JEE Main | Major Test" at bounding box center [370, 157] width 171 height 11
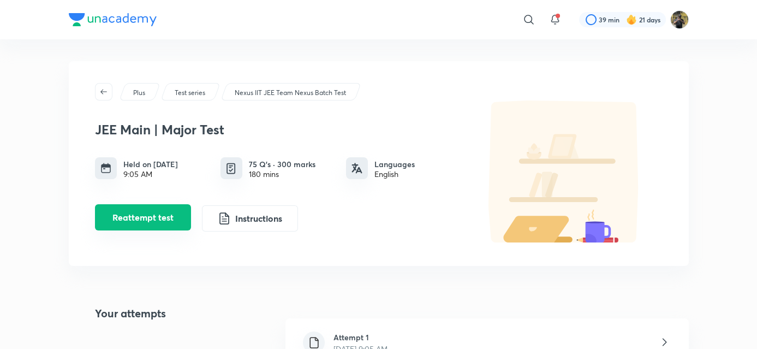
click at [155, 212] on button "Reattempt test" at bounding box center [143, 217] width 96 height 26
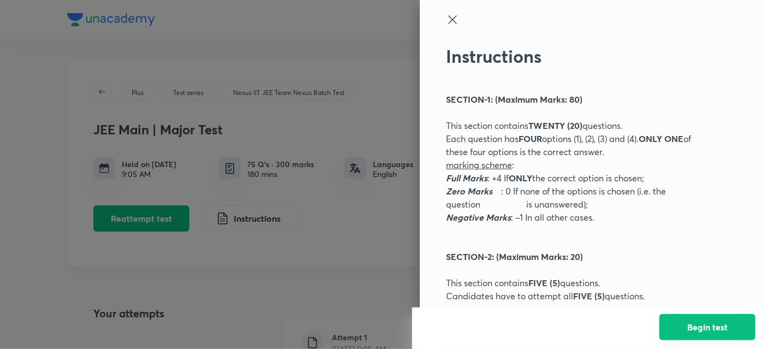
click at [686, 325] on button "Begin test" at bounding box center [707, 327] width 96 height 26
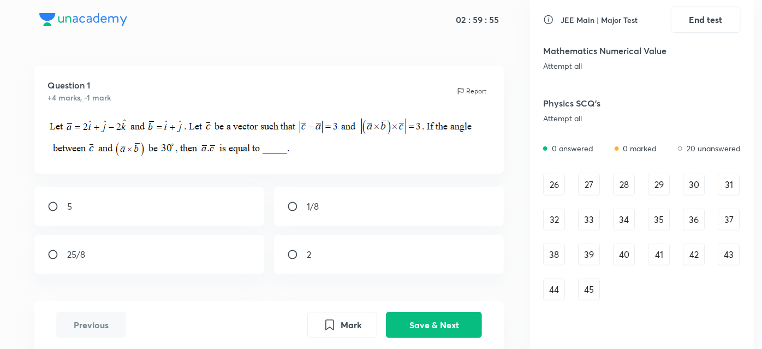
scroll to position [316, 0]
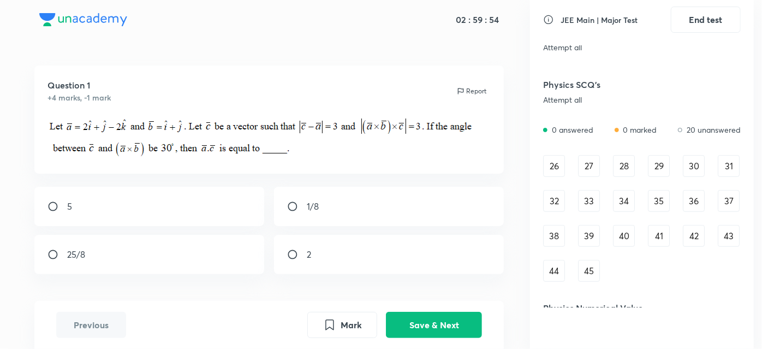
click at [554, 163] on div "26" at bounding box center [554, 166] width 22 height 22
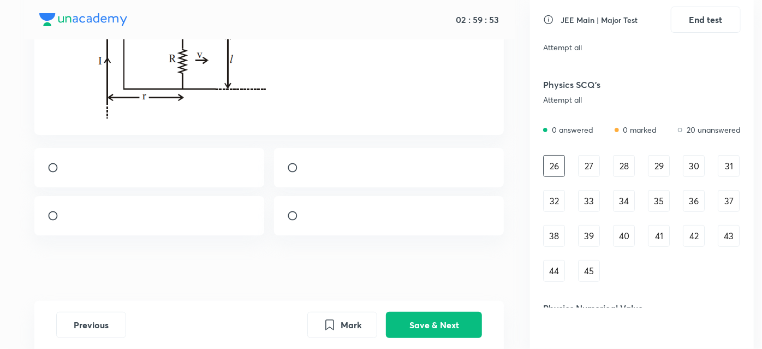
scroll to position [219, 0]
click at [292, 162] on input "radio" at bounding box center [297, 167] width 20 height 11
radio input "true"
click at [412, 324] on button "Save & Next" at bounding box center [434, 324] width 96 height 26
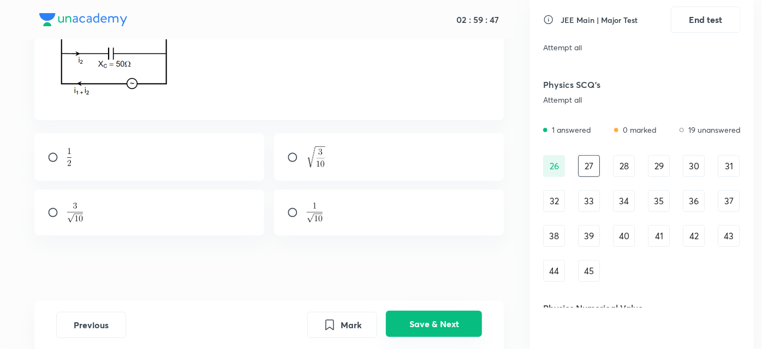
scroll to position [143, 0]
click at [58, 214] on input "radio" at bounding box center [57, 212] width 20 height 11
radio input "true"
click at [403, 324] on button "Save & Next" at bounding box center [434, 324] width 96 height 26
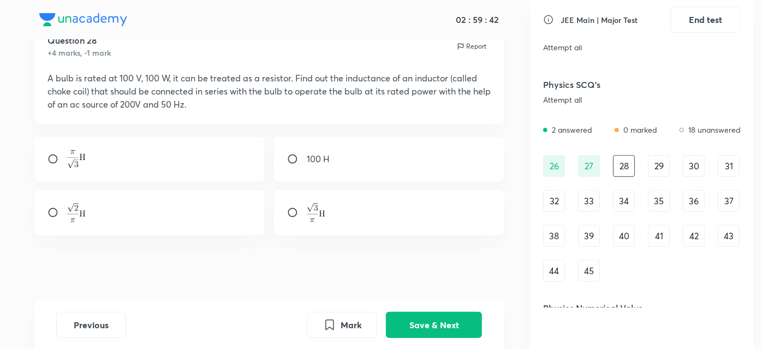
click at [52, 211] on input "radio" at bounding box center [57, 212] width 20 height 11
radio input "true"
click at [412, 329] on button "Save & Next" at bounding box center [434, 324] width 96 height 26
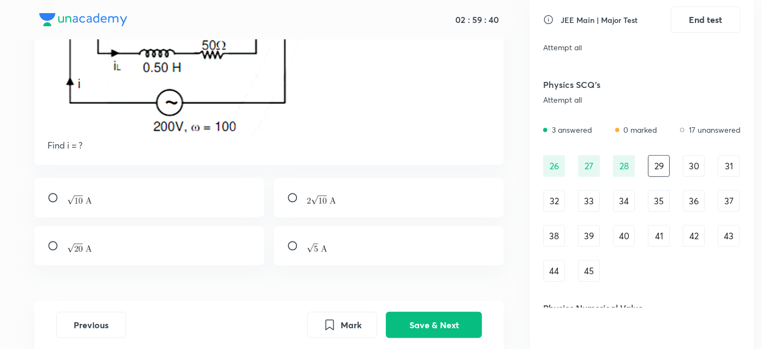
scroll to position [179, 0]
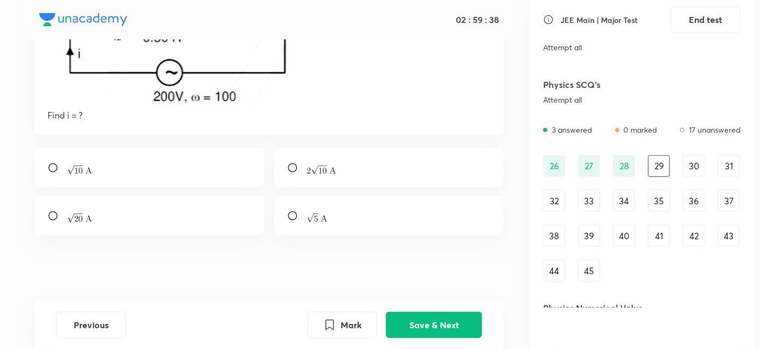
click at [42, 164] on div at bounding box center [149, 167] width 230 height 39
radio input "true"
click at [441, 316] on button "Save & Next" at bounding box center [434, 324] width 96 height 26
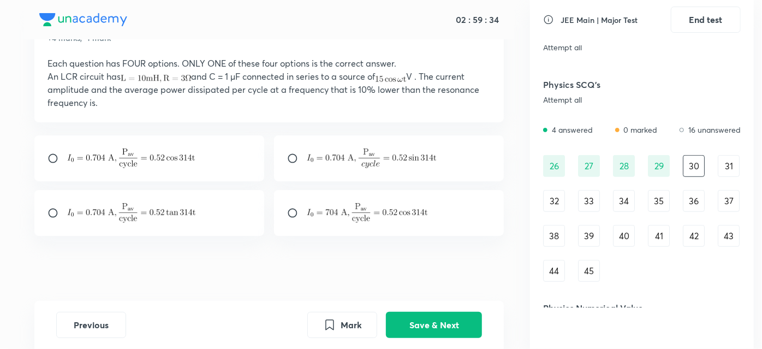
click at [50, 145] on div at bounding box center [149, 158] width 230 height 46
radio input "true"
click at [418, 321] on button "Save & Next" at bounding box center [434, 324] width 96 height 26
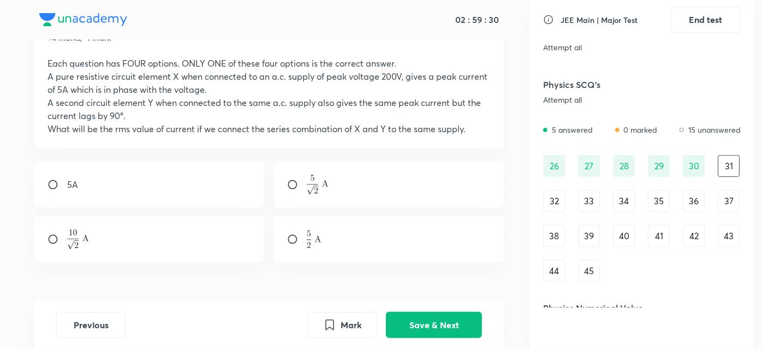
click at [289, 181] on input "radio" at bounding box center [297, 184] width 20 height 11
click at [289, 184] on input "radio" at bounding box center [297, 184] width 20 height 11
radio input "true"
click at [434, 327] on button "Save & Next" at bounding box center [434, 324] width 96 height 26
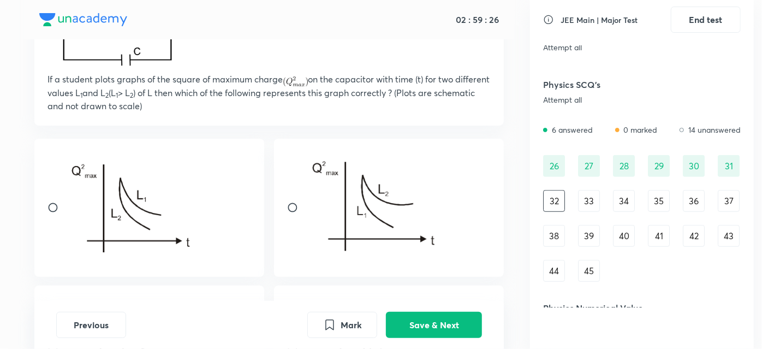
scroll to position [188, 0]
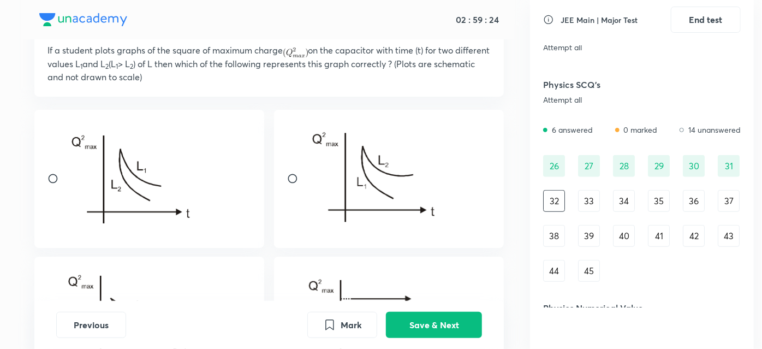
click at [294, 173] on input "radio" at bounding box center [297, 178] width 20 height 11
radio input "true"
click at [433, 328] on button "Save & Next" at bounding box center [434, 324] width 96 height 26
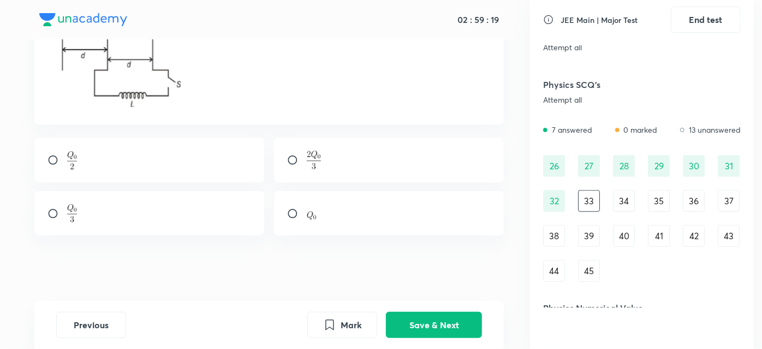
click at [53, 145] on div at bounding box center [149, 160] width 230 height 45
click at [289, 167] on div at bounding box center [389, 160] width 230 height 45
radio input "false"
radio input "true"
click at [411, 307] on div "Previous Mark Save & Next" at bounding box center [269, 325] width 470 height 48
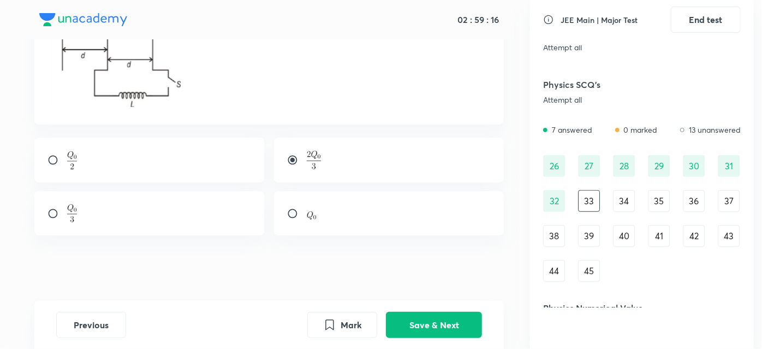
click at [409, 340] on div "Previous Mark Save & Next" at bounding box center [269, 325] width 470 height 48
click at [412, 329] on button "Save & Next" at bounding box center [434, 324] width 96 height 26
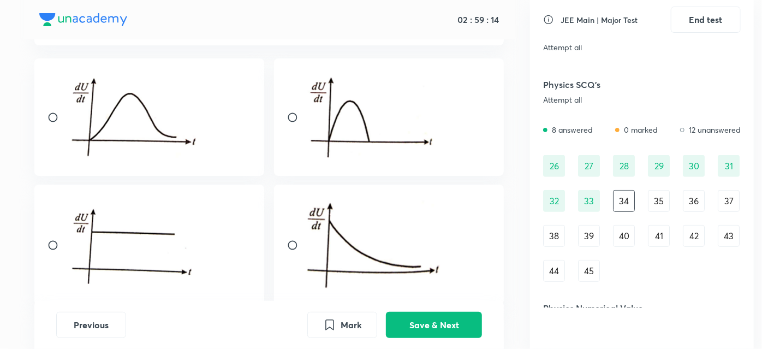
scroll to position [67, 0]
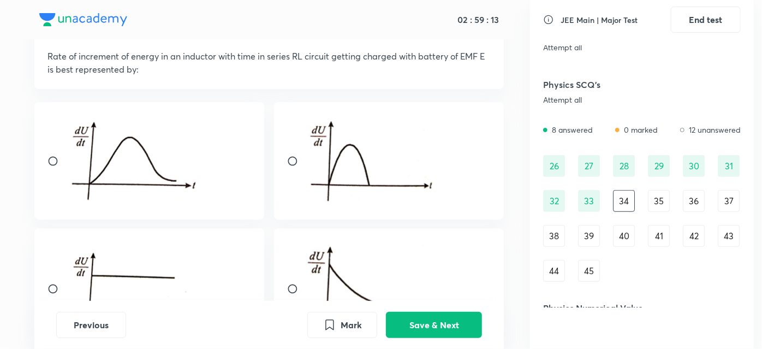
click at [51, 276] on div at bounding box center [149, 288] width 230 height 121
radio input "true"
click at [417, 338] on div "Previous Mark Save & Next" at bounding box center [269, 325] width 470 height 48
click at [424, 326] on button "Save & Next" at bounding box center [434, 324] width 96 height 26
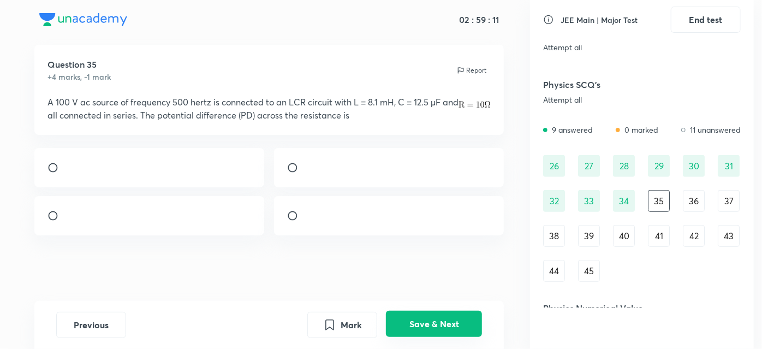
scroll to position [56, 0]
click at [45, 148] on div at bounding box center [149, 167] width 230 height 39
radio input "true"
click at [412, 312] on div "Mark Save & Next" at bounding box center [394, 325] width 175 height 26
click at [413, 320] on button "Save & Next" at bounding box center [434, 324] width 96 height 26
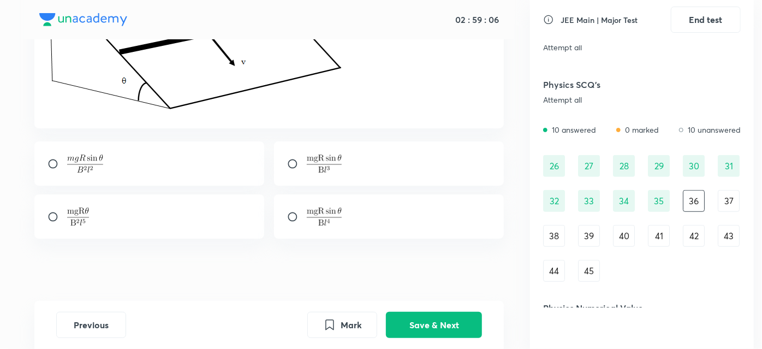
scroll to position [248, 0]
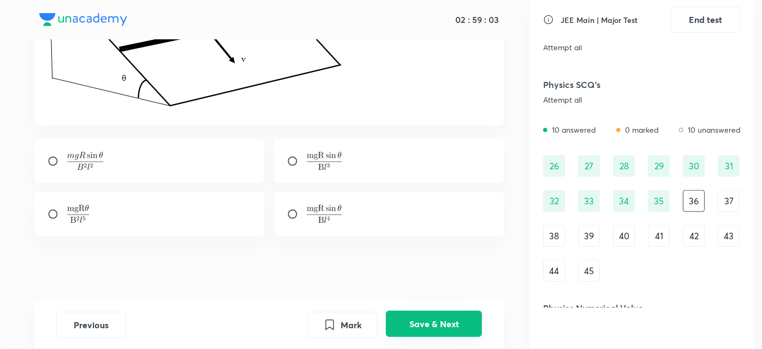
click at [418, 320] on button "Save & Next" at bounding box center [434, 324] width 96 height 26
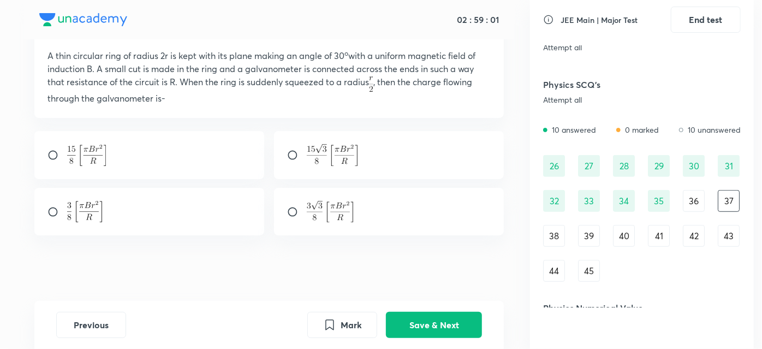
click at [300, 143] on div at bounding box center [389, 155] width 230 height 48
radio input "true"
click at [403, 313] on button "Save & Next" at bounding box center [434, 324] width 96 height 26
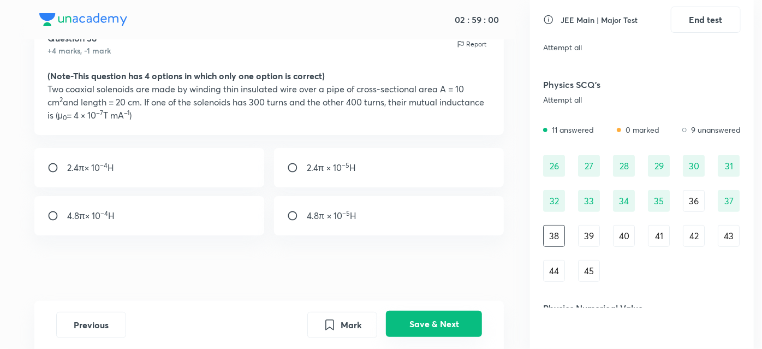
scroll to position [46, 0]
click at [49, 171] on input "radio" at bounding box center [57, 168] width 20 height 11
radio input "true"
click at [424, 318] on button "Save & Next" at bounding box center [434, 324] width 96 height 26
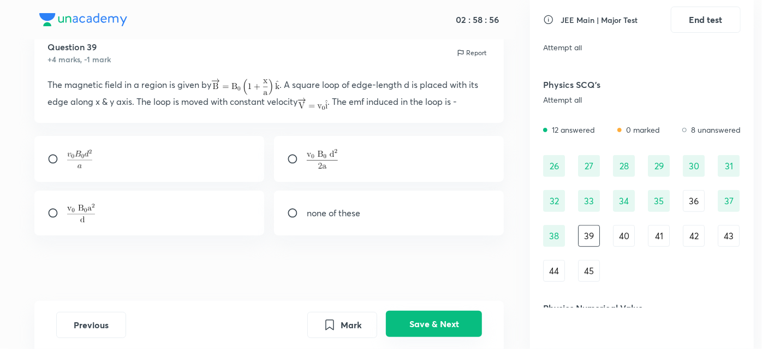
scroll to position [38, 0]
click at [67, 163] on img at bounding box center [80, 159] width 26 height 19
radio input "true"
click at [422, 322] on button "Save & Next" at bounding box center [434, 324] width 96 height 26
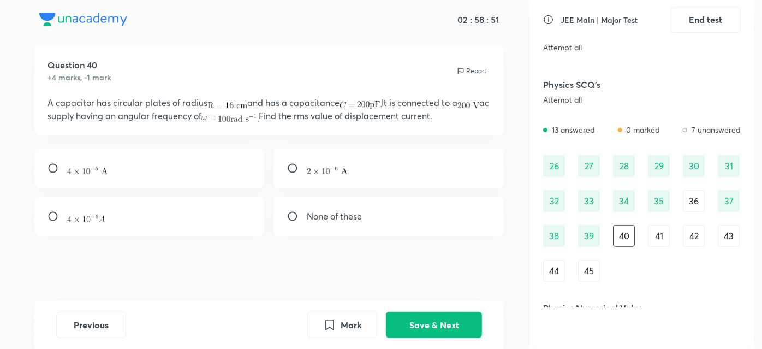
click at [53, 169] on input "radio" at bounding box center [57, 168] width 20 height 11
radio input "true"
click at [51, 218] on input "radio" at bounding box center [57, 216] width 20 height 11
radio input "true"
radio input "false"
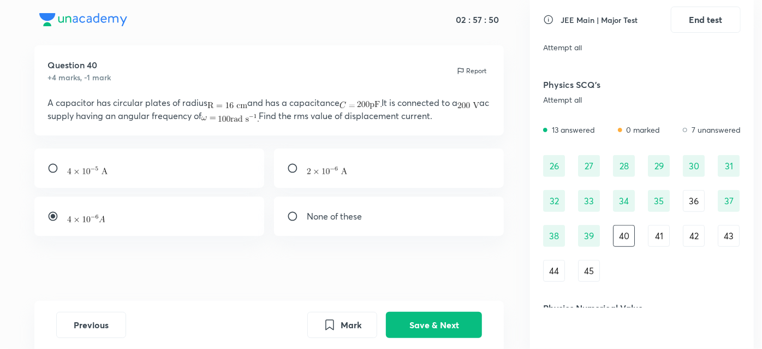
click at [401, 311] on div "Previous Mark Save & Next" at bounding box center [269, 325] width 470 height 48
click at [405, 330] on button "Save & Next" at bounding box center [434, 324] width 96 height 26
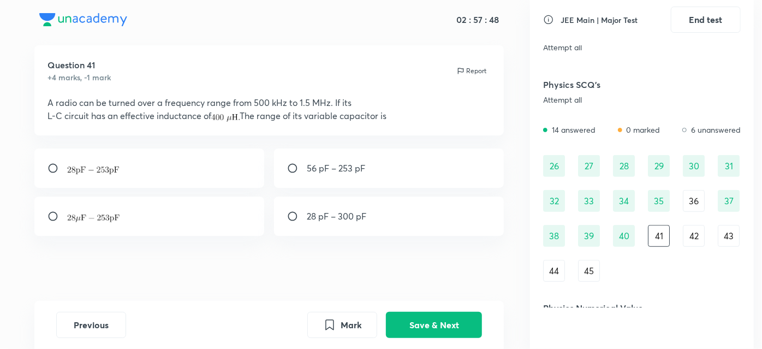
click at [67, 177] on div at bounding box center [149, 167] width 230 height 39
radio input "true"
click at [423, 332] on button "Save & Next" at bounding box center [434, 324] width 96 height 26
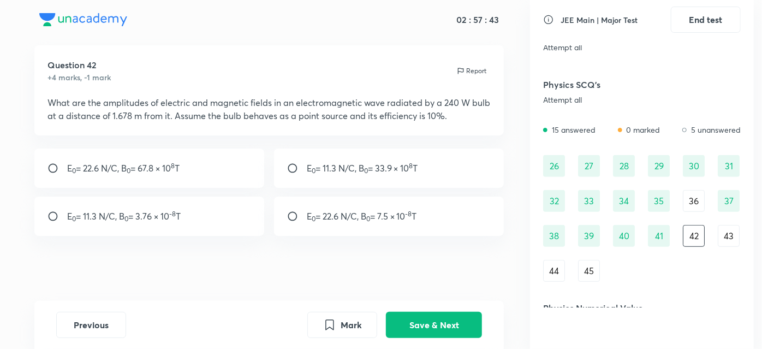
click at [307, 211] on p "E 0 = 22.6 N/C, B 0 = 7.5 × 10 -8 T" at bounding box center [362, 216] width 110 height 13
radio input "true"
click at [413, 320] on button "Save & Next" at bounding box center [434, 324] width 96 height 26
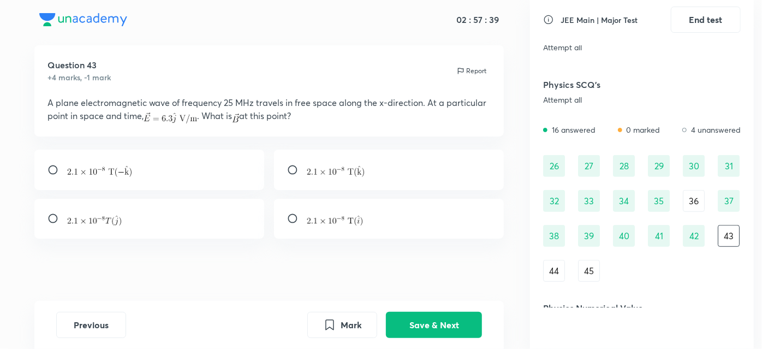
click at [294, 161] on div at bounding box center [389, 170] width 230 height 40
radio input "true"
click at [407, 326] on button "Save & Next" at bounding box center [434, 324] width 96 height 26
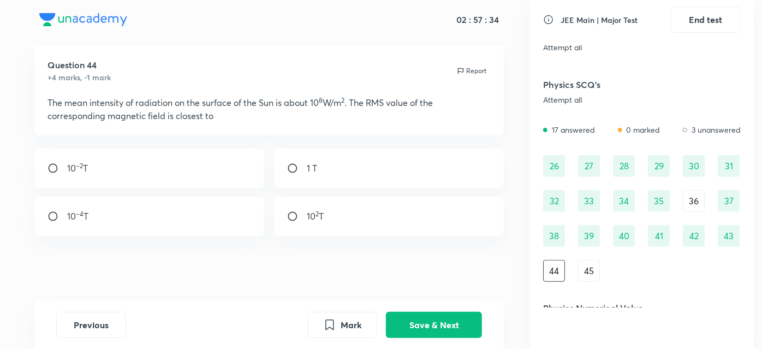
click at [61, 207] on div "10 –4 T" at bounding box center [149, 216] width 230 height 39
radio input "true"
click at [423, 329] on button "Save & Next" at bounding box center [434, 324] width 96 height 26
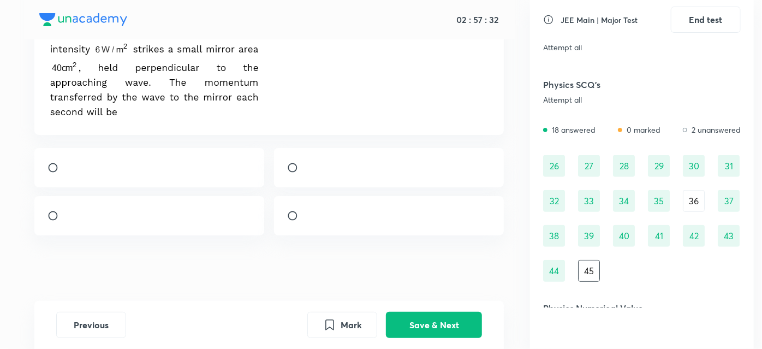
scroll to position [110, 0]
click at [288, 216] on input "radio" at bounding box center [297, 215] width 20 height 11
radio input "true"
click at [447, 331] on button "Save & Next" at bounding box center [434, 324] width 96 height 26
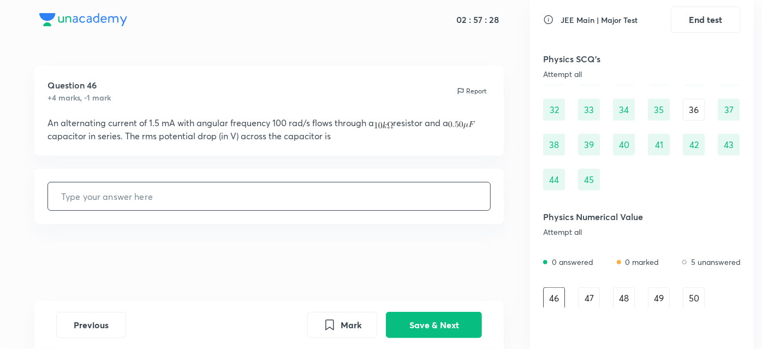
scroll to position [409, 0]
click at [318, 198] on input "text" at bounding box center [269, 196] width 443 height 28
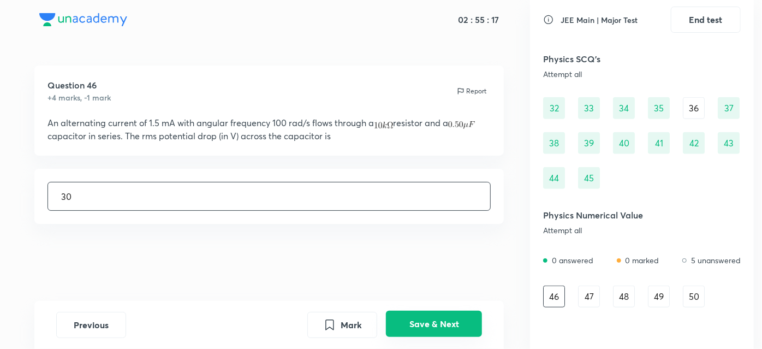
type input "30"
click at [424, 324] on button "Save & Next" at bounding box center [434, 324] width 96 height 26
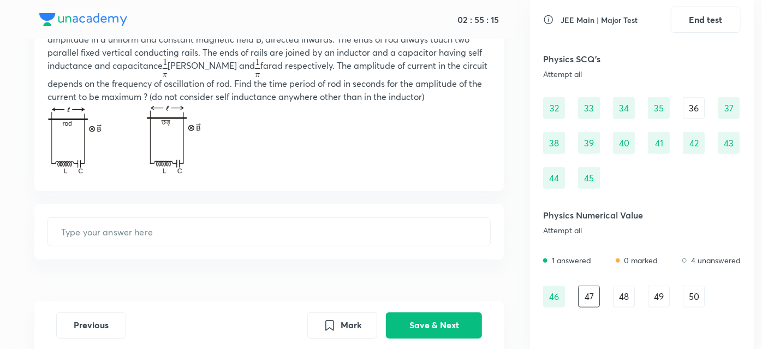
scroll to position [144, 0]
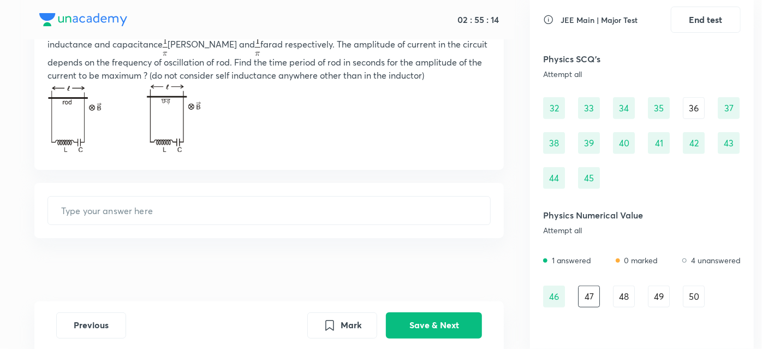
click at [564, 304] on div "46" at bounding box center [554, 297] width 22 height 22
type input "30"
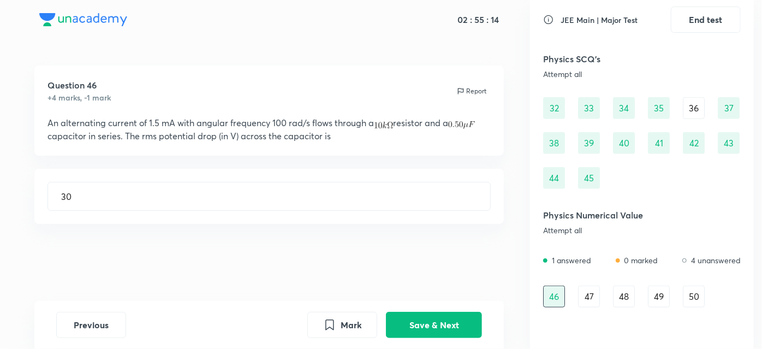
scroll to position [0, 0]
click at [446, 321] on button "Save & Next" at bounding box center [434, 324] width 96 height 26
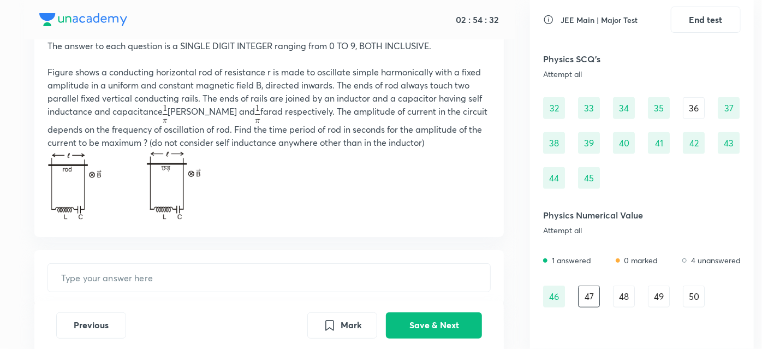
scroll to position [76, 0]
click at [429, 321] on button "Save & Next" at bounding box center [434, 324] width 96 height 26
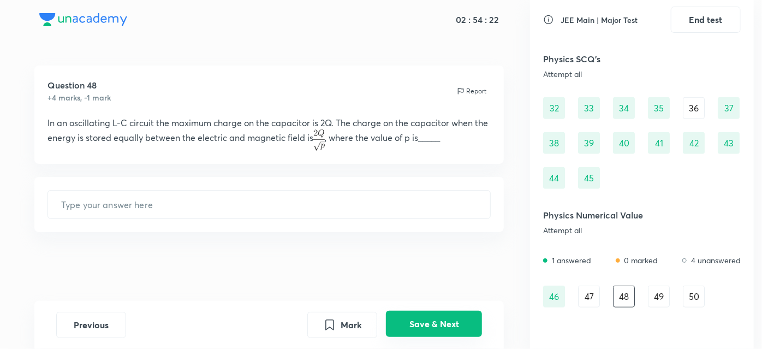
scroll to position [0, 0]
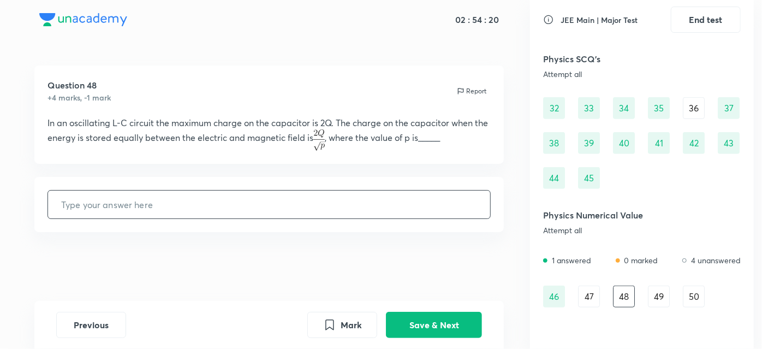
click at [289, 200] on input "text" at bounding box center [269, 205] width 443 height 28
type input "2"
click at [420, 326] on button "Save & Next" at bounding box center [434, 324] width 96 height 26
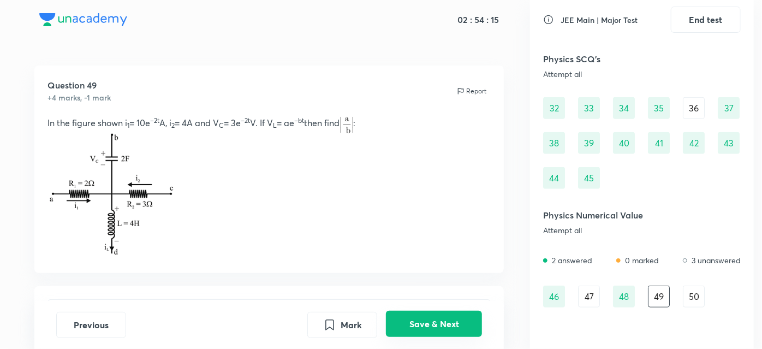
click at [420, 326] on button "Save & Next" at bounding box center [434, 324] width 96 height 26
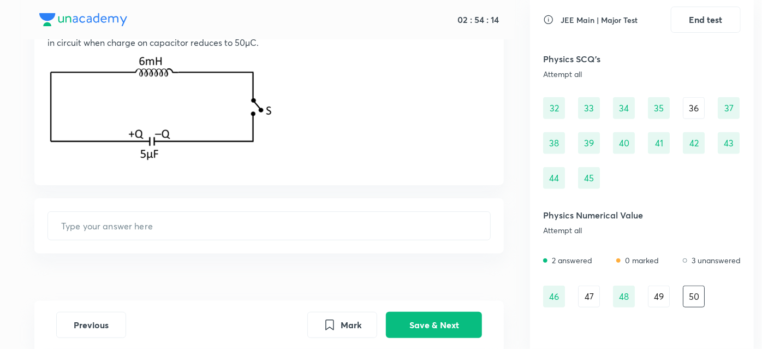
scroll to position [110, 0]
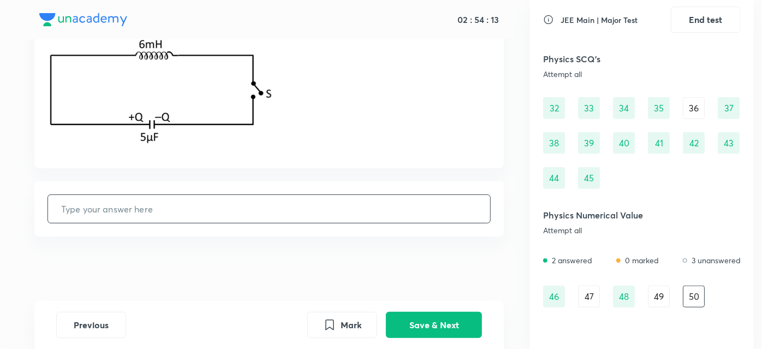
click at [269, 219] on input "text" at bounding box center [269, 209] width 443 height 28
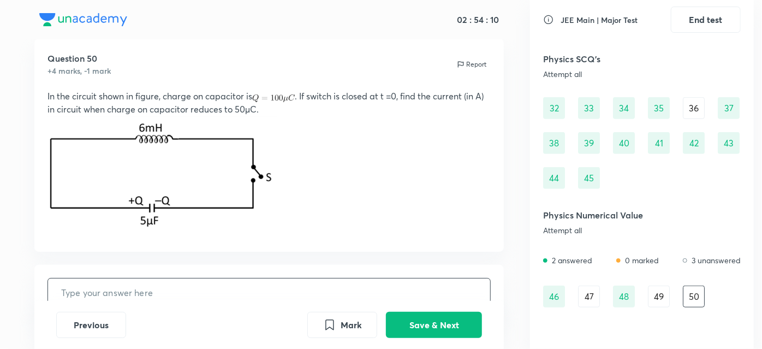
scroll to position [27, 0]
drag, startPoint x: 633, startPoint y: 314, endPoint x: 623, endPoint y: 300, distance: 17.1
click at [623, 300] on div "JEE Main | Major Test End test Mathematics SCQ's Attempt all 0 answered 0 marke…" at bounding box center [642, 174] width 224 height 349
click at [623, 300] on div "48" at bounding box center [624, 297] width 22 height 22
type input "2"
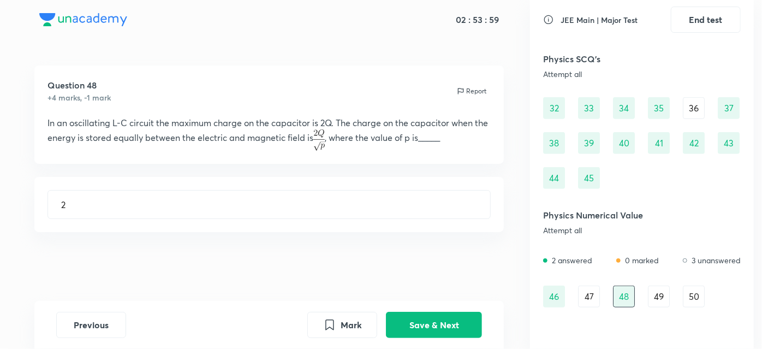
scroll to position [0, 0]
click at [662, 299] on div "49" at bounding box center [659, 297] width 22 height 22
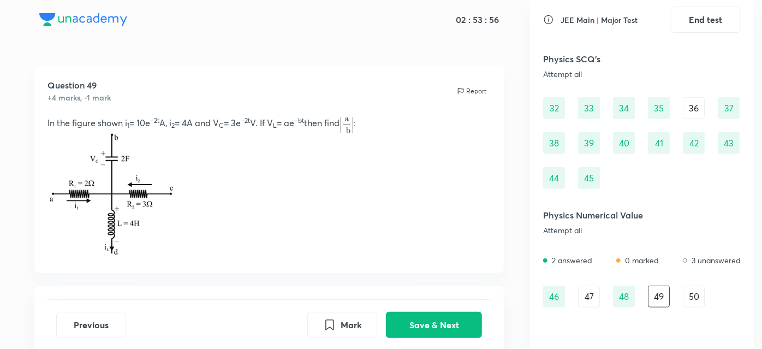
click at [693, 304] on div "50" at bounding box center [694, 297] width 22 height 22
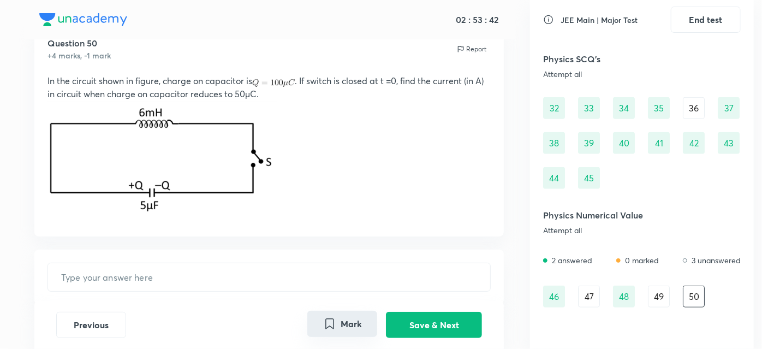
scroll to position [110, 0]
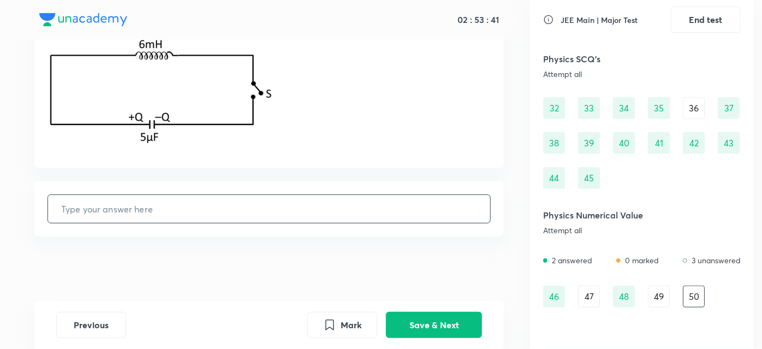
click at [285, 207] on input "text" at bounding box center [269, 209] width 443 height 28
type input "0.5"
click at [415, 323] on button "Save & Next" at bounding box center [434, 324] width 96 height 26
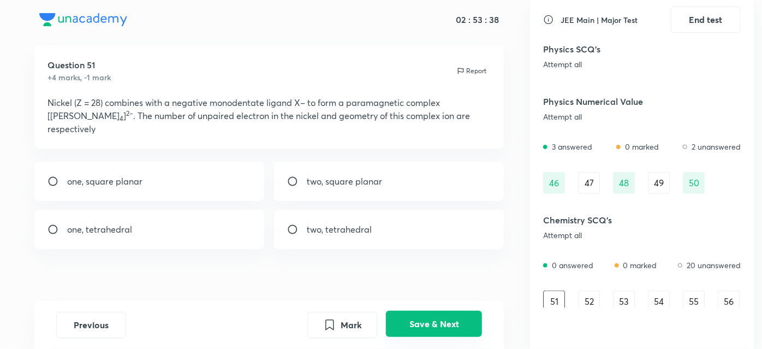
scroll to position [527, 0]
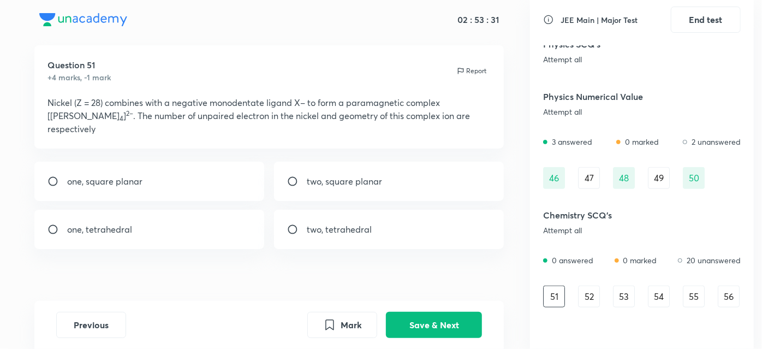
click at [287, 175] on div "two, square planar" at bounding box center [389, 181] width 230 height 39
radio input "true"
click at [412, 326] on button "Save & Next" at bounding box center [434, 324] width 96 height 26
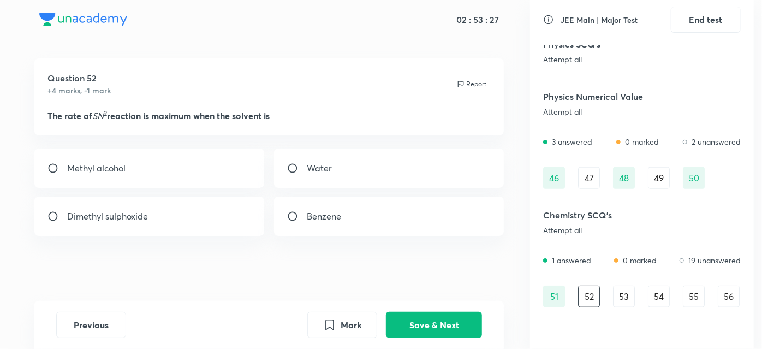
click at [43, 222] on div "Dimethyl sulphoxide" at bounding box center [149, 216] width 230 height 39
radio input "true"
click at [424, 320] on button "Save & Next" at bounding box center [434, 324] width 96 height 26
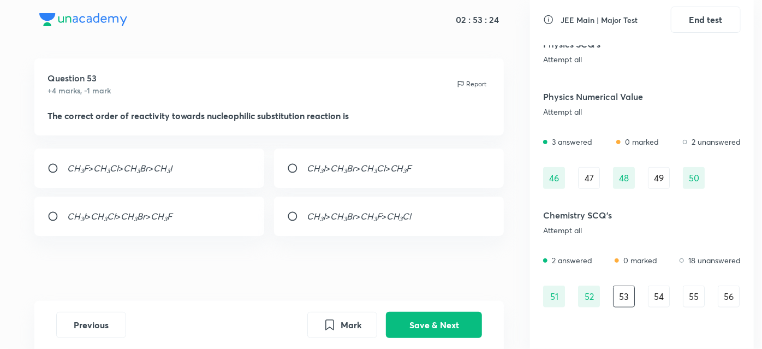
click at [286, 207] on div "CH 3 I > CH 3 Br > CH 3 F > CH 3 Cl" at bounding box center [389, 216] width 230 height 39
radio input "true"
click at [295, 156] on div "CH 3 I > CH 3 Br > CH 3 Cl > CH 3 F" at bounding box center [389, 167] width 230 height 39
radio input "true"
radio input "false"
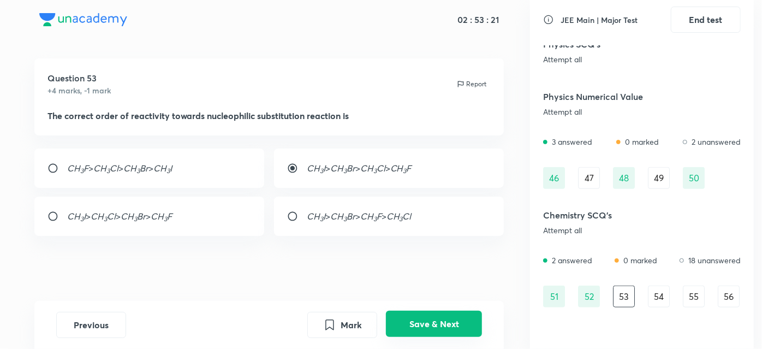
click at [442, 333] on button "Save & Next" at bounding box center [434, 324] width 96 height 26
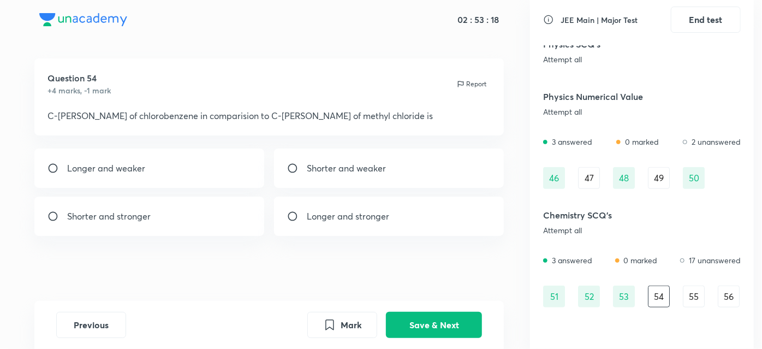
click at [45, 219] on div "Shorter and stronger" at bounding box center [149, 216] width 230 height 39
radio input "true"
click at [438, 334] on button "Save & Next" at bounding box center [434, 324] width 96 height 26
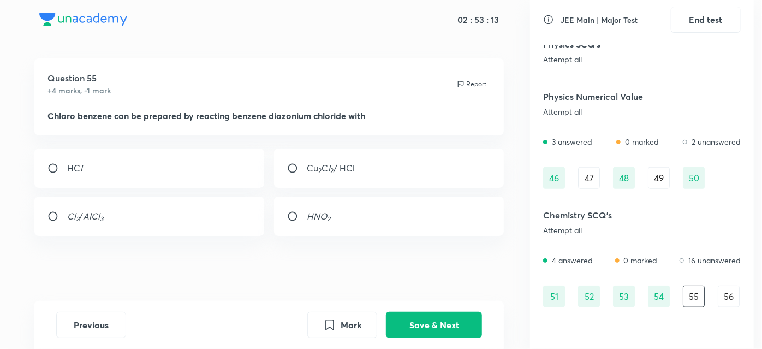
click at [291, 169] on input "radio" at bounding box center [297, 168] width 20 height 11
radio input "true"
click at [405, 326] on button "Save & Next" at bounding box center [434, 324] width 96 height 26
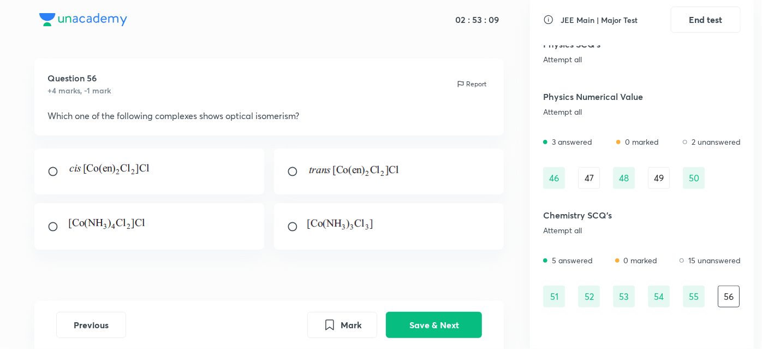
click at [287, 233] on div at bounding box center [389, 226] width 230 height 46
radio input "true"
click at [403, 336] on button "Save & Next" at bounding box center [434, 324] width 96 height 26
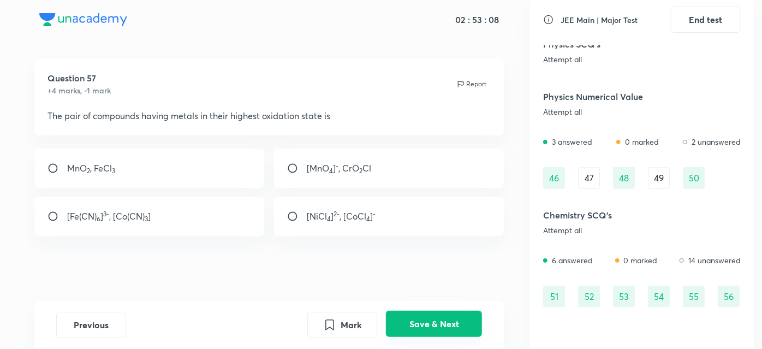
scroll to position [562, 0]
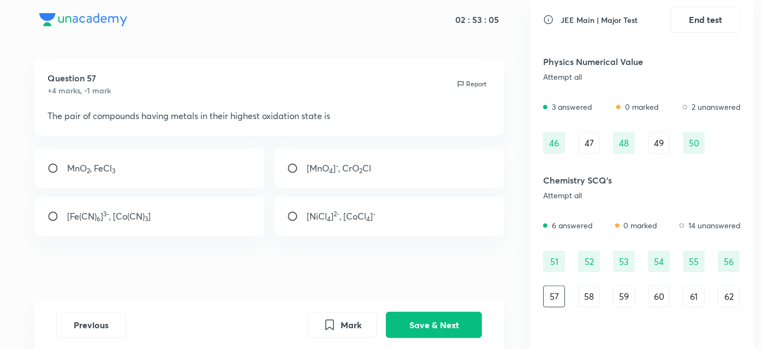
click at [290, 173] on div "[MnO 4 ] - , CrO 2 Cl" at bounding box center [389, 167] width 230 height 39
radio input "true"
click at [447, 320] on button "Save & Next" at bounding box center [434, 324] width 96 height 26
click at [284, 211] on div "K[PtCl 3 (η 2 –C 2 H 4 )]" at bounding box center [389, 216] width 230 height 39
radio input "true"
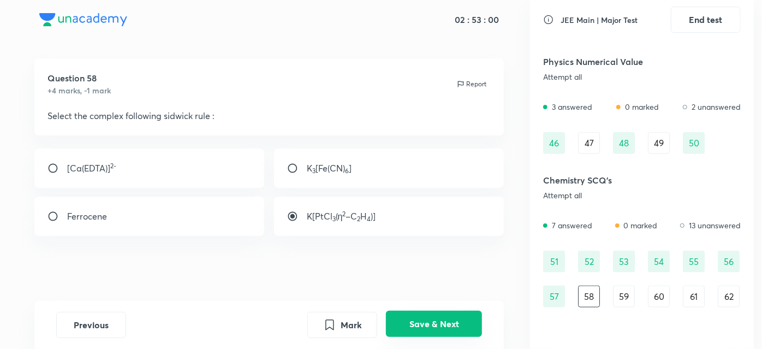
click at [418, 328] on button "Save & Next" at bounding box center [434, 324] width 96 height 26
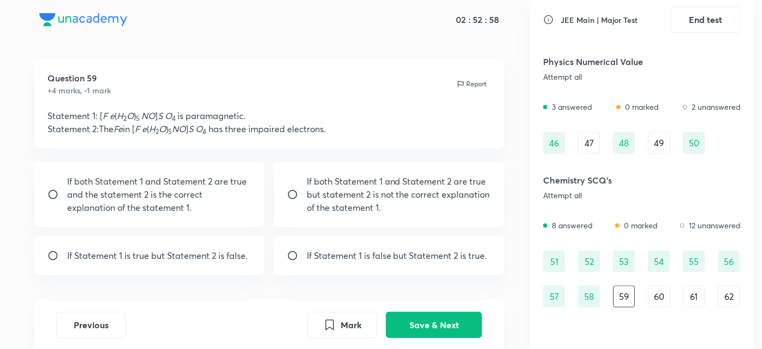
click at [51, 263] on div "If Statement 1 is true but Statement 2 is false." at bounding box center [149, 255] width 230 height 39
radio input "true"
click at [399, 330] on button "Save & Next" at bounding box center [434, 324] width 96 height 26
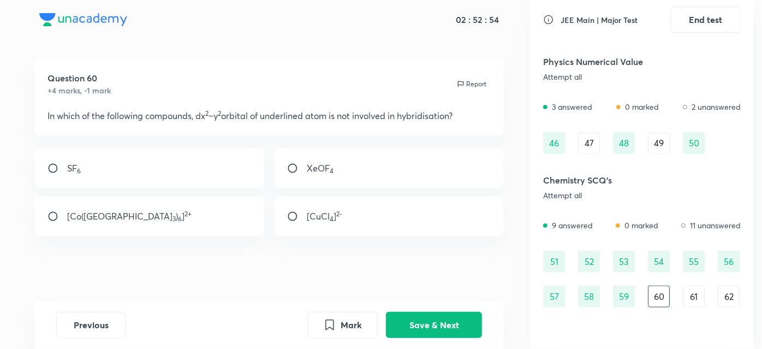
click at [293, 165] on input "radio" at bounding box center [297, 168] width 20 height 11
click at [292, 208] on div "[CuCl 4 ] 2-" at bounding box center [389, 216] width 230 height 39
radio input "false"
radio input "true"
click at [428, 325] on button "Save & Next" at bounding box center [434, 324] width 96 height 26
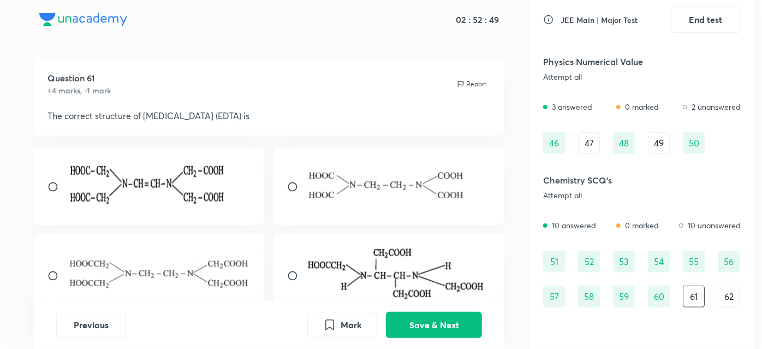
click at [62, 179] on div at bounding box center [149, 186] width 230 height 76
radio input "true"
click at [422, 332] on button "Save & Next" at bounding box center [434, 324] width 96 height 26
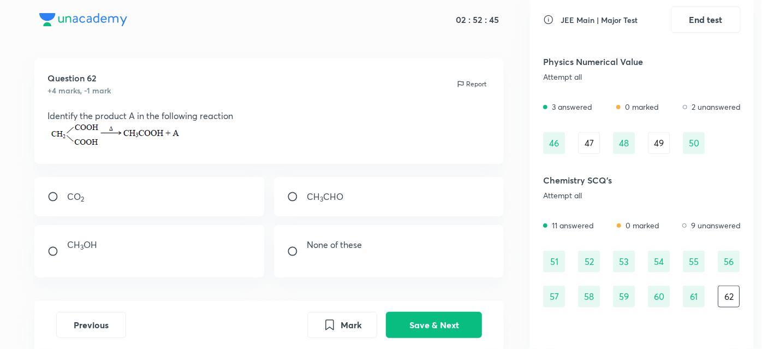
click at [57, 188] on div "CO 2" at bounding box center [149, 196] width 230 height 39
radio input "true"
click at [429, 322] on button "Save & Next" at bounding box center [434, 324] width 96 height 26
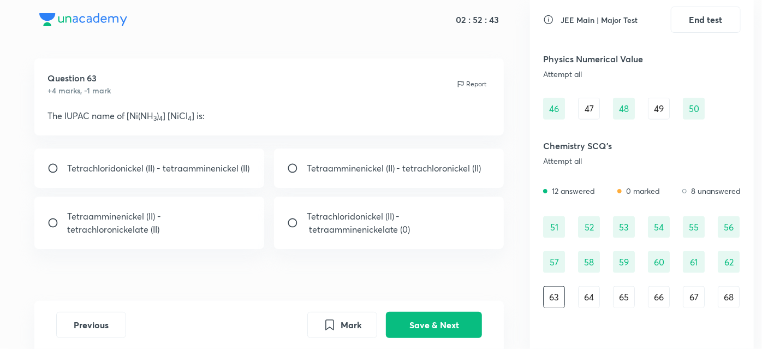
scroll to position [597, 0]
click at [52, 215] on div "Tetraamminenickel (II) - tetrachloronickelate (II)" at bounding box center [149, 223] width 230 height 52
radio input "true"
click at [428, 320] on button "Save & Next" at bounding box center [434, 324] width 96 height 26
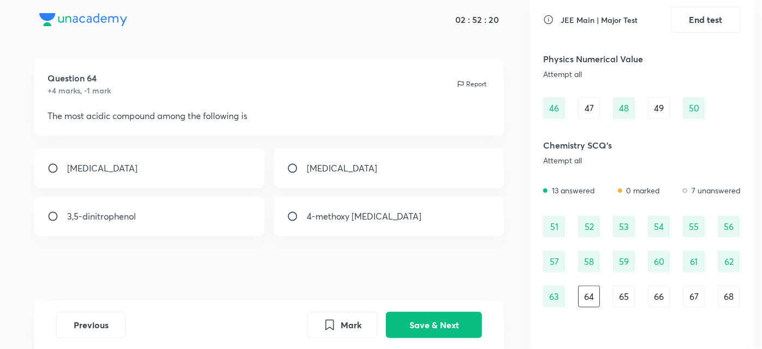
click at [62, 221] on input "radio" at bounding box center [57, 216] width 20 height 11
radio input "true"
click at [433, 322] on button "Save & Next" at bounding box center [434, 324] width 96 height 26
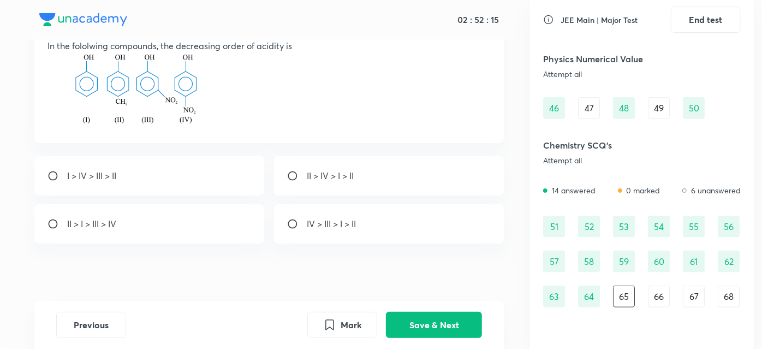
scroll to position [85, 0]
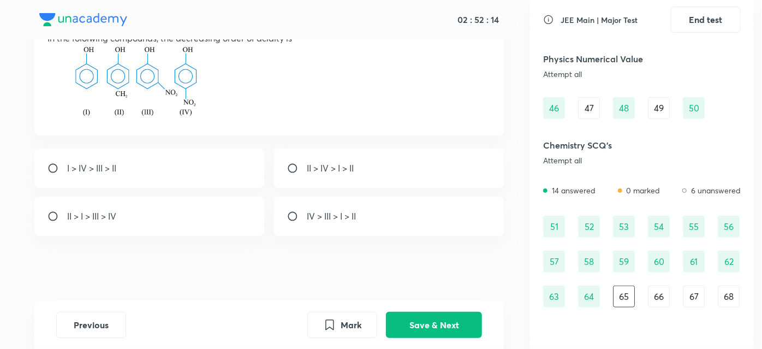
click at [287, 215] on input "radio" at bounding box center [297, 216] width 20 height 11
radio input "true"
click at [409, 312] on button "Save & Next" at bounding box center [434, 324] width 96 height 26
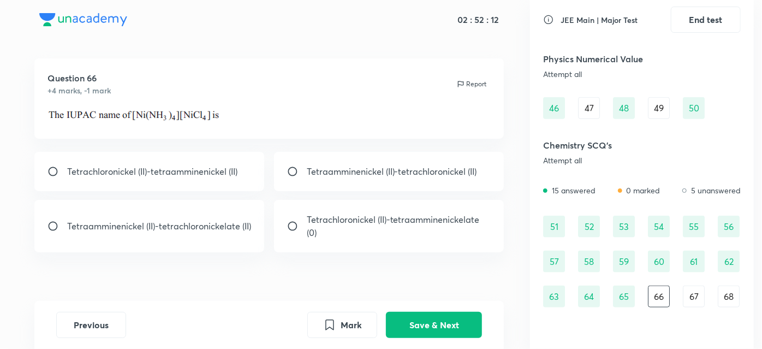
scroll to position [10, 0]
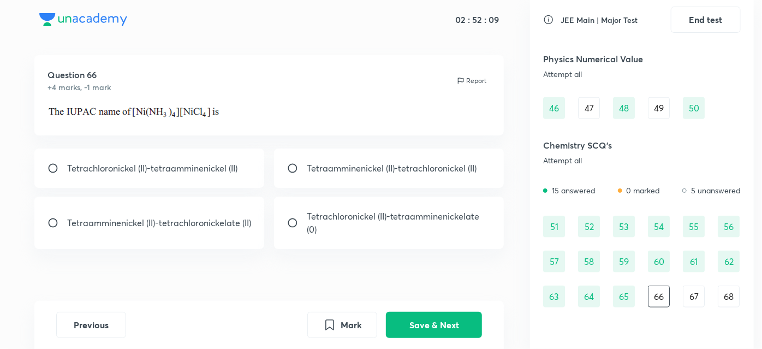
click at [64, 217] on input "radio" at bounding box center [57, 222] width 20 height 11
radio input "true"
click at [432, 318] on button "Save & Next" at bounding box center [434, 324] width 96 height 26
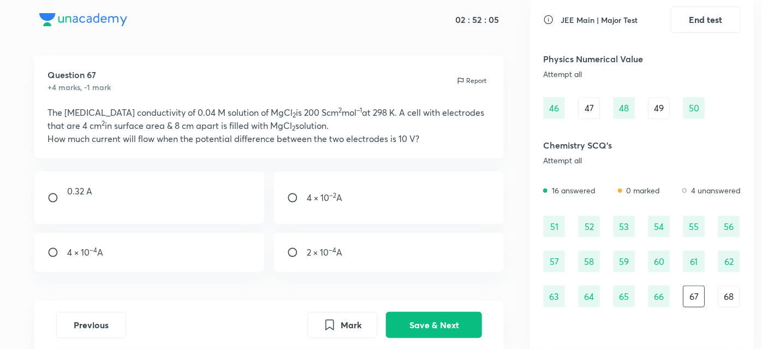
click at [658, 304] on div "66" at bounding box center [659, 297] width 22 height 22
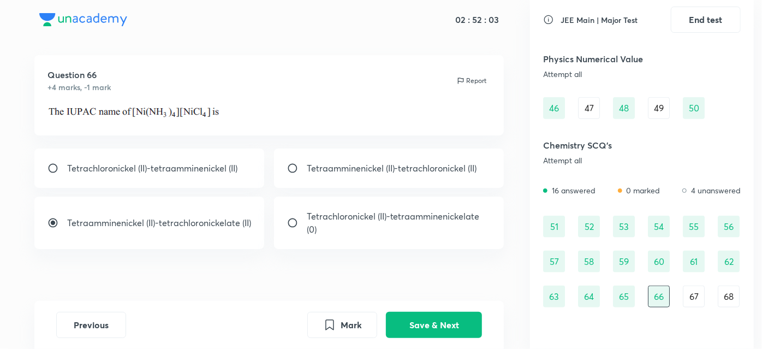
click at [684, 293] on div "67" at bounding box center [694, 297] width 22 height 22
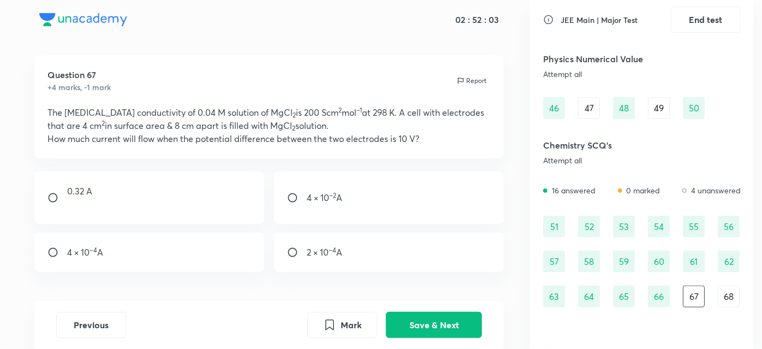
click at [684, 293] on div "67" at bounding box center [694, 297] width 22 height 22
click at [301, 197] on input "radio" at bounding box center [297, 197] width 20 height 11
radio input "true"
click at [412, 331] on button "Save & Next" at bounding box center [434, 324] width 96 height 26
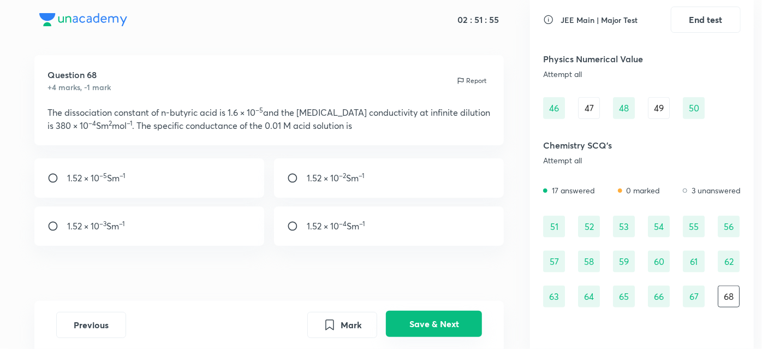
click at [399, 318] on button "Save & Next" at bounding box center [434, 324] width 96 height 26
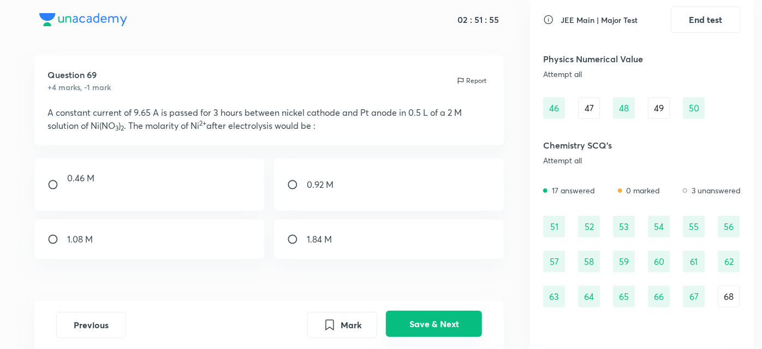
scroll to position [632, 0]
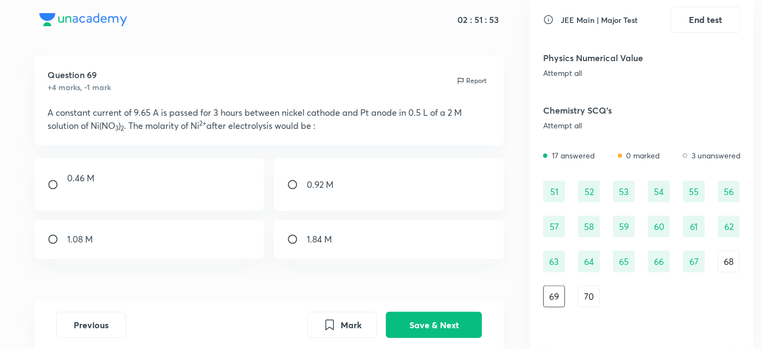
click at [57, 235] on input "radio" at bounding box center [57, 239] width 20 height 11
radio input "true"
click at [426, 320] on button "Save & Next" at bounding box center [434, 324] width 96 height 26
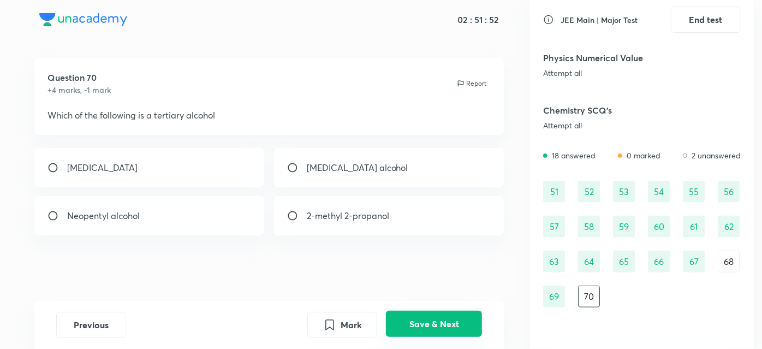
scroll to position [7, 0]
click at [292, 211] on input "radio" at bounding box center [297, 216] width 20 height 11
radio input "true"
click at [419, 323] on button "Save & Next" at bounding box center [434, 324] width 96 height 26
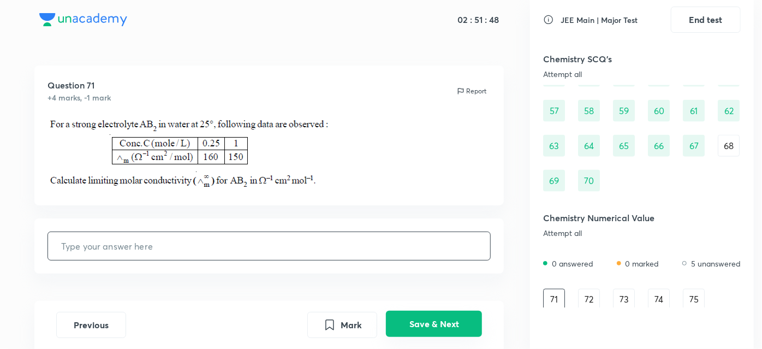
scroll to position [751, 0]
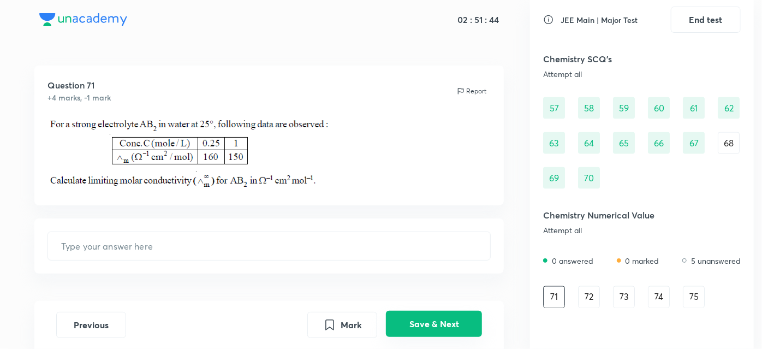
click at [416, 328] on button "Save & Next" at bounding box center [434, 324] width 96 height 26
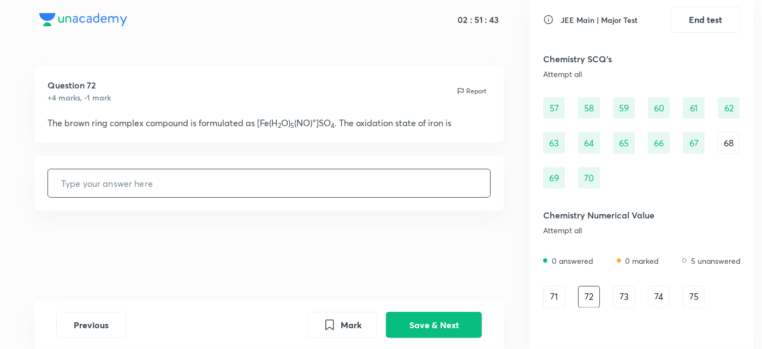
click at [311, 187] on input "text" at bounding box center [269, 183] width 443 height 28
type input "1"
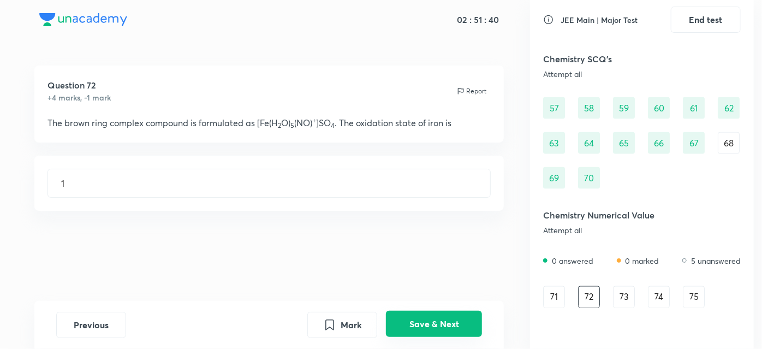
click at [436, 317] on button "Save & Next" at bounding box center [434, 324] width 96 height 26
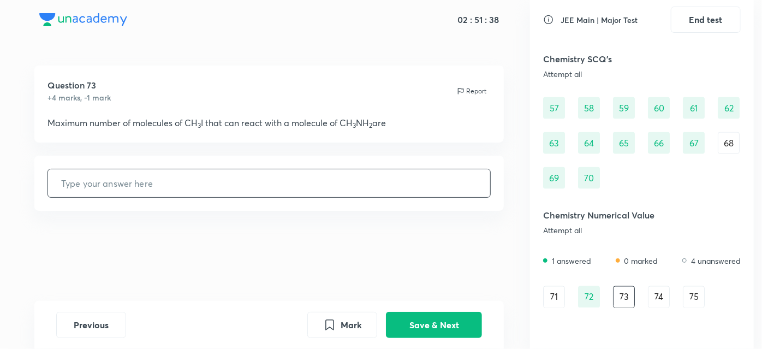
click at [278, 182] on input "text" at bounding box center [269, 183] width 443 height 28
click at [330, 181] on input "text" at bounding box center [269, 183] width 443 height 28
type input "4"
click at [437, 314] on button "Save & Next" at bounding box center [434, 324] width 96 height 26
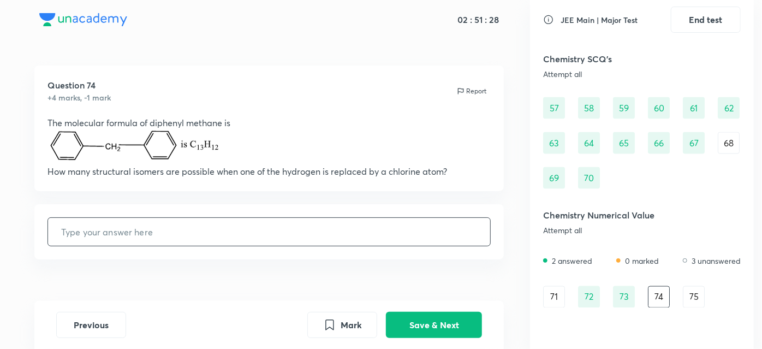
click at [307, 233] on input "text" at bounding box center [269, 232] width 443 height 28
type input "4"
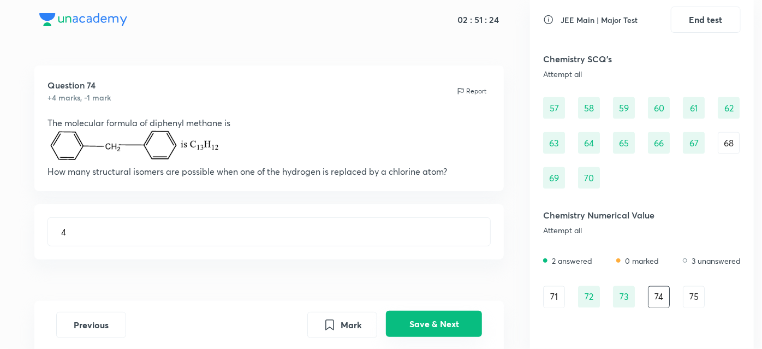
click at [416, 334] on button "Save & Next" at bounding box center [434, 324] width 96 height 26
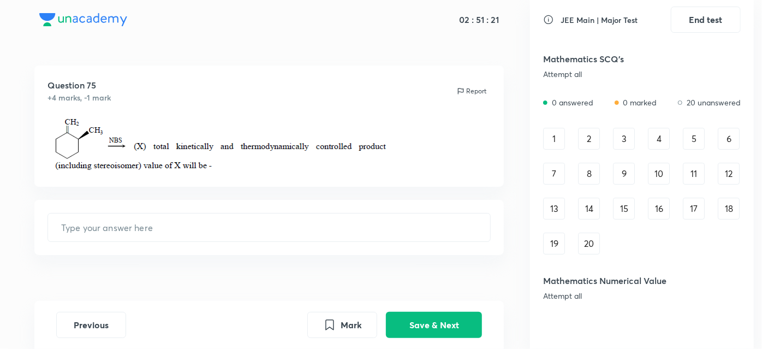
scroll to position [0, 0]
click at [547, 136] on div "1" at bounding box center [554, 140] width 22 height 22
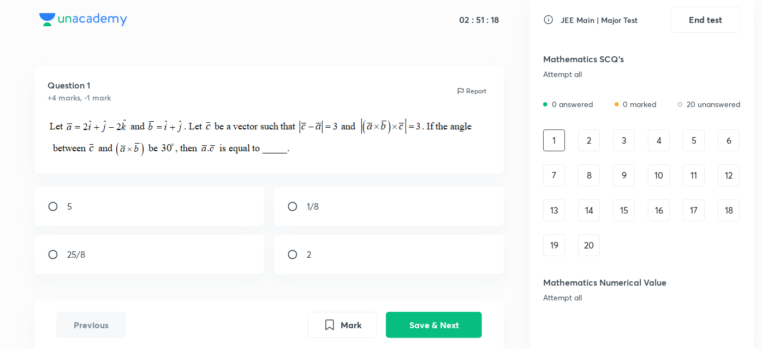
click at [302, 242] on div "2" at bounding box center [389, 254] width 230 height 39
radio input "true"
click at [422, 331] on button "Save & Next" at bounding box center [434, 324] width 96 height 26
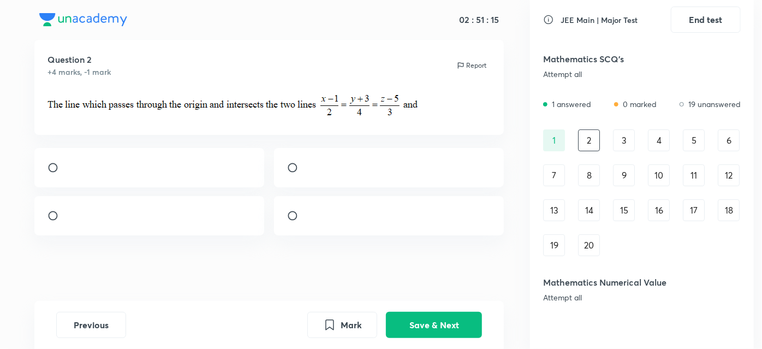
scroll to position [46, 0]
click at [50, 173] on input "radio" at bounding box center [57, 167] width 20 height 11
radio input "true"
click at [409, 319] on button "Save & Next" at bounding box center [434, 324] width 96 height 26
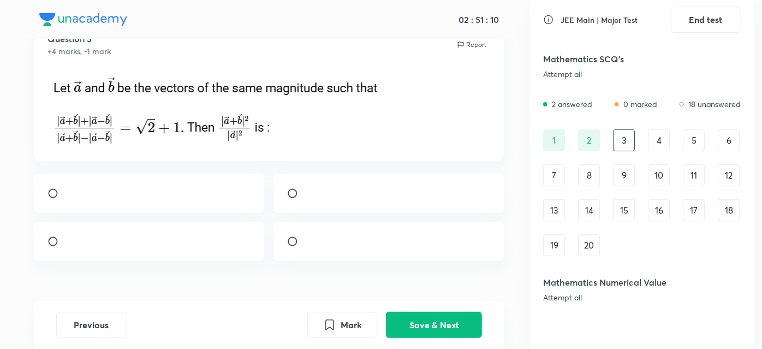
click at [289, 247] on input "radio" at bounding box center [297, 241] width 20 height 11
radio input "true"
click at [420, 334] on button "Save & Next" at bounding box center [434, 324] width 96 height 26
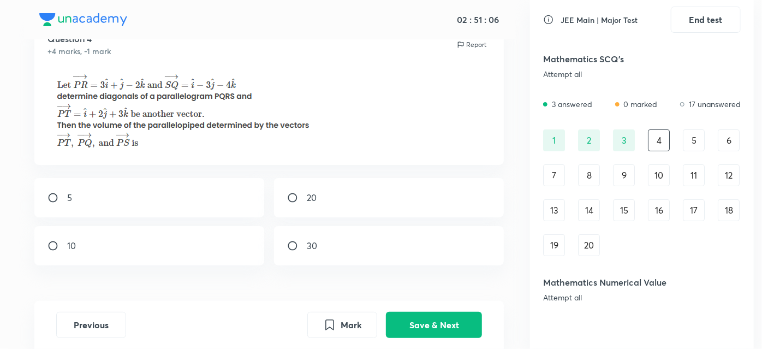
click at [281, 206] on div "20" at bounding box center [389, 197] width 230 height 39
radio input "true"
click at [413, 323] on button "Save & Next" at bounding box center [434, 324] width 96 height 26
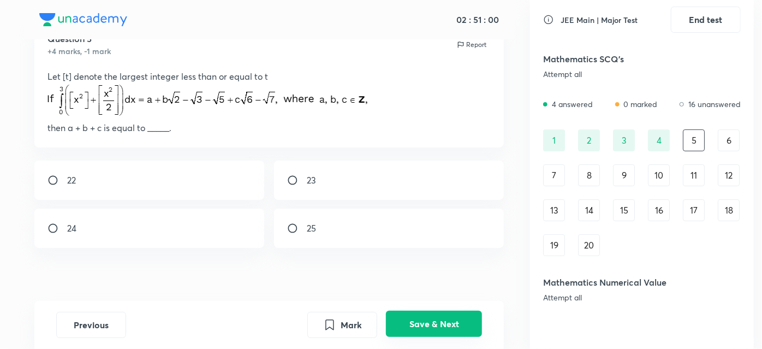
click at [405, 331] on button "Save & Next" at bounding box center [434, 324] width 96 height 26
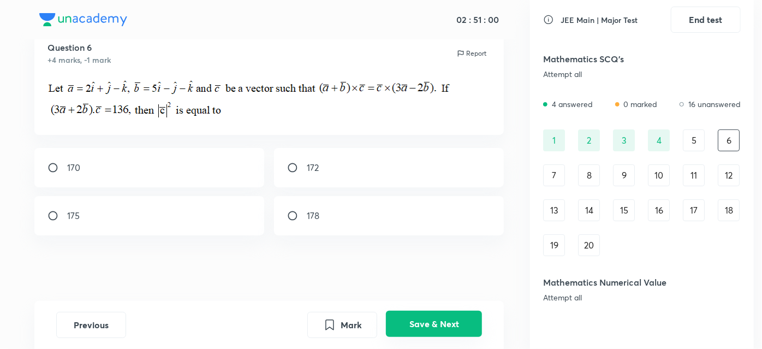
scroll to position [37, 0]
click at [699, 139] on div "5" at bounding box center [694, 140] width 22 height 22
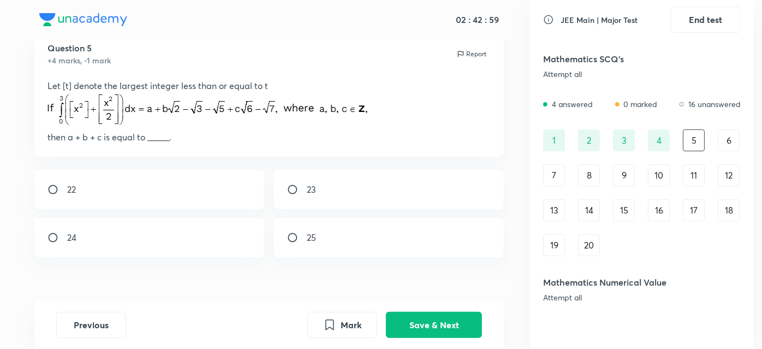
click at [292, 238] on input "radio" at bounding box center [297, 237] width 20 height 11
radio input "true"
click at [420, 327] on button "Save & Next" at bounding box center [434, 324] width 96 height 26
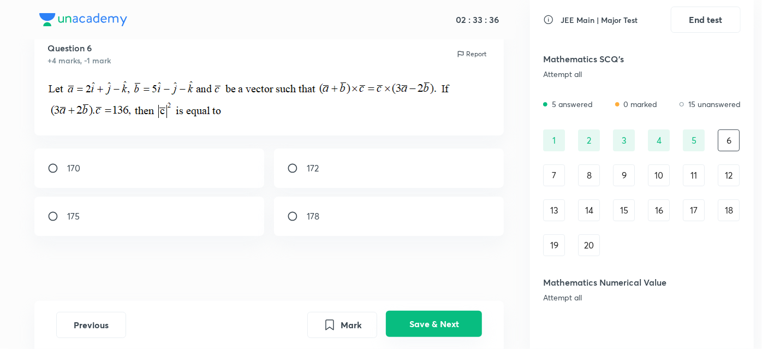
click at [429, 324] on button "Save & Next" at bounding box center [434, 324] width 96 height 26
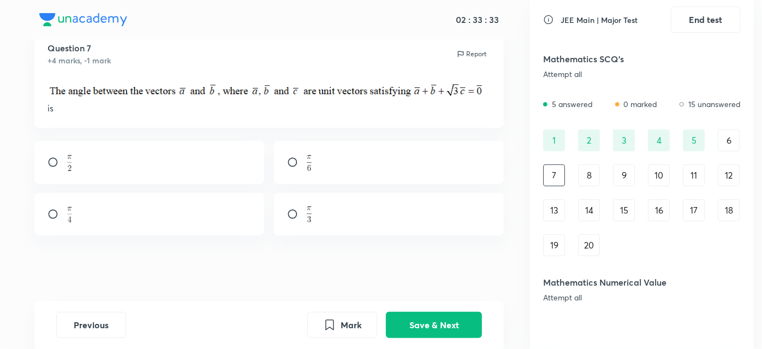
click at [313, 151] on div at bounding box center [389, 162] width 230 height 43
radio input "true"
click at [411, 324] on button "Save & Next" at bounding box center [434, 324] width 96 height 26
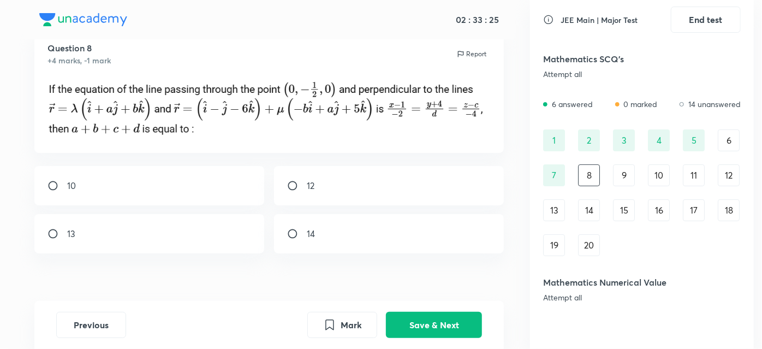
click at [276, 181] on div "12" at bounding box center [389, 185] width 230 height 39
radio input "true"
click at [287, 233] on input "radio" at bounding box center [297, 233] width 20 height 11
radio input "true"
radio input "false"
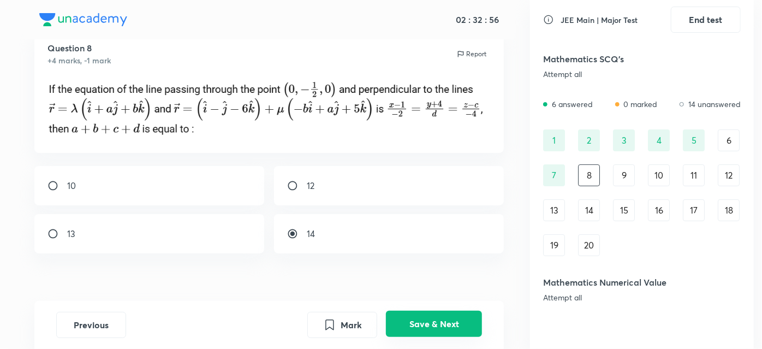
click at [403, 312] on div "Previous Mark Save & Next" at bounding box center [269, 325] width 470 height 48
click at [403, 316] on button "Save & Next" at bounding box center [434, 324] width 96 height 26
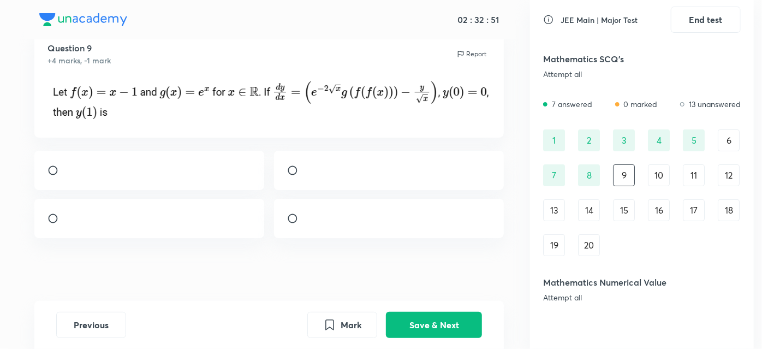
click at [304, 224] on input "radio" at bounding box center [297, 218] width 20 height 11
radio input "true"
click at [414, 320] on button "Save & Next" at bounding box center [434, 324] width 96 height 26
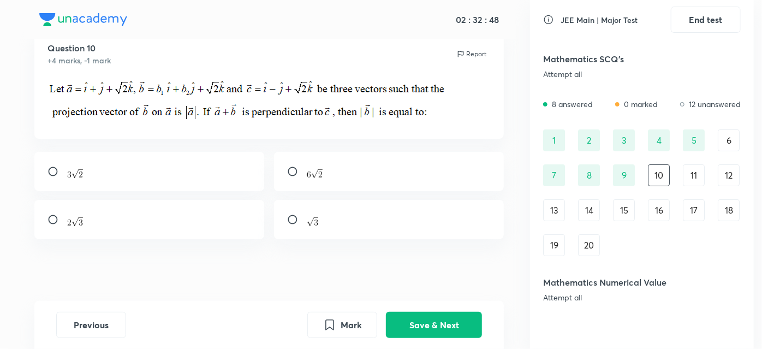
click at [60, 212] on div at bounding box center [149, 219] width 230 height 39
radio input "true"
click at [431, 327] on button "Save & Next" at bounding box center [434, 324] width 96 height 26
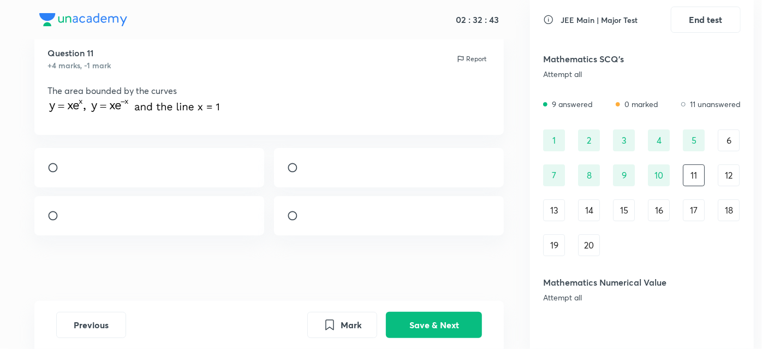
click at [286, 170] on div at bounding box center [389, 167] width 230 height 39
radio input "true"
click at [414, 336] on button "Save & Next" at bounding box center [434, 324] width 96 height 26
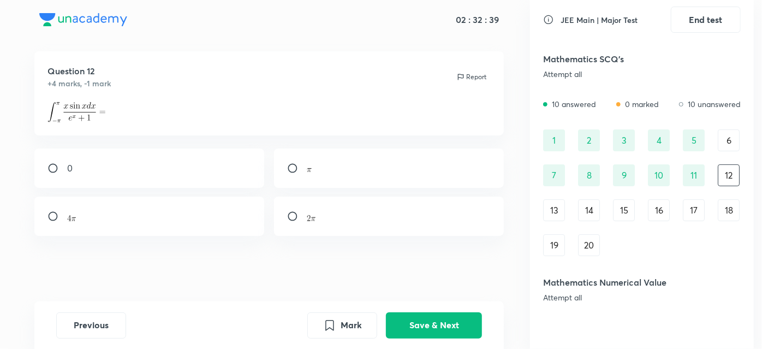
click at [281, 180] on div at bounding box center [389, 167] width 230 height 39
radio input "true"
click at [423, 323] on button "Save & Next" at bounding box center [434, 324] width 96 height 26
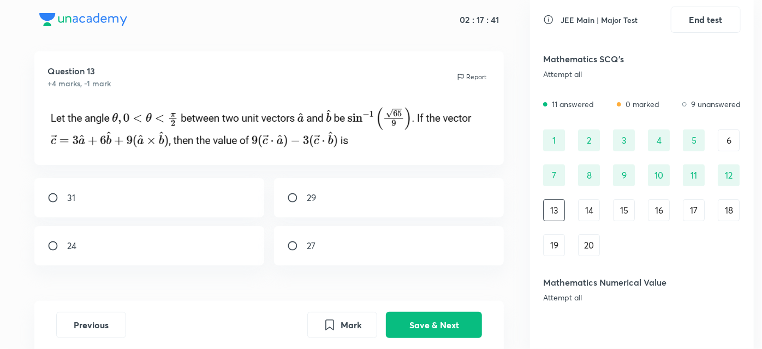
click at [308, 203] on p "29" at bounding box center [311, 197] width 9 height 13
radio input "true"
click at [429, 323] on button "Save & Next" at bounding box center [434, 324] width 96 height 26
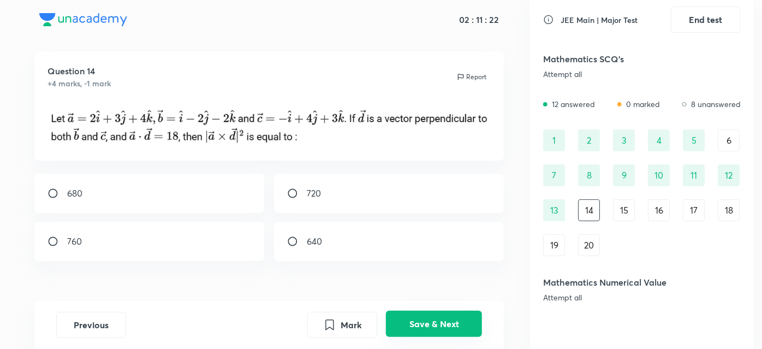
click at [430, 324] on button "Save & Next" at bounding box center [434, 324] width 96 height 26
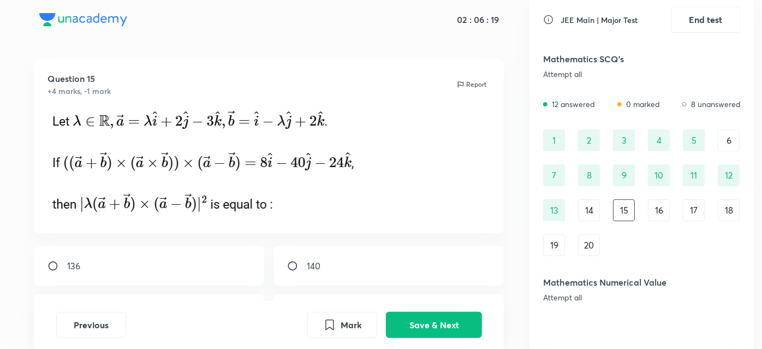
scroll to position [4, 0]
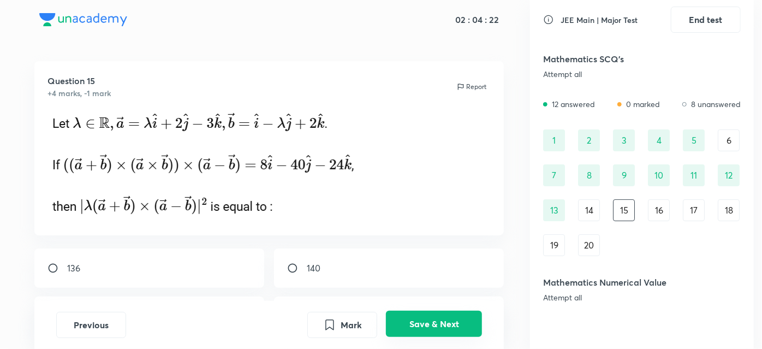
click at [437, 336] on button "Save & Next" at bounding box center [434, 324] width 96 height 26
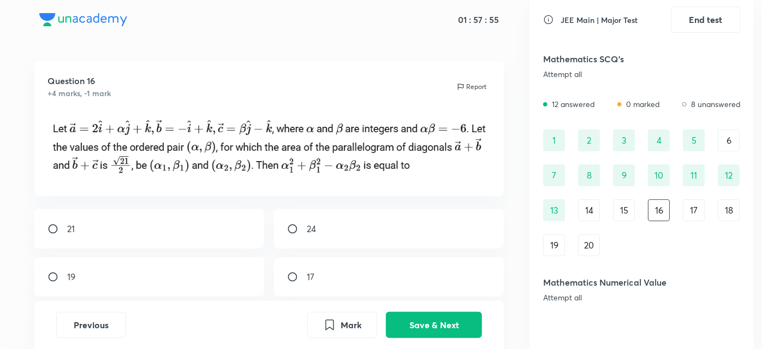
click at [40, 274] on div "19" at bounding box center [149, 276] width 230 height 39
radio input "true"
click at [384, 327] on div "Mark Save & Next" at bounding box center [394, 325] width 175 height 26
click at [391, 328] on button "Save & Next" at bounding box center [434, 324] width 96 height 26
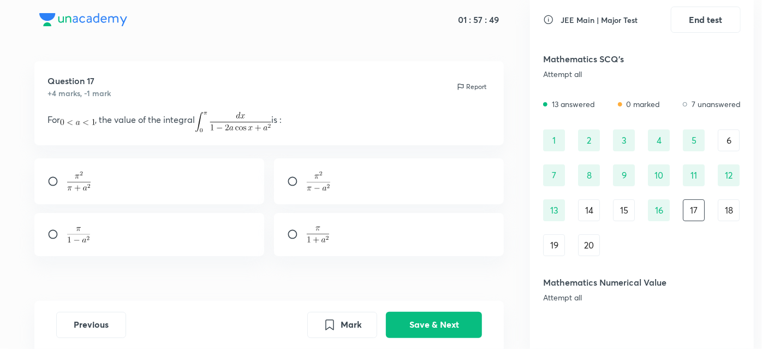
click at [60, 228] on div at bounding box center [149, 234] width 230 height 43
radio input "true"
click at [408, 329] on button "Save & Next" at bounding box center [434, 324] width 96 height 26
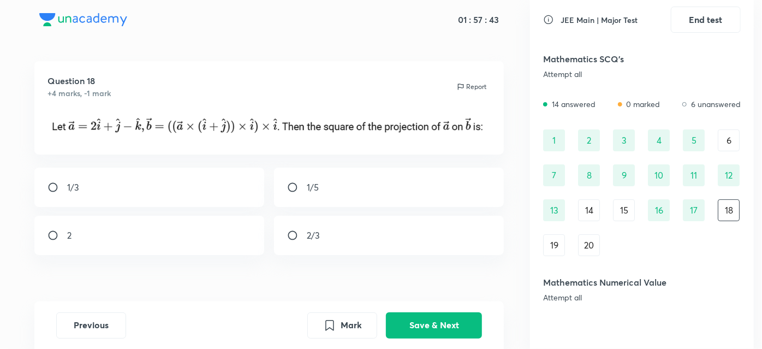
click at [295, 234] on input "radio" at bounding box center [297, 235] width 20 height 11
radio input "true"
click at [54, 234] on input "radio" at bounding box center [57, 235] width 20 height 11
radio input "true"
radio input "false"
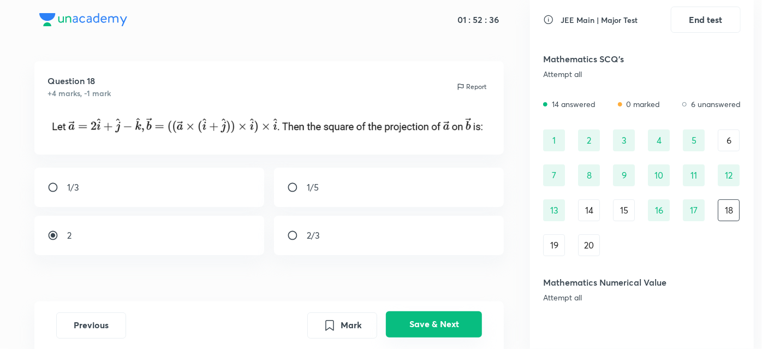
click at [401, 325] on button "Save & Next" at bounding box center [434, 324] width 96 height 26
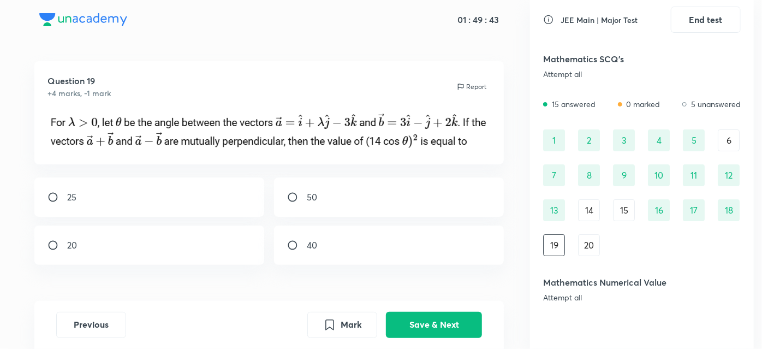
click at [41, 197] on div "25" at bounding box center [149, 196] width 230 height 39
radio input "true"
click at [418, 324] on button "Save & Next" at bounding box center [434, 324] width 96 height 26
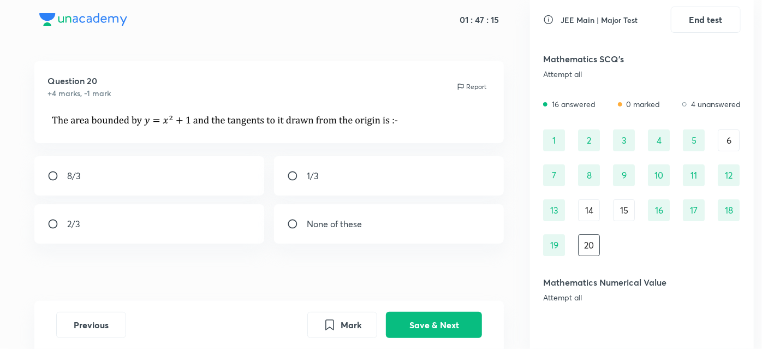
click at [62, 212] on div "2/3" at bounding box center [149, 223] width 230 height 39
radio input "true"
click at [428, 325] on button "Save & Next" at bounding box center [434, 324] width 96 height 26
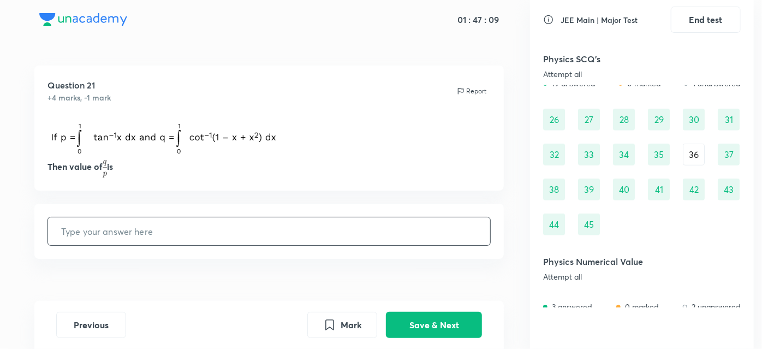
scroll to position [389, 0]
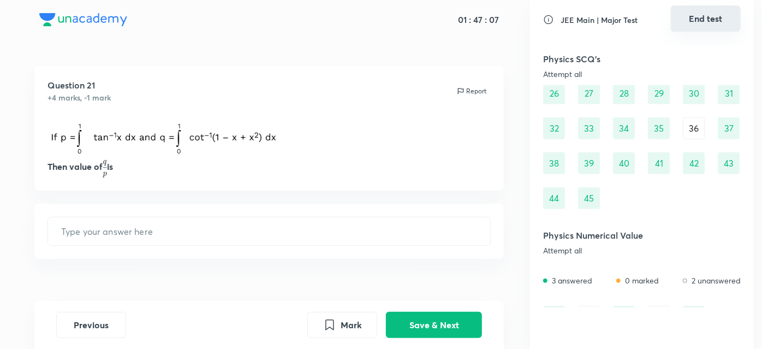
click at [710, 10] on button "End test" at bounding box center [706, 18] width 70 height 26
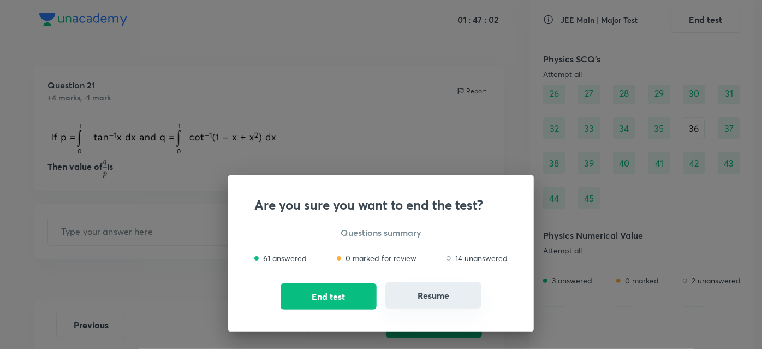
click at [448, 297] on button "Resume" at bounding box center [433, 295] width 96 height 26
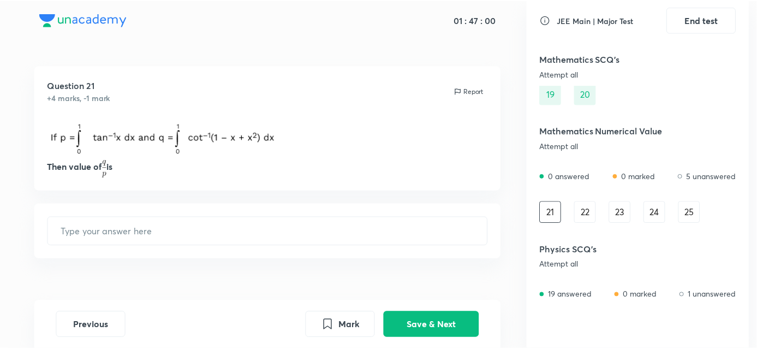
scroll to position [152, 0]
click at [441, 320] on button "Save & Next" at bounding box center [434, 324] width 96 height 26
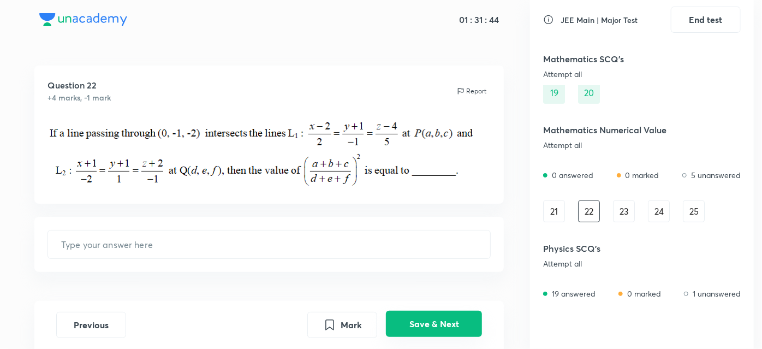
click at [420, 330] on button "Save & Next" at bounding box center [434, 324] width 96 height 26
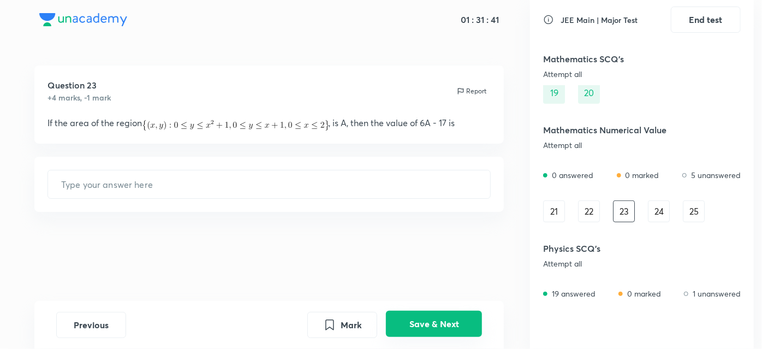
click at [424, 324] on button "Save & Next" at bounding box center [434, 324] width 96 height 26
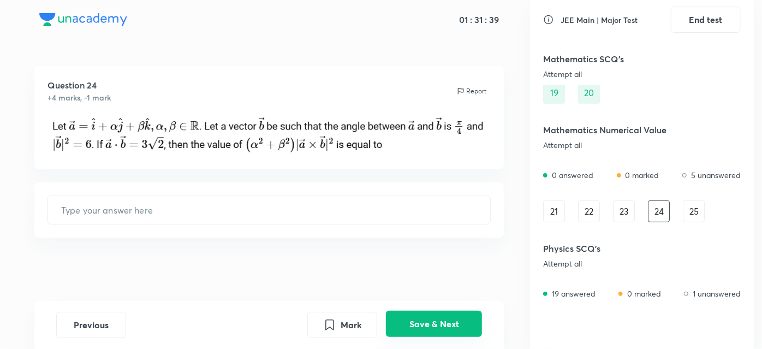
click at [449, 319] on button "Save & Next" at bounding box center [434, 324] width 96 height 26
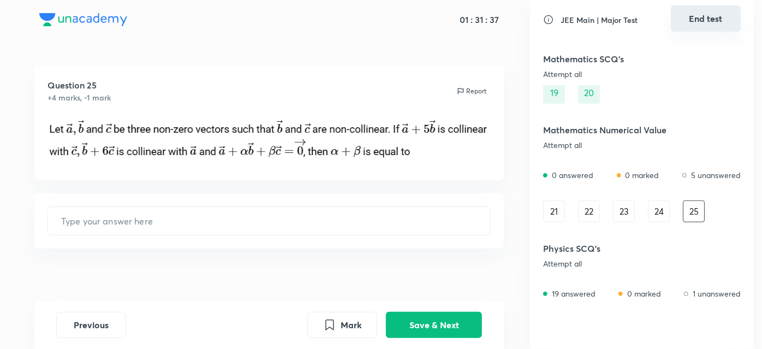
click at [694, 13] on button "End test" at bounding box center [706, 18] width 70 height 26
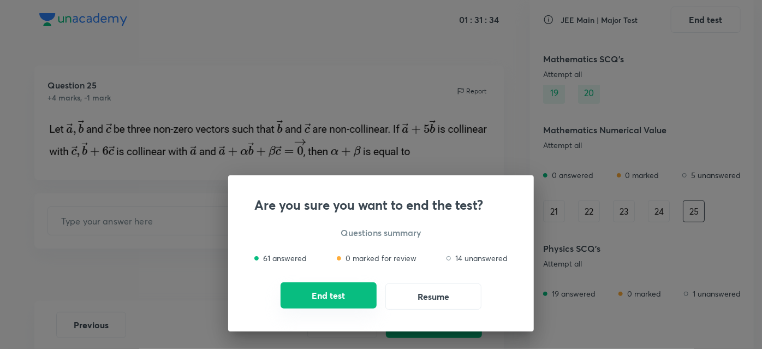
click at [362, 289] on button "End test" at bounding box center [329, 295] width 96 height 26
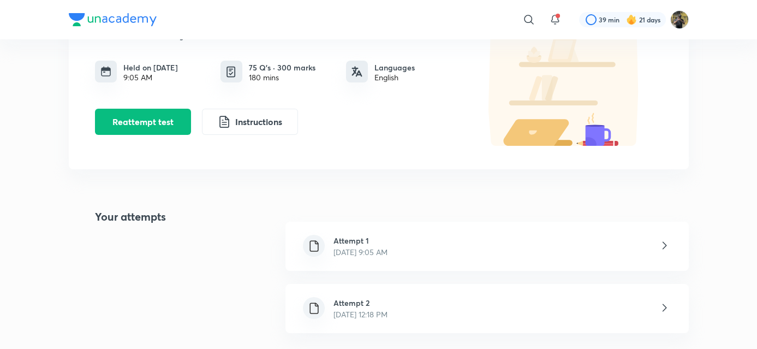
scroll to position [98, 0]
click at [567, 304] on div "Attempt 2 Oct 5, 2025, 12:18 PM" at bounding box center [487, 307] width 403 height 49
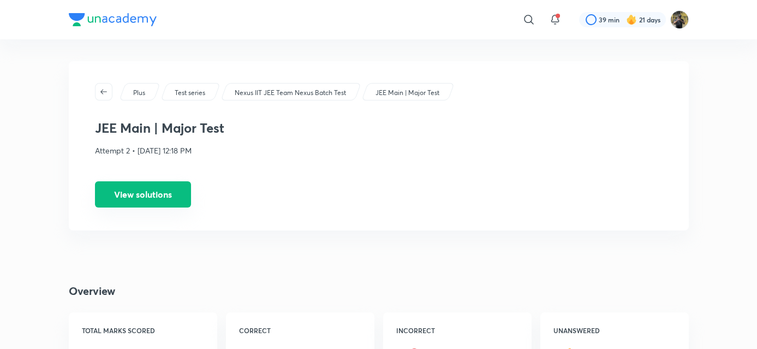
click at [159, 194] on button "View solutions" at bounding box center [143, 194] width 96 height 26
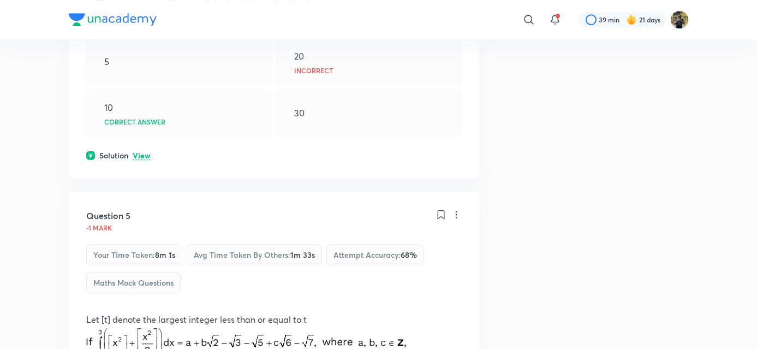
scroll to position [1360, 0]
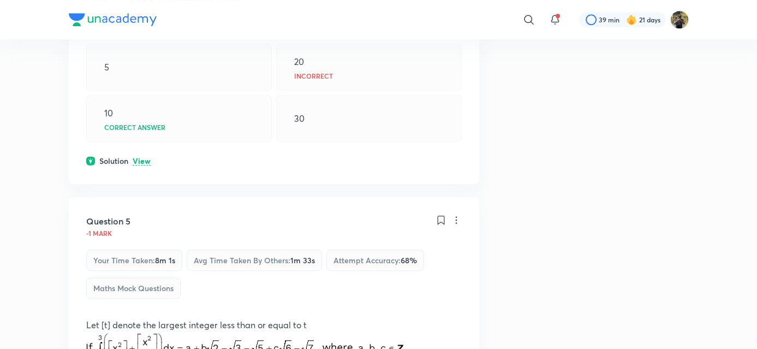
click at [145, 165] on p "View" at bounding box center [142, 161] width 18 height 8
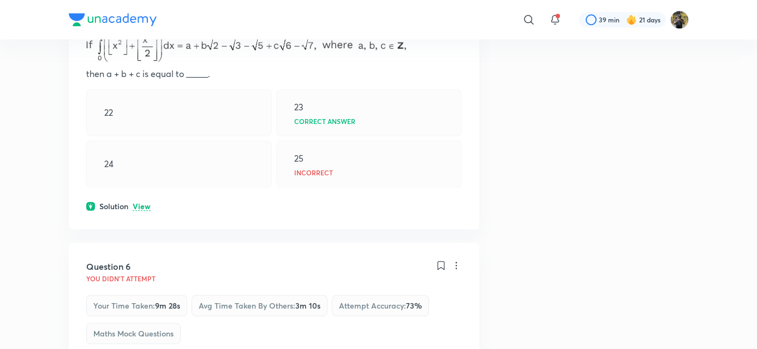
scroll to position [1930, 0]
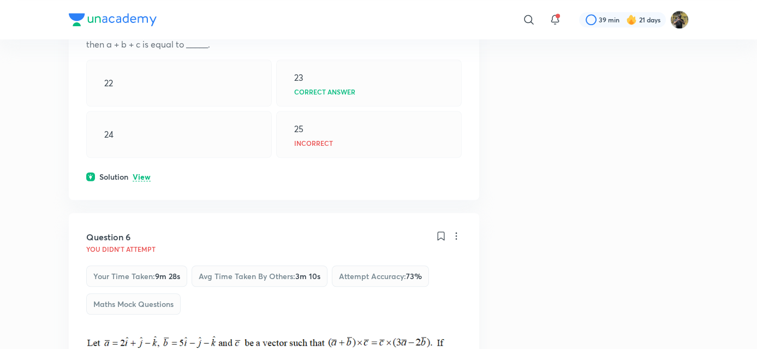
click at [145, 181] on p "View" at bounding box center [142, 177] width 18 height 8
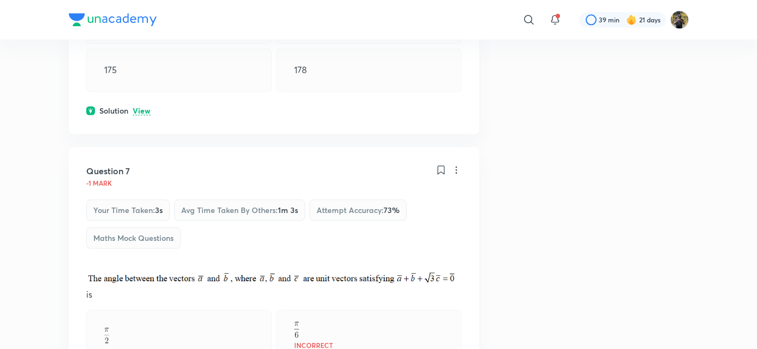
scroll to position [2480, 0]
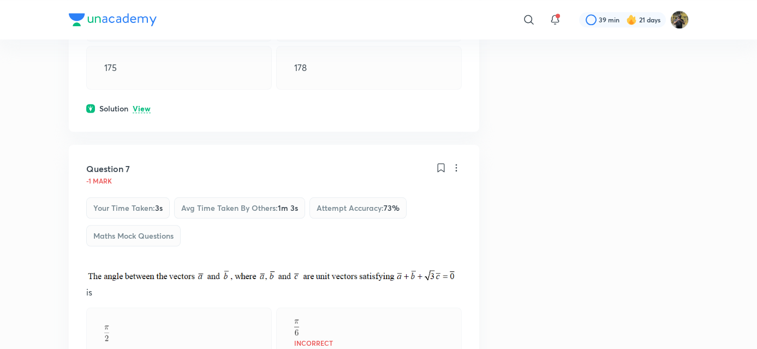
click at [142, 113] on p "View" at bounding box center [142, 109] width 18 height 8
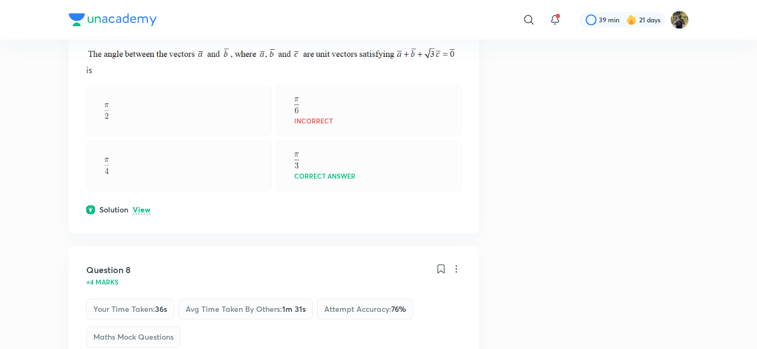
scroll to position [3018, 0]
click at [140, 213] on p "View" at bounding box center [142, 209] width 18 height 8
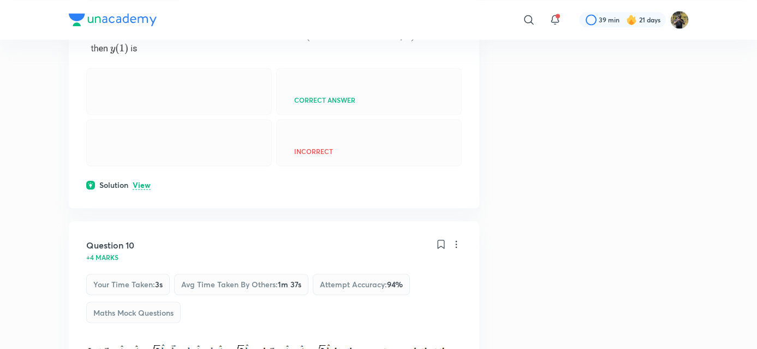
scroll to position [3868, 0]
click at [140, 188] on p "View" at bounding box center [142, 184] width 18 height 8
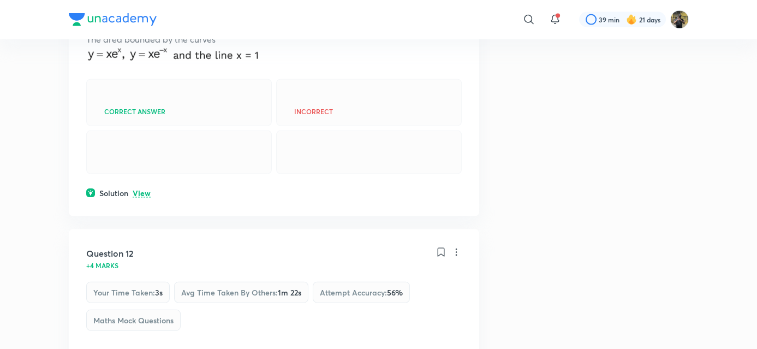
scroll to position [4931, 0]
click at [138, 196] on p "View" at bounding box center [142, 192] width 18 height 8
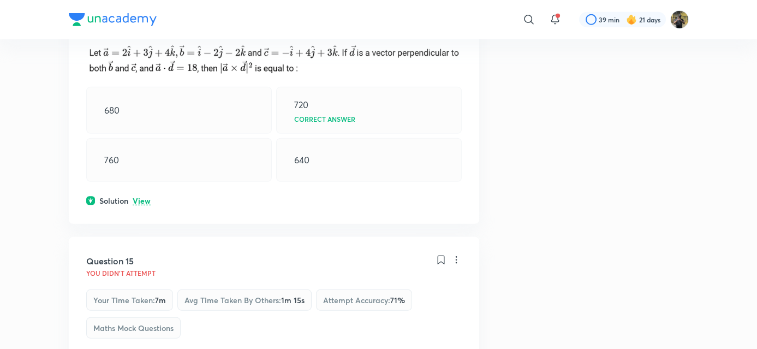
scroll to position [6214, 0]
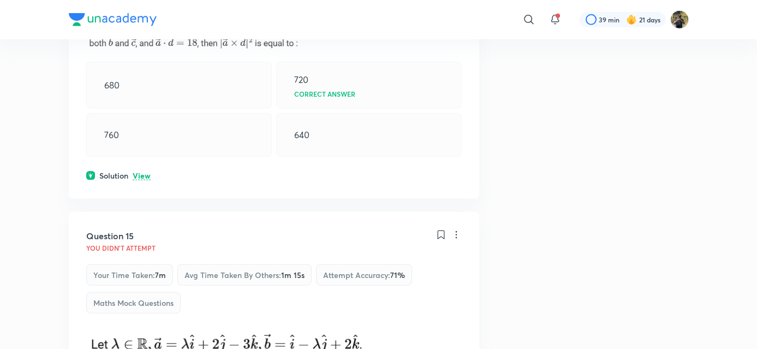
click at [139, 180] on p "View" at bounding box center [142, 176] width 18 height 8
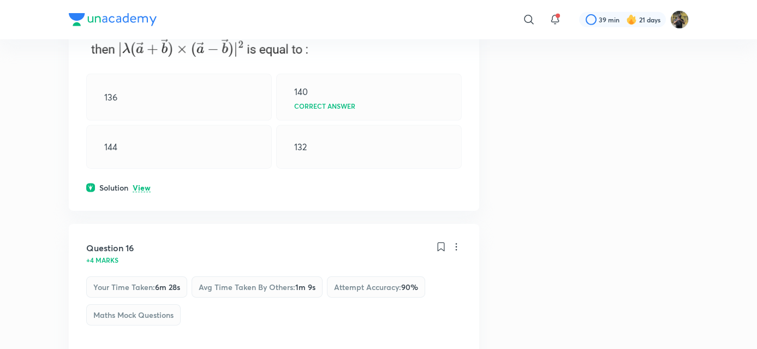
scroll to position [7129, 0]
click at [135, 192] on p "View" at bounding box center [142, 187] width 18 height 8
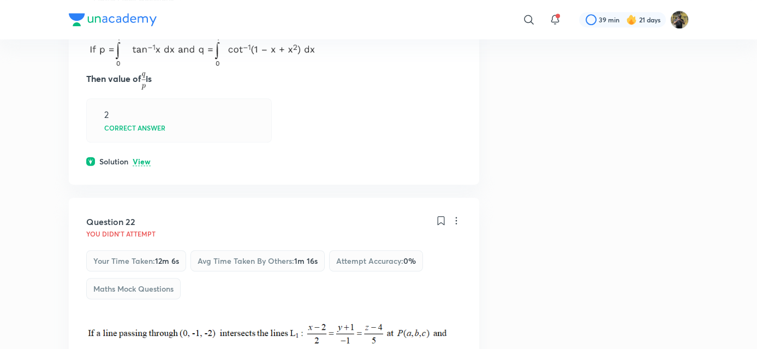
scroll to position [9436, 0]
click at [140, 165] on p "View" at bounding box center [142, 161] width 18 height 8
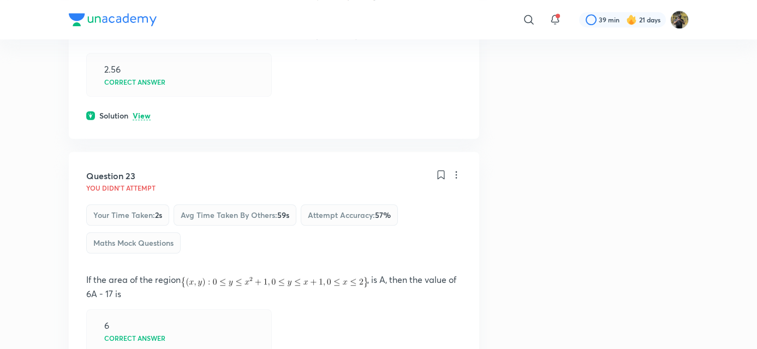
scroll to position [10032, 0]
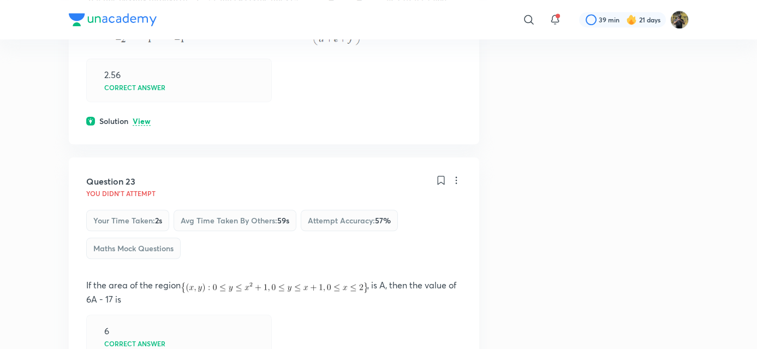
click at [135, 126] on p "View" at bounding box center [142, 121] width 18 height 8
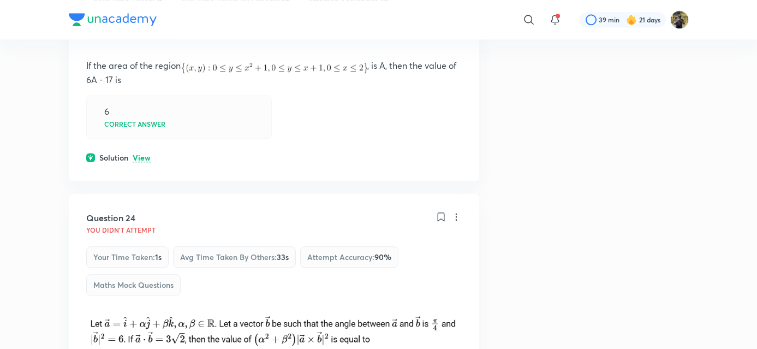
scroll to position [10660, 0]
click at [145, 163] on p "View" at bounding box center [142, 158] width 18 height 8
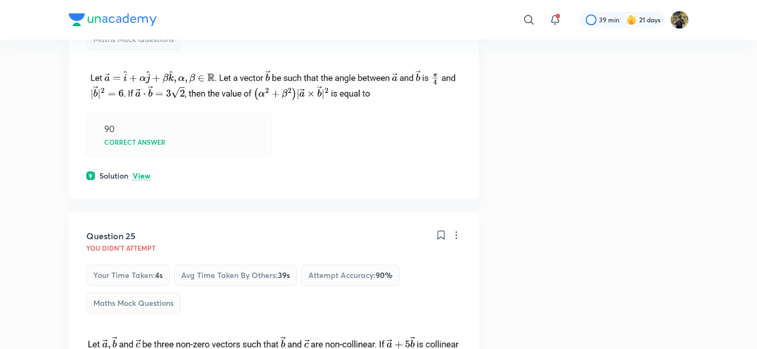
scroll to position [11232, 0]
click at [135, 180] on p "View" at bounding box center [142, 175] width 18 height 8
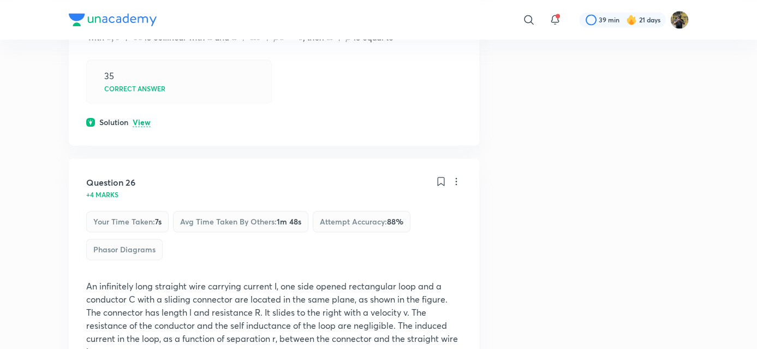
scroll to position [11855, 0]
click at [140, 127] on p "View" at bounding box center [142, 123] width 18 height 8
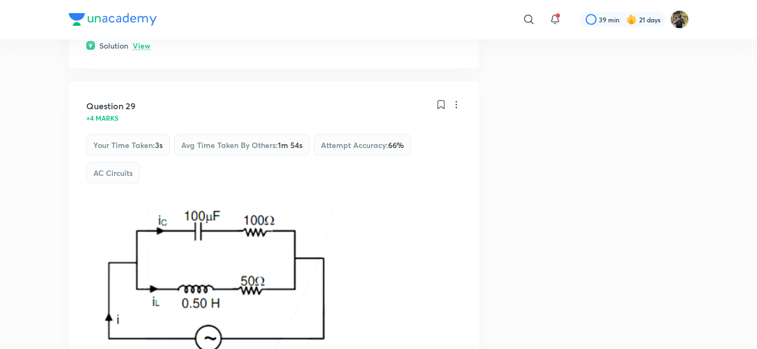
scroll to position [13363, 0]
click at [136, 51] on p "View" at bounding box center [142, 47] width 18 height 8
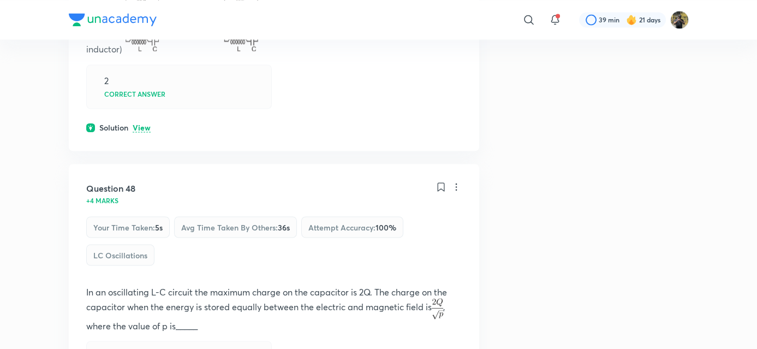
scroll to position [20670, 0]
click at [133, 130] on p "View" at bounding box center [142, 126] width 18 height 8
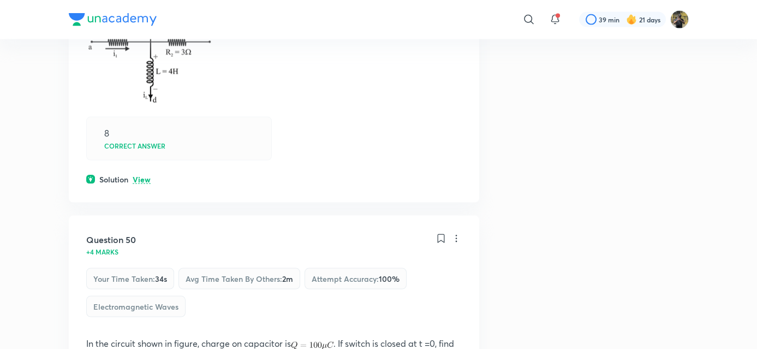
scroll to position [21325, 0]
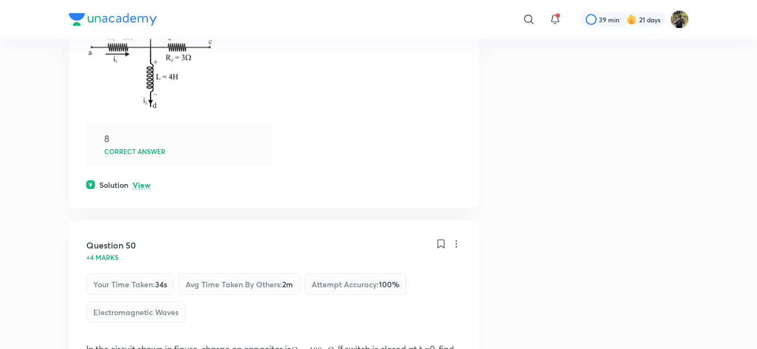
click at [140, 189] on p "View" at bounding box center [142, 185] width 18 height 8
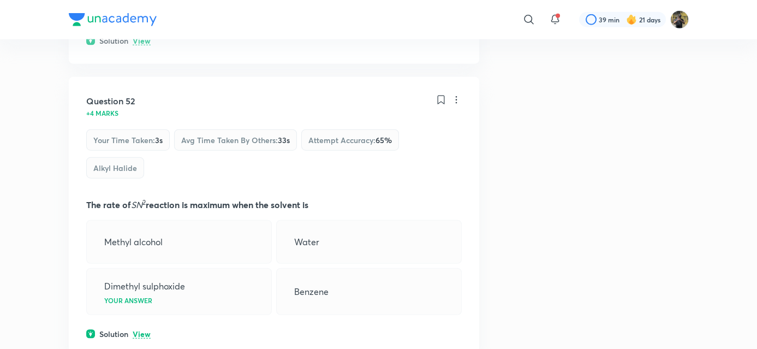
scroll to position [22395, 0]
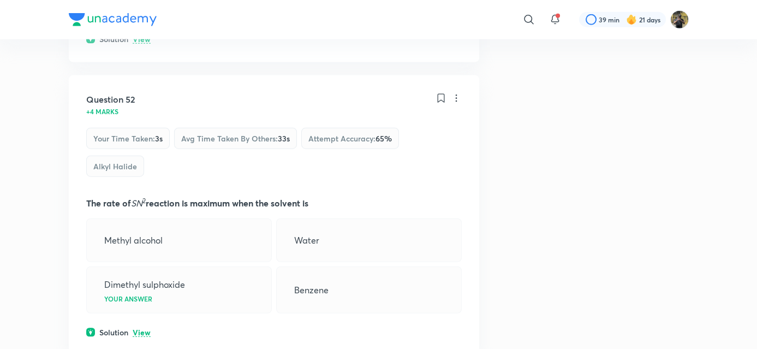
click at [144, 44] on p "View" at bounding box center [142, 39] width 18 height 8
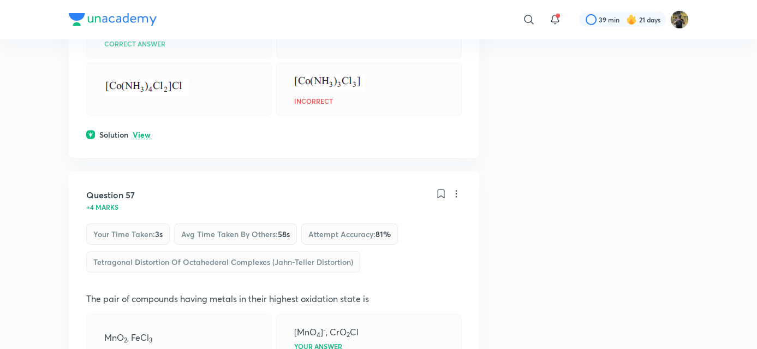
scroll to position [23876, 0]
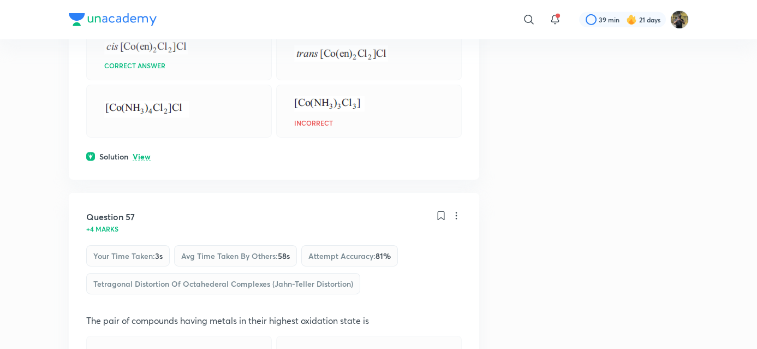
click at [147, 161] on p "View" at bounding box center [142, 157] width 18 height 8
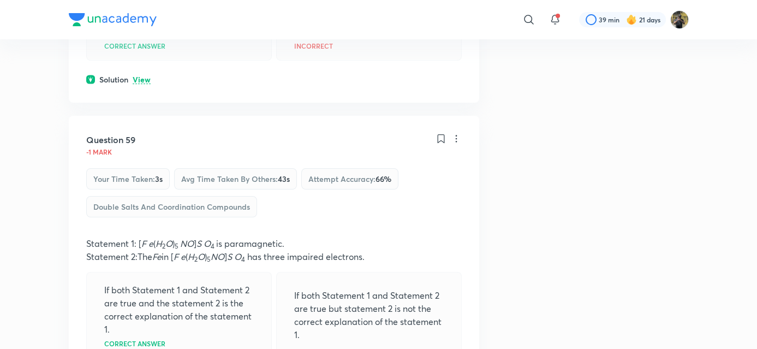
scroll to position [24888, 0]
click at [140, 85] on p "View" at bounding box center [142, 80] width 18 height 8
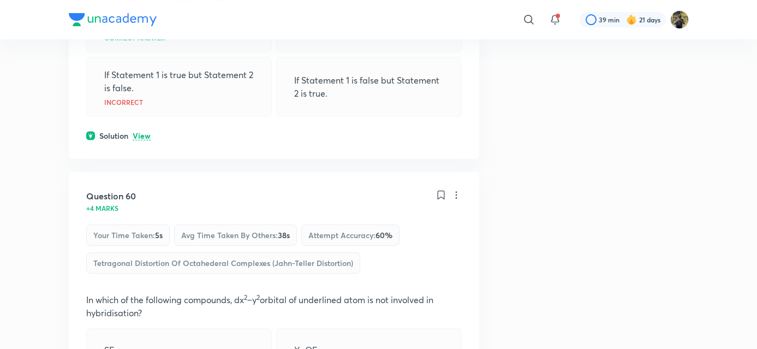
scroll to position [25370, 0]
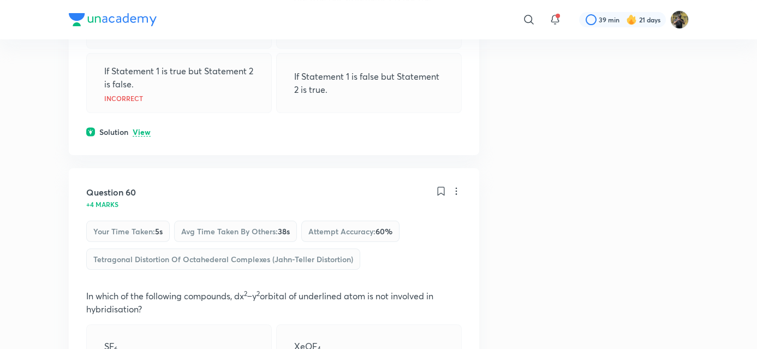
click at [141, 136] on p "View" at bounding box center [142, 132] width 18 height 8
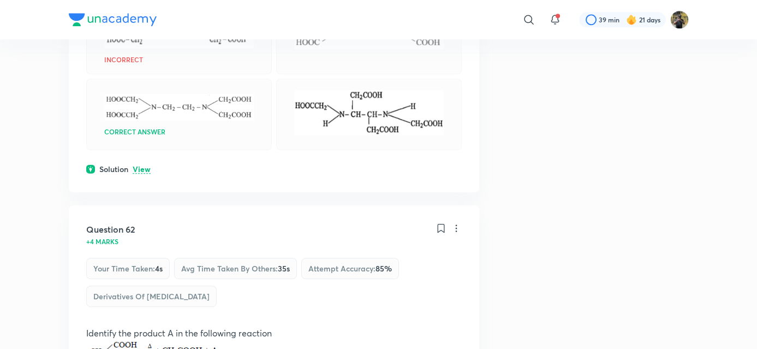
scroll to position [26306, 0]
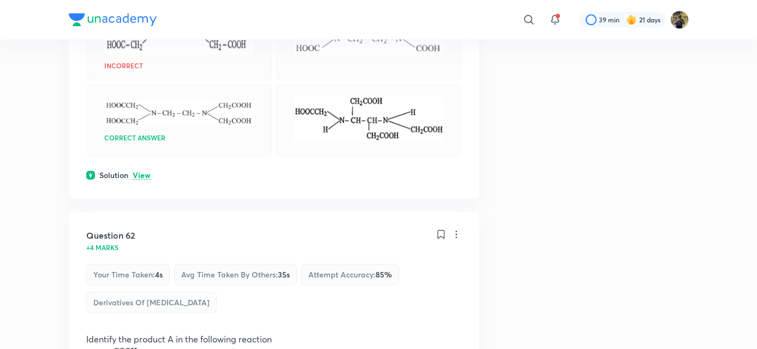
click at [139, 181] on div "Solution View" at bounding box center [274, 174] width 376 height 11
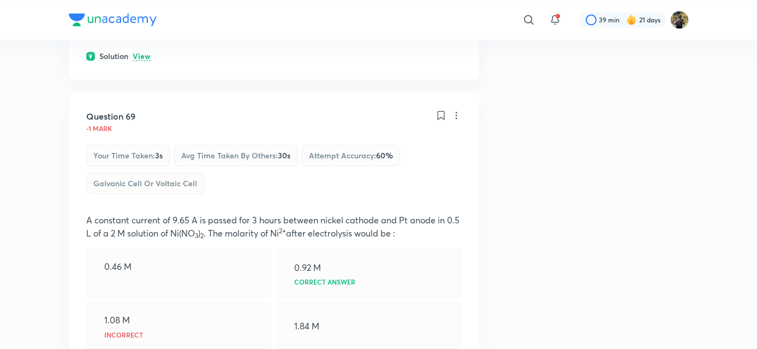
scroll to position [28780, 0]
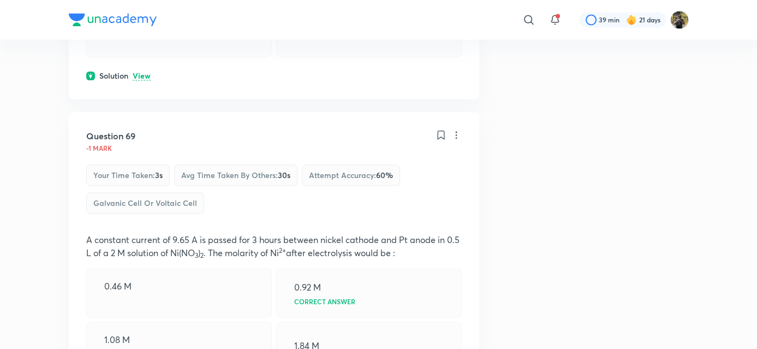
click at [140, 80] on p "View" at bounding box center [142, 76] width 18 height 8
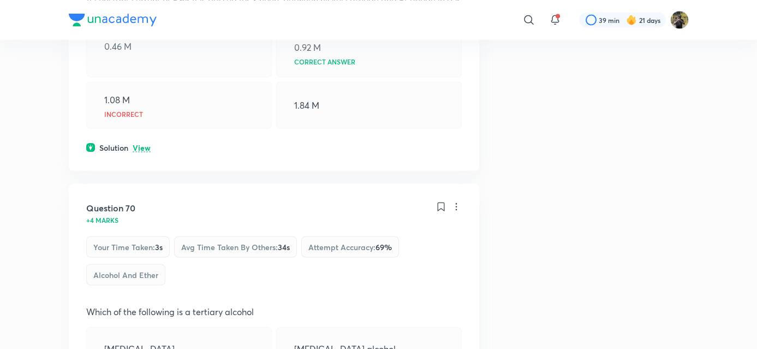
scroll to position [29152, 0]
click at [137, 151] on p "View" at bounding box center [142, 147] width 18 height 8
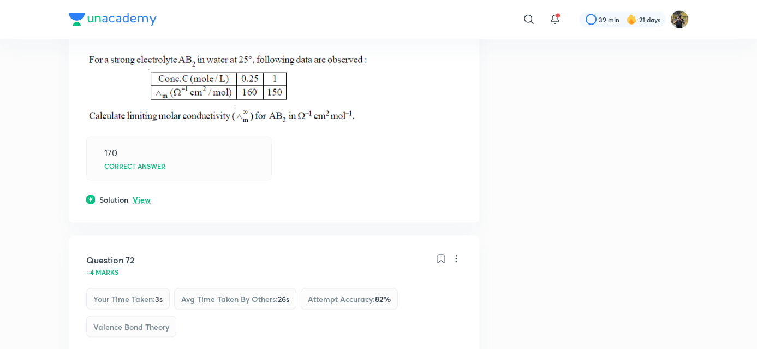
scroll to position [29800, 0]
click at [139, 204] on div "Solution View" at bounding box center [274, 198] width 376 height 11
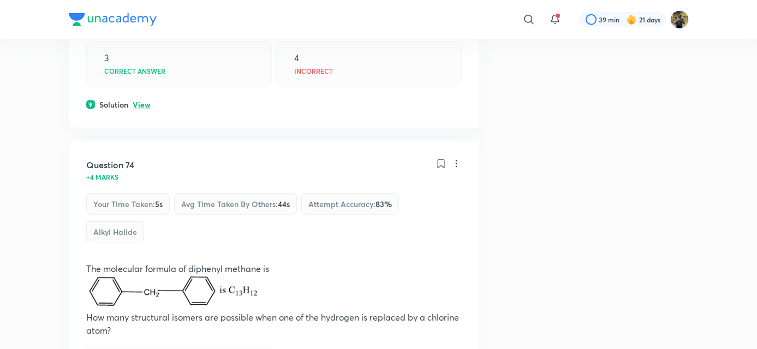
scroll to position [30528, 0]
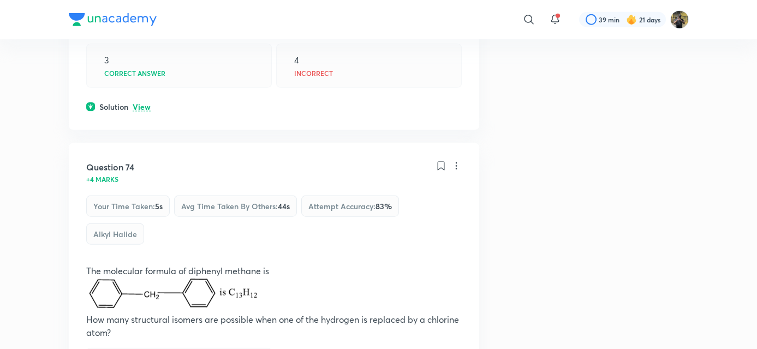
click at [133, 111] on p "View" at bounding box center [142, 107] width 18 height 8
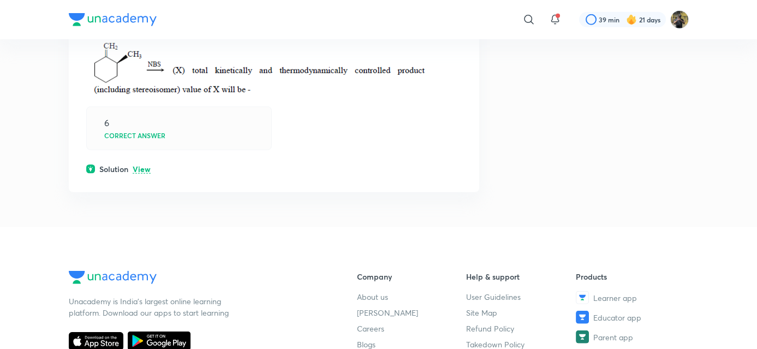
scroll to position [31124, 0]
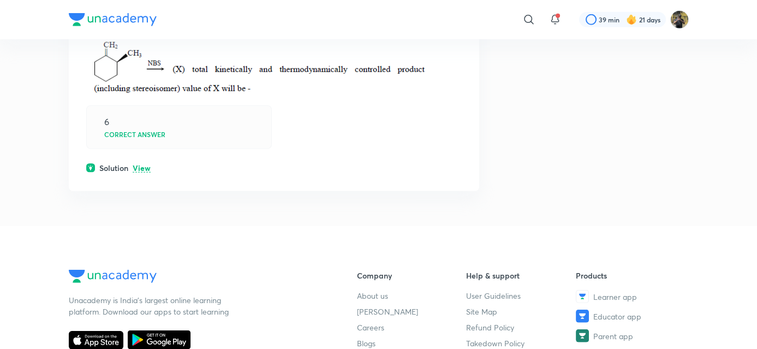
click at [133, 173] on p "View" at bounding box center [142, 168] width 18 height 8
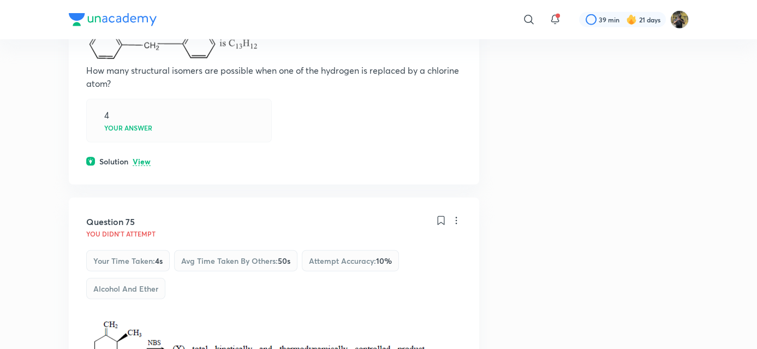
scroll to position [30821, 0]
